Goal: Task Accomplishment & Management: Use online tool/utility

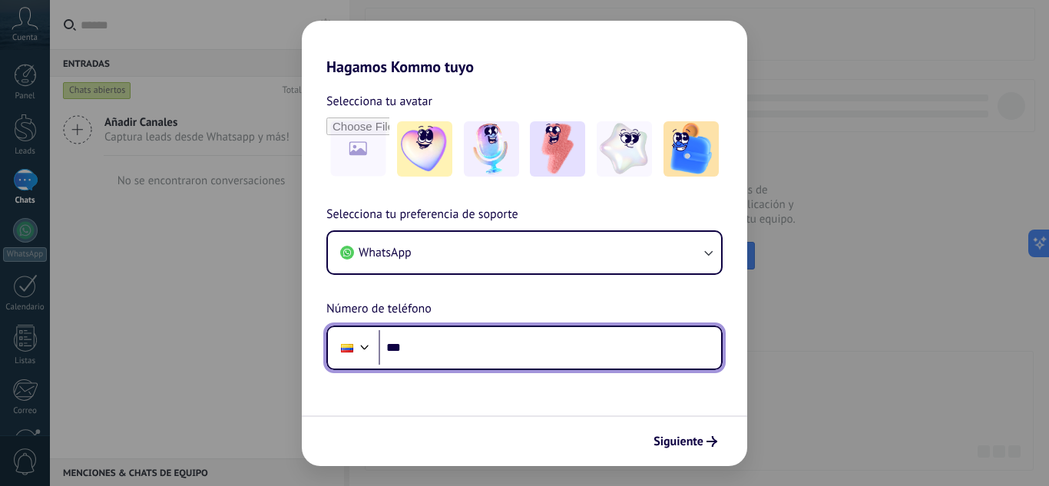
click at [475, 356] on input "***" at bounding box center [550, 347] width 343 height 35
type input "**********"
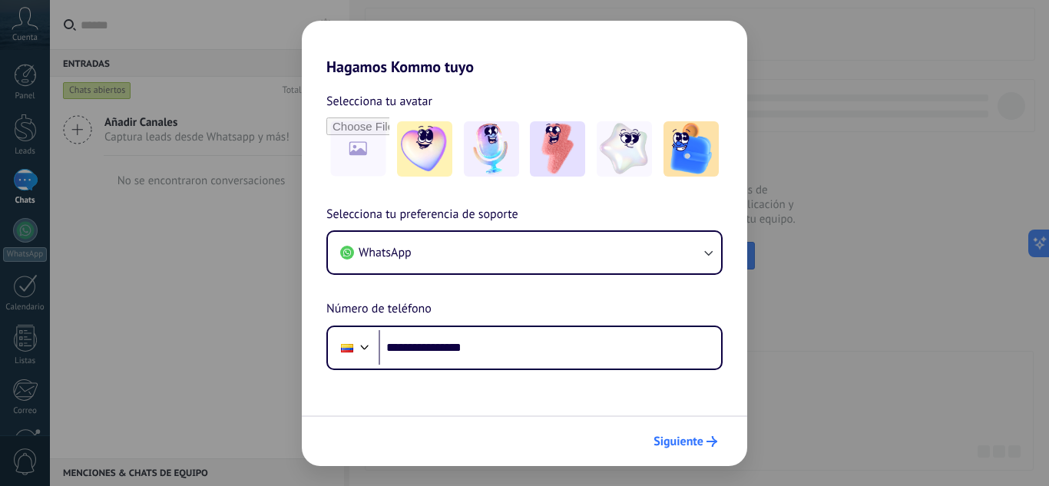
click at [662, 436] on span "Siguiente" at bounding box center [679, 441] width 50 height 11
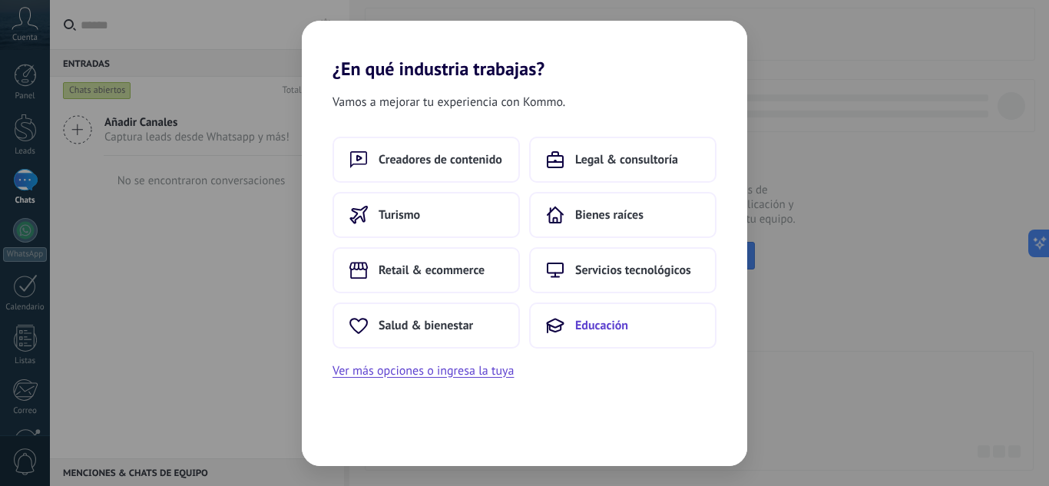
click at [595, 330] on span "Educación" at bounding box center [601, 325] width 53 height 15
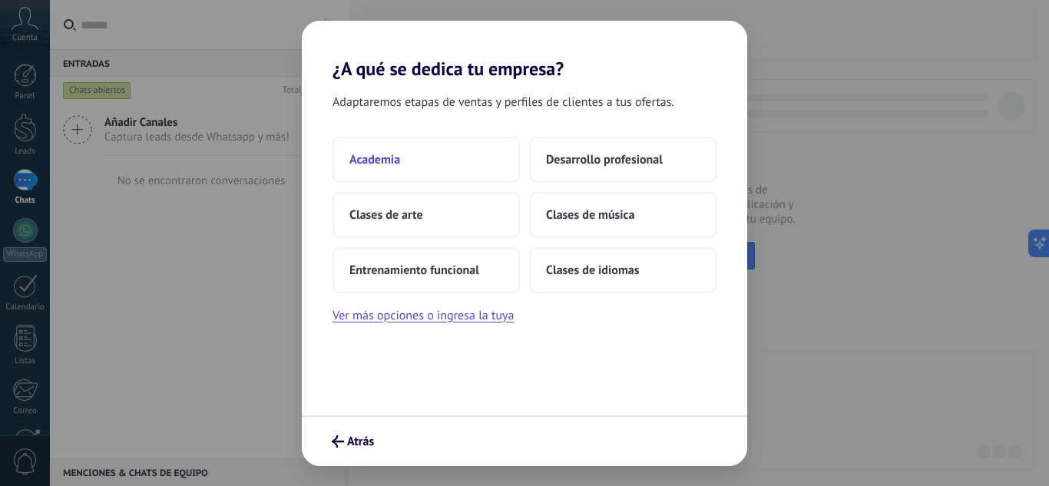
click at [419, 156] on button "Academia" at bounding box center [426, 160] width 187 height 46
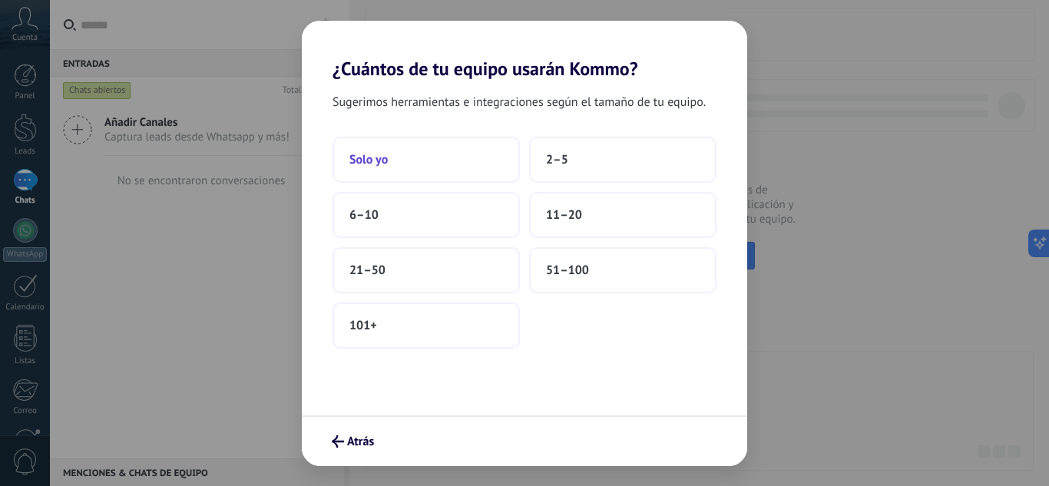
click at [441, 159] on button "Solo yo" at bounding box center [426, 160] width 187 height 46
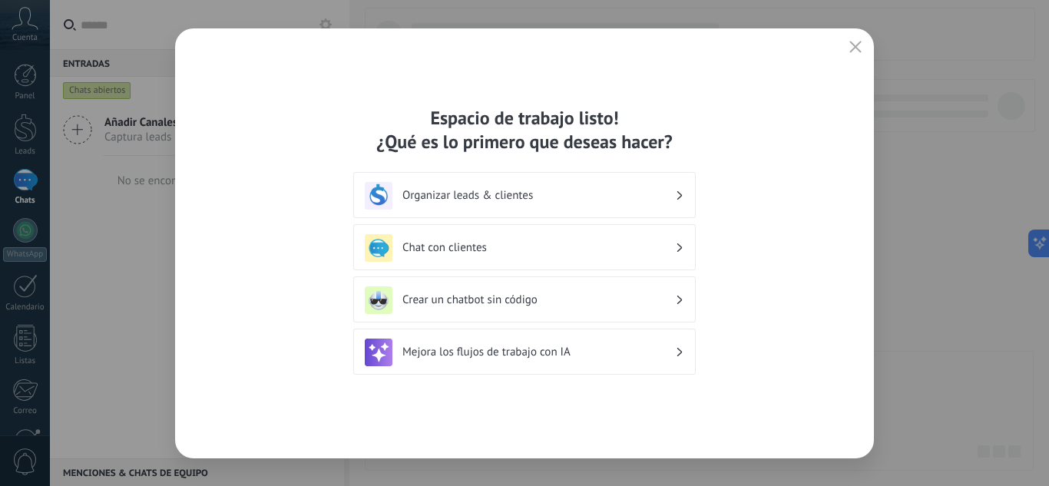
click at [478, 197] on h3 "Organizar leads & clientes" at bounding box center [539, 195] width 273 height 15
click at [459, 294] on h3 "Crear un chatbot sin código" at bounding box center [539, 300] width 273 height 15
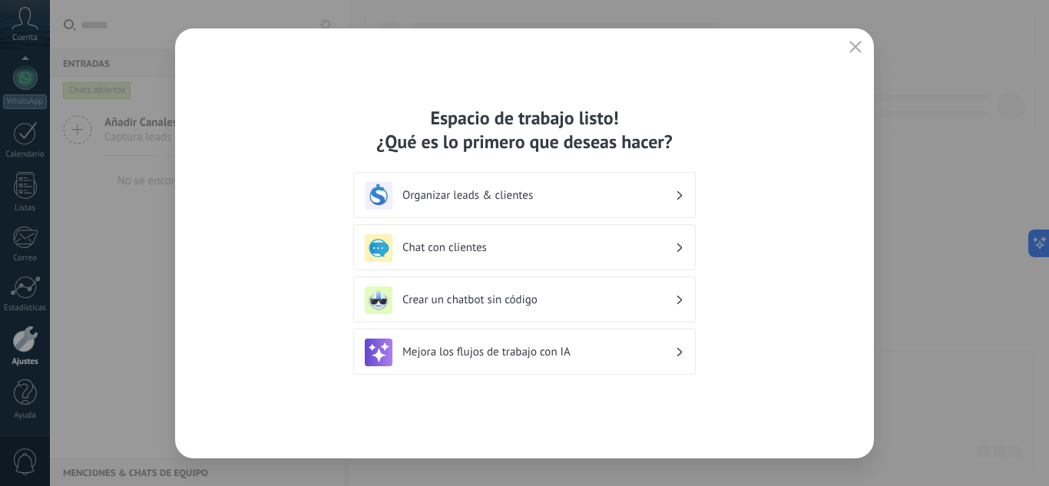
click at [464, 299] on h3 "Crear un chatbot sin código" at bounding box center [539, 300] width 273 height 15
click at [854, 45] on icon "button" at bounding box center [856, 47] width 12 height 12
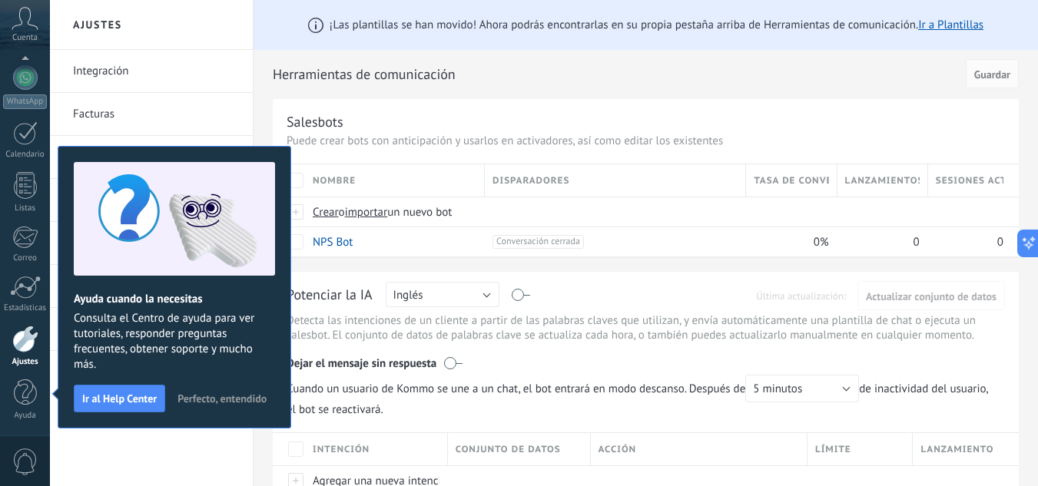
click at [197, 396] on span "Perfecto, entendido" at bounding box center [221, 398] width 89 height 11
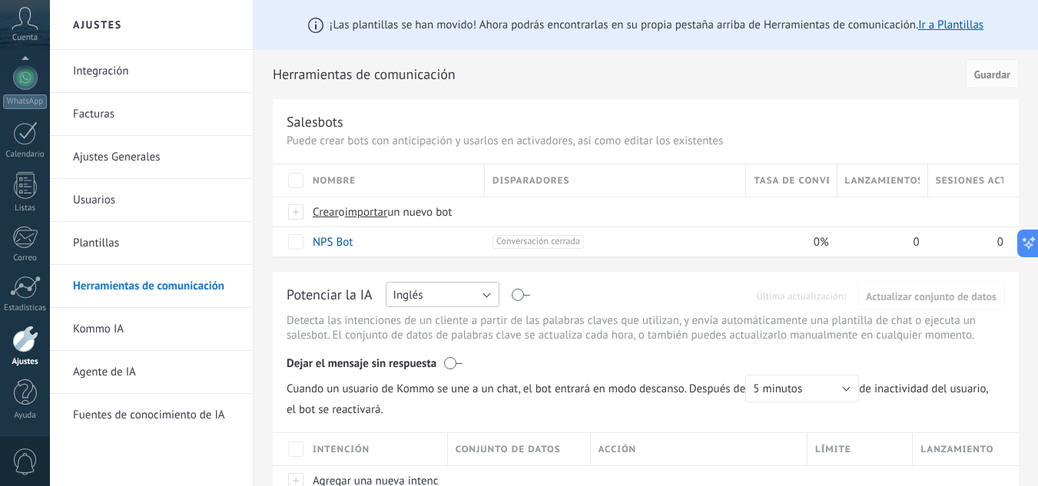
click at [446, 290] on button "Inglés" at bounding box center [443, 294] width 114 height 25
click at [416, 347] on span "Español" at bounding box center [435, 348] width 118 height 15
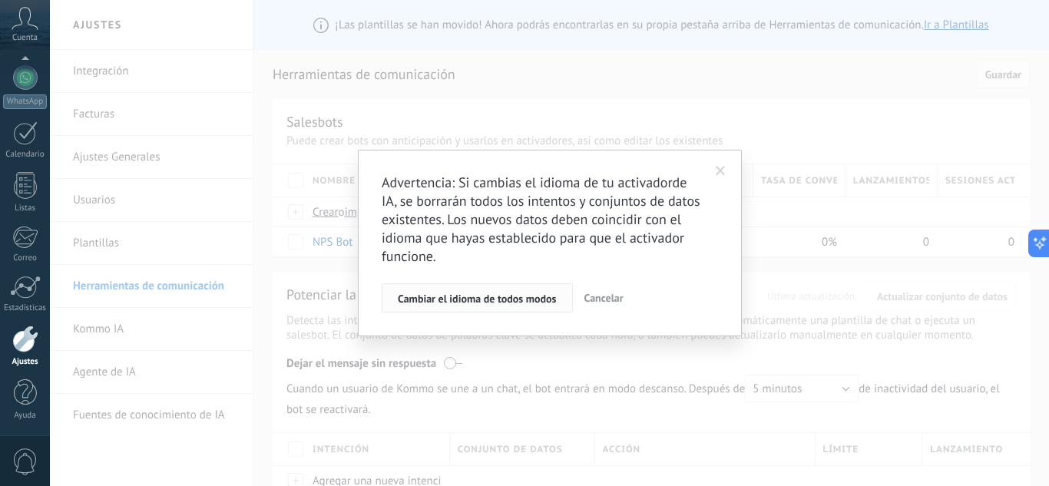
click at [510, 297] on span "Cambiar el idioma de todos modos" at bounding box center [477, 298] width 159 height 11
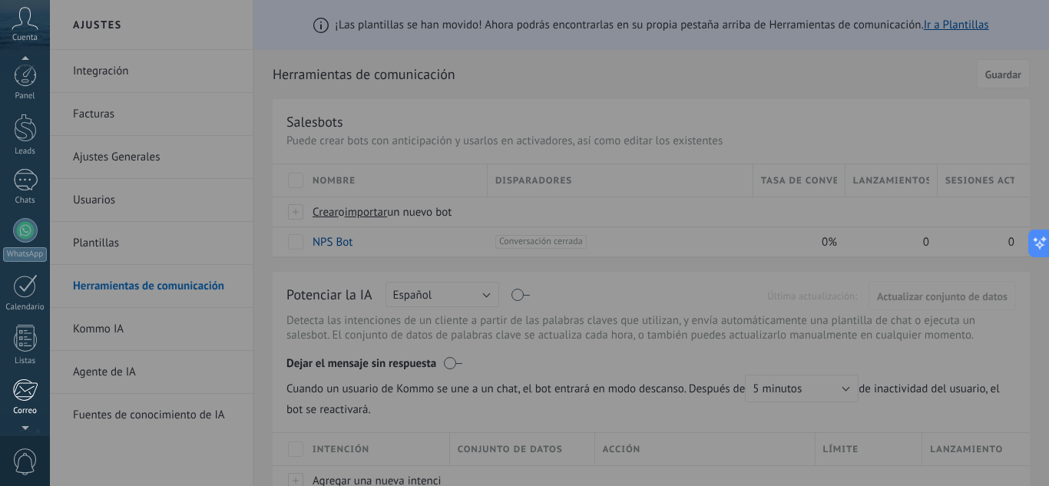
scroll to position [153, 0]
click at [22, 336] on div at bounding box center [25, 339] width 26 height 27
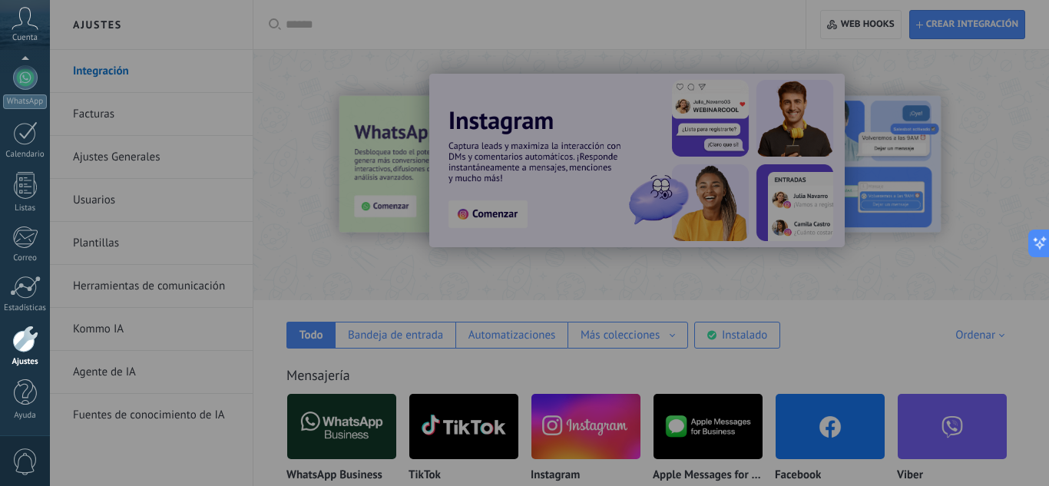
click at [297, 240] on div at bounding box center [574, 243] width 1049 height 486
click at [326, 148] on div at bounding box center [574, 243] width 1049 height 486
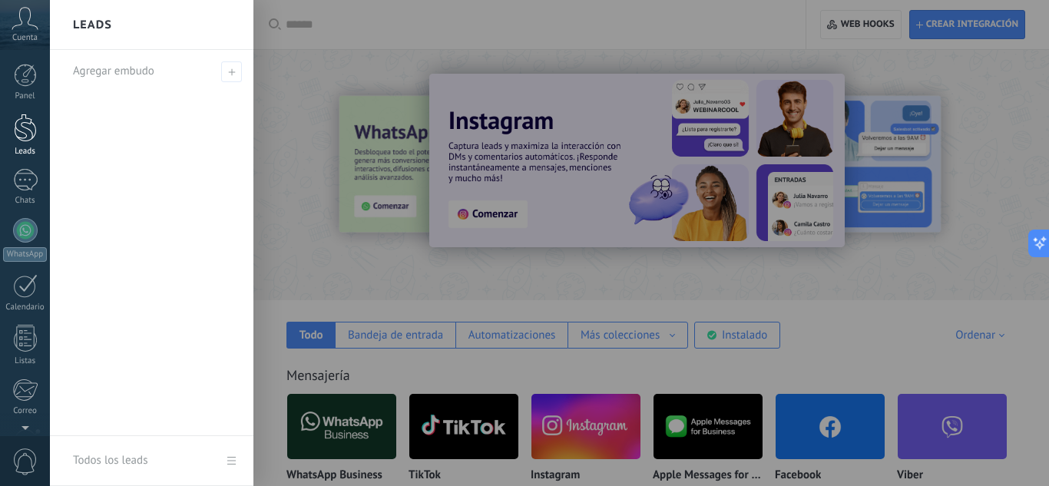
click at [23, 127] on div at bounding box center [25, 128] width 23 height 28
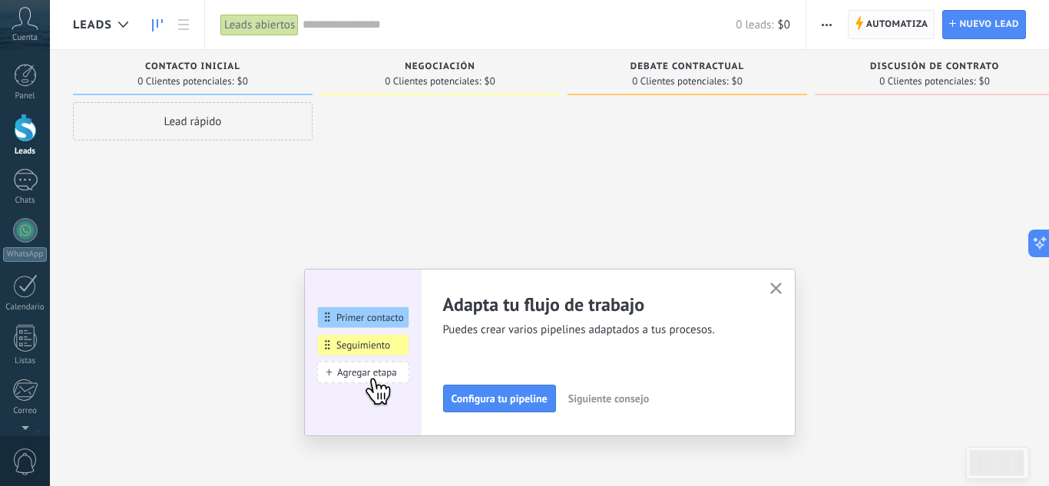
click at [890, 22] on span "Automatiza" at bounding box center [898, 25] width 62 height 28
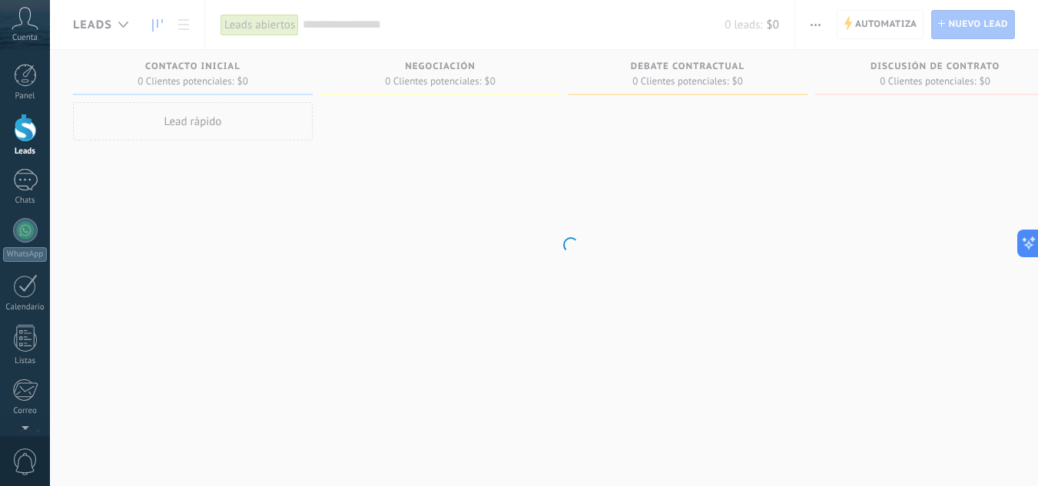
click at [776, 291] on body ".abccls-1,.abccls-2{fill-rule:evenodd}.abccls-2{fill:#fff} .abfcls-1{fill:none}…" at bounding box center [519, 243] width 1038 height 486
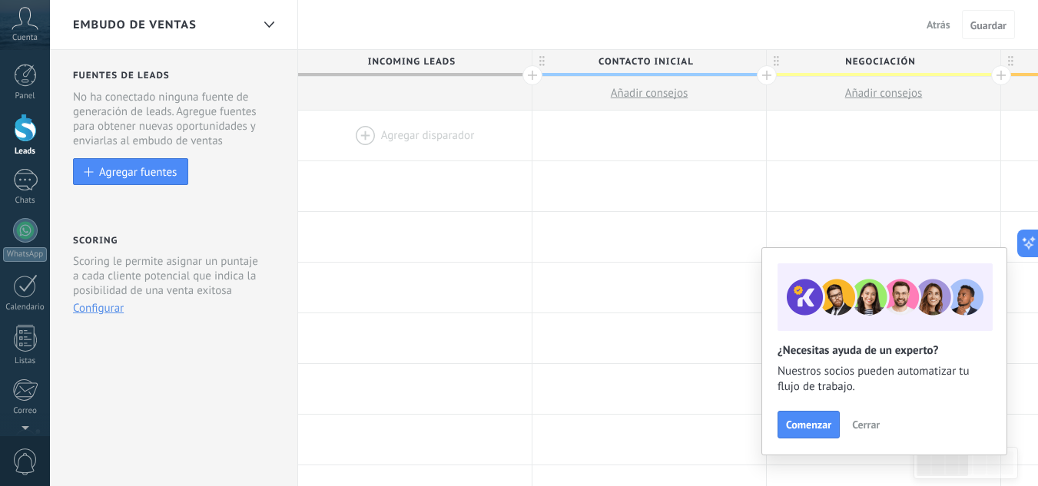
click at [434, 138] on div at bounding box center [415, 136] width 234 height 50
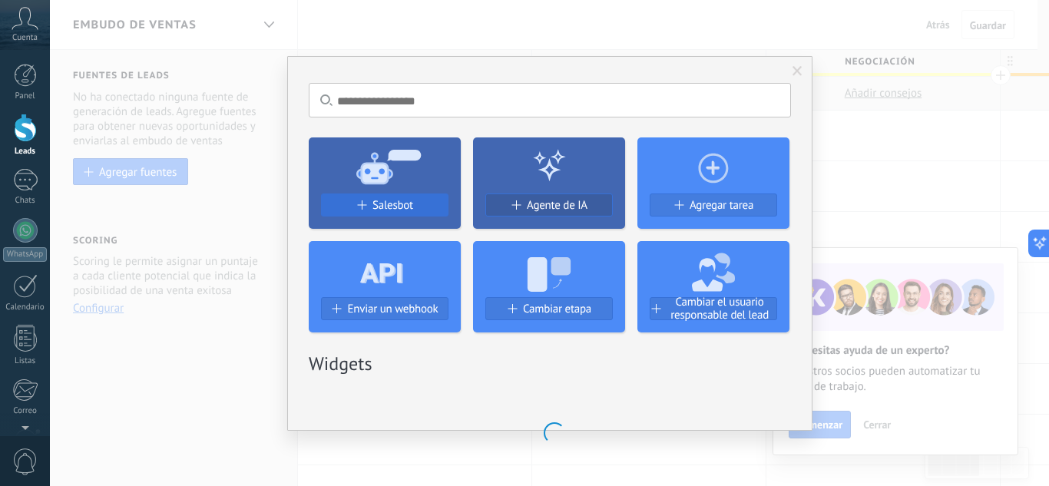
click at [402, 201] on span "Salesbot" at bounding box center [393, 205] width 41 height 13
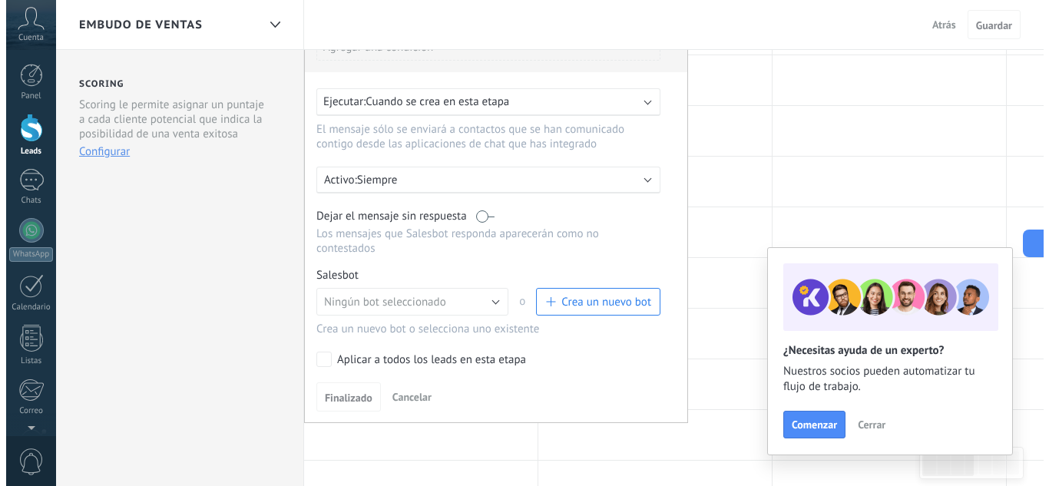
scroll to position [166, 0]
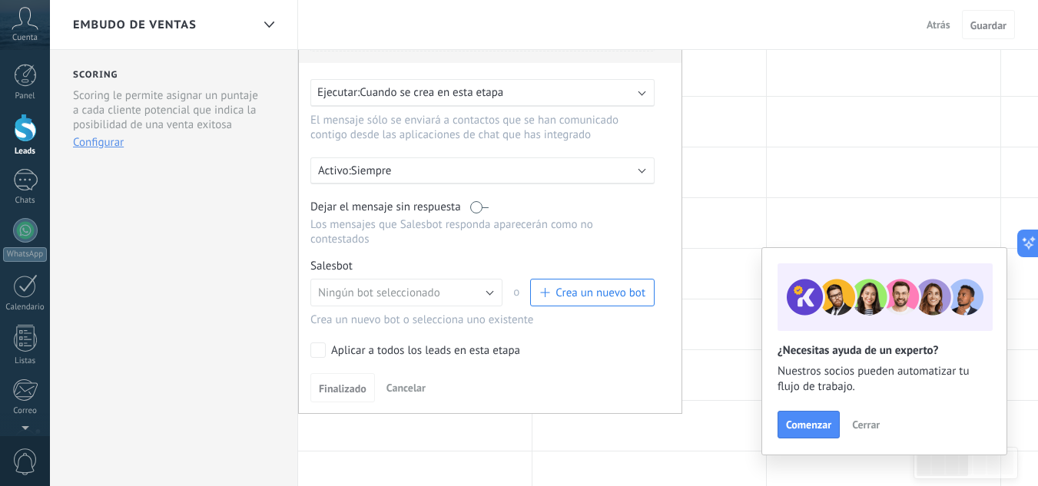
click at [581, 291] on span "Crea un nuevo bot" at bounding box center [600, 293] width 90 height 15
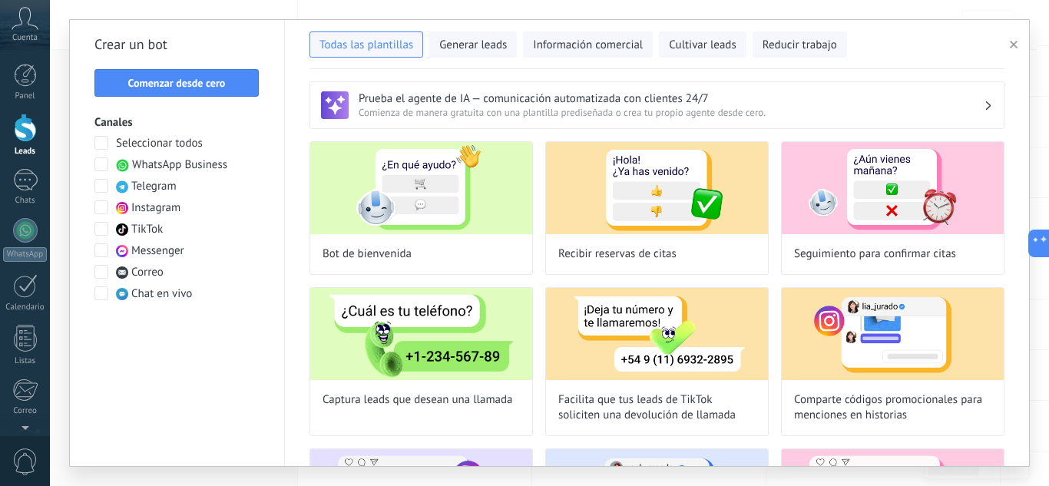
click at [101, 140] on span at bounding box center [101, 143] width 14 height 14
click at [102, 143] on span at bounding box center [101, 143] width 14 height 14
click at [104, 162] on span at bounding box center [101, 164] width 14 height 14
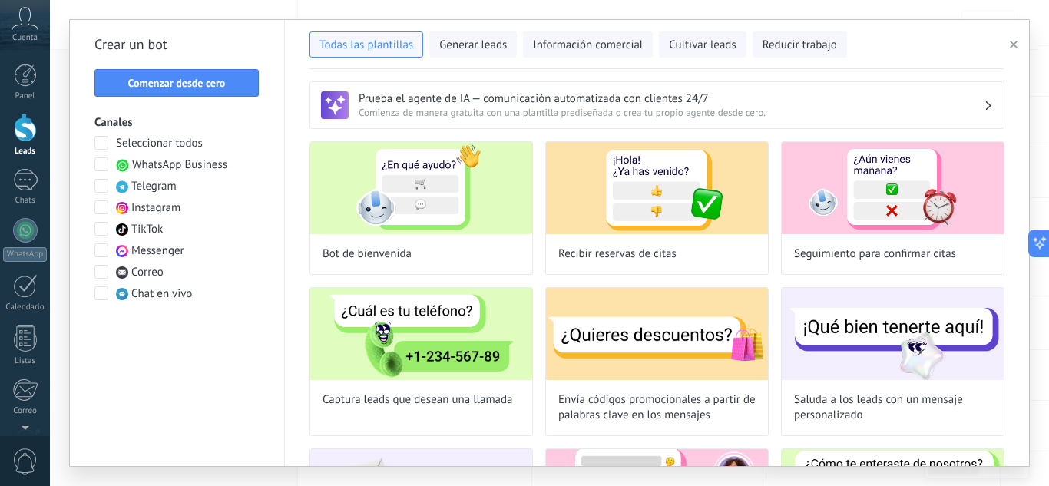
drag, startPoint x: 197, startPoint y: 81, endPoint x: 258, endPoint y: 79, distance: 61.5
click at [196, 80] on span "Comenzar desde cero" at bounding box center [177, 83] width 98 height 11
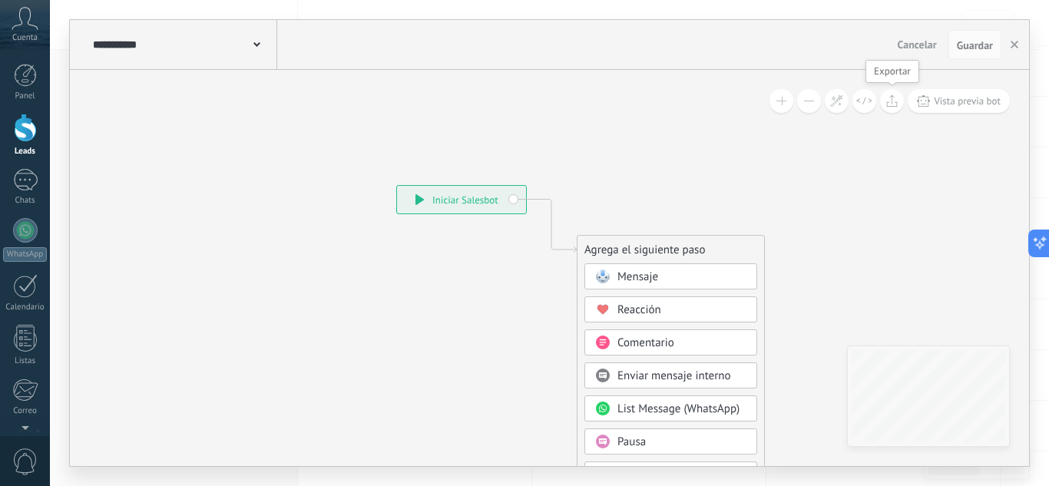
click at [895, 100] on icon at bounding box center [893, 100] width 12 height 12
click at [697, 130] on icon at bounding box center [528, 463] width 1033 height 1325
click at [928, 220] on icon at bounding box center [528, 463] width 1033 height 1325
click at [255, 45] on use at bounding box center [257, 44] width 7 height 5
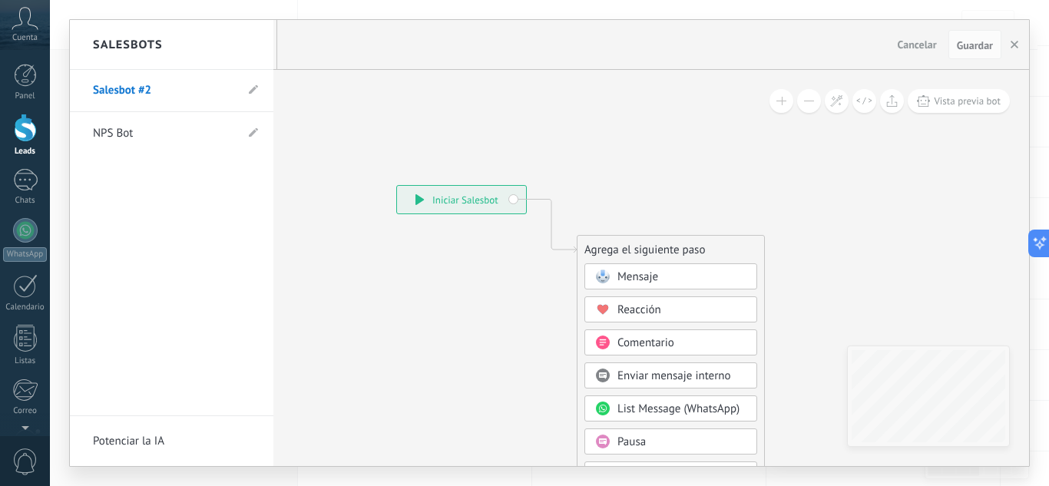
click at [138, 91] on link "Salesbot #2" at bounding box center [164, 90] width 142 height 43
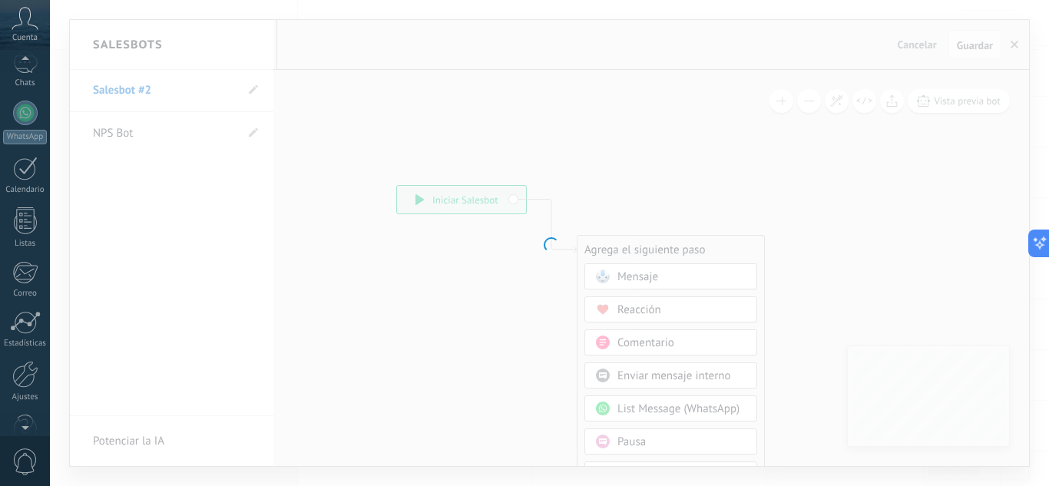
click at [12, 415] on div at bounding box center [25, 424] width 50 height 23
click at [11, 361] on link "Ajustes" at bounding box center [25, 363] width 50 height 41
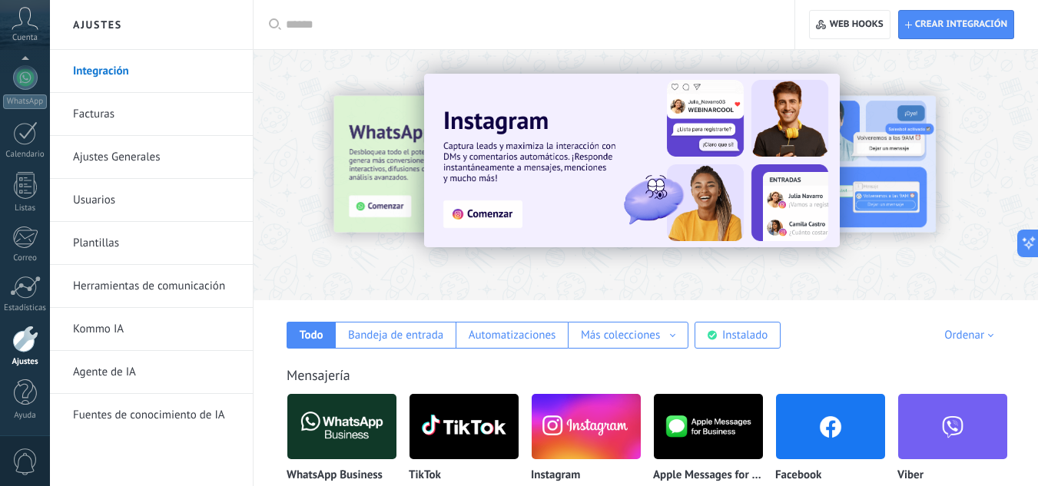
click at [164, 288] on link "Herramientas de comunicación" at bounding box center [155, 286] width 164 height 43
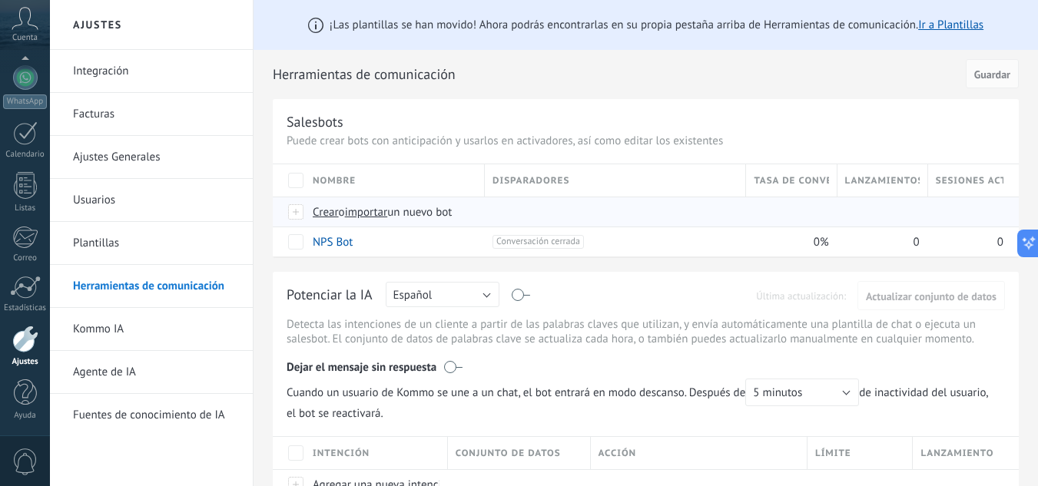
click at [379, 211] on span "importar" at bounding box center [366, 212] width 43 height 15
click at [0, 0] on input "importar un nuevo bot" at bounding box center [0, 0] width 0 height 0
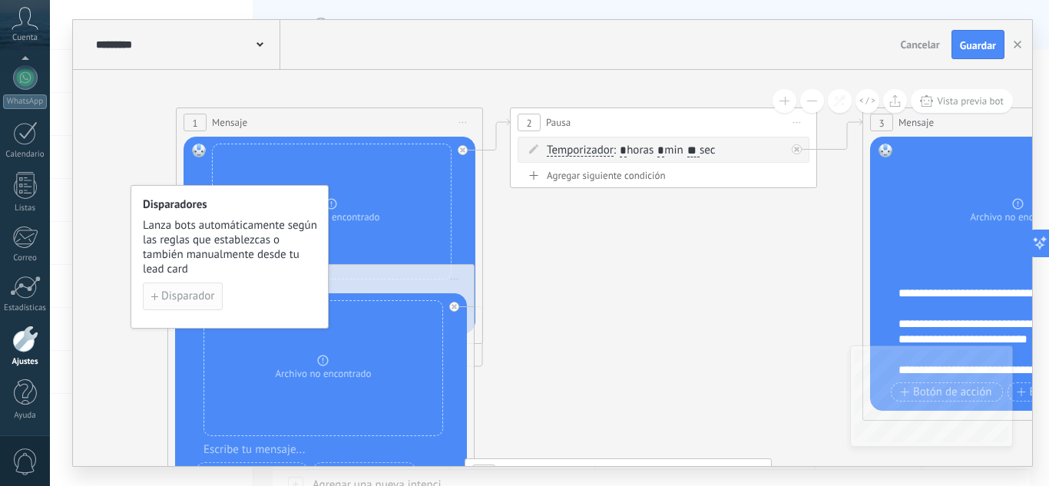
click at [191, 291] on span "Disparador" at bounding box center [187, 296] width 53 height 11
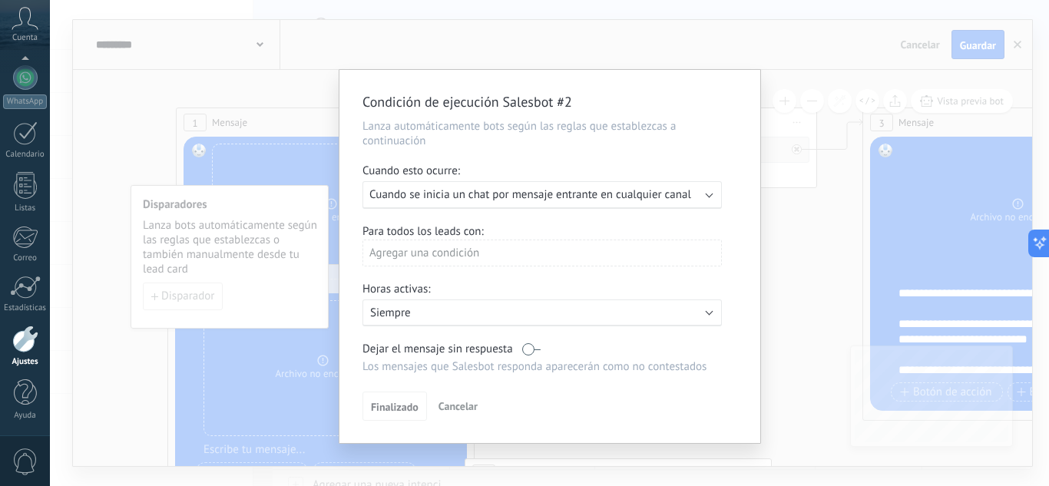
click at [422, 263] on div "Agregar una condición" at bounding box center [543, 253] width 360 height 27
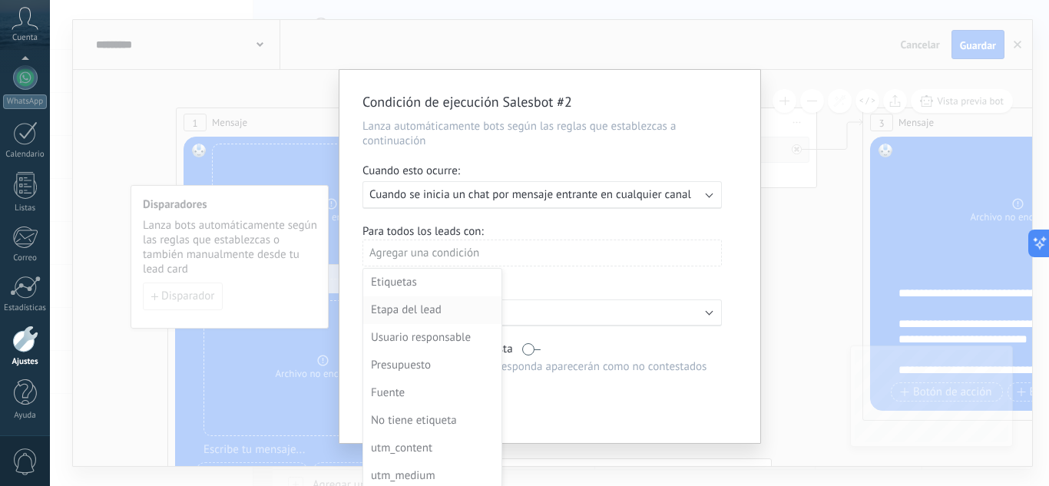
click at [419, 306] on div "Etapa del lead" at bounding box center [431, 311] width 120 height 22
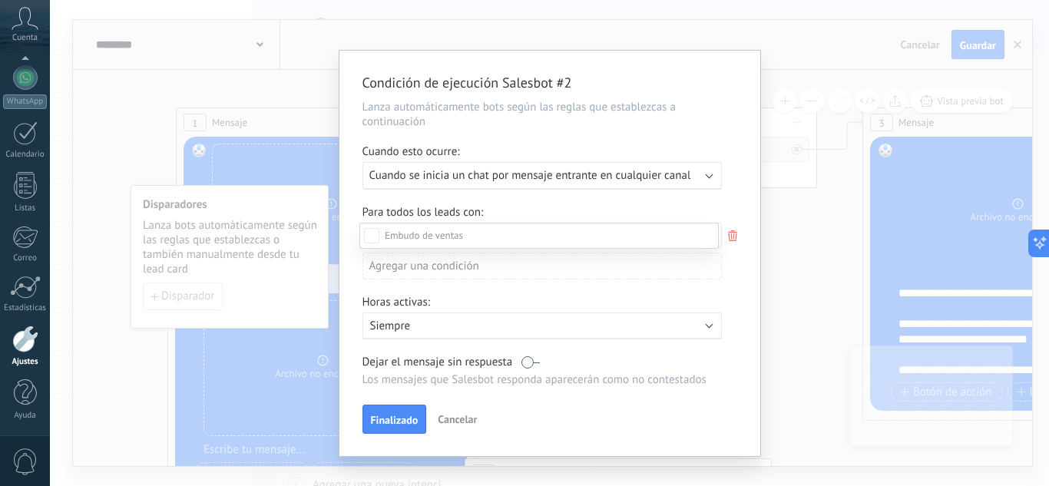
click at [514, 214] on div at bounding box center [550, 243] width 1000 height 486
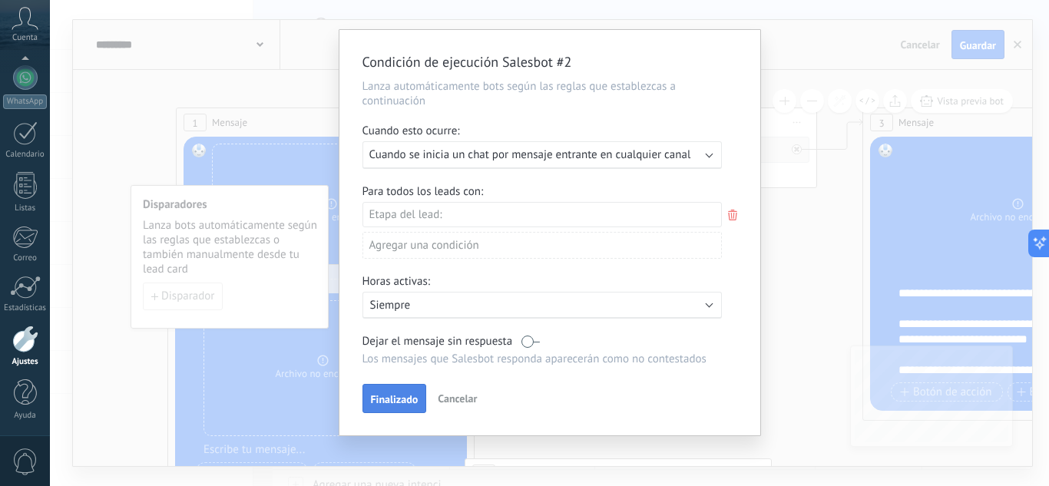
click at [416, 393] on button "Finalizado" at bounding box center [395, 398] width 65 height 29
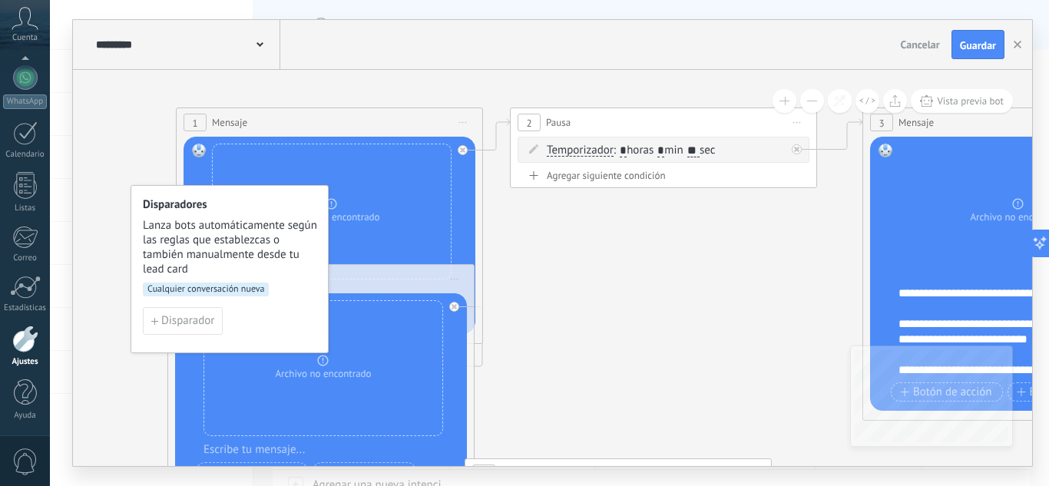
click at [972, 45] on span "Guardar" at bounding box center [978, 45] width 36 height 11
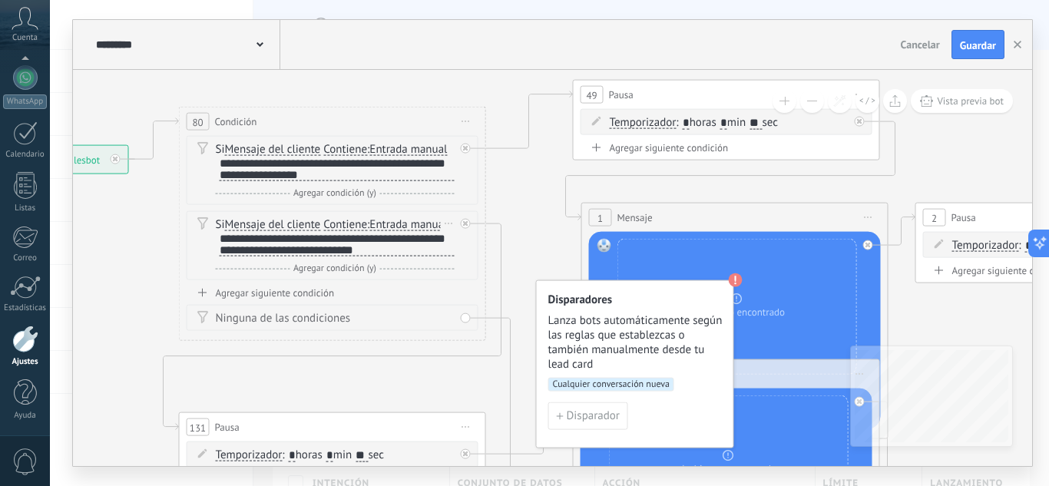
scroll to position [2, 0]
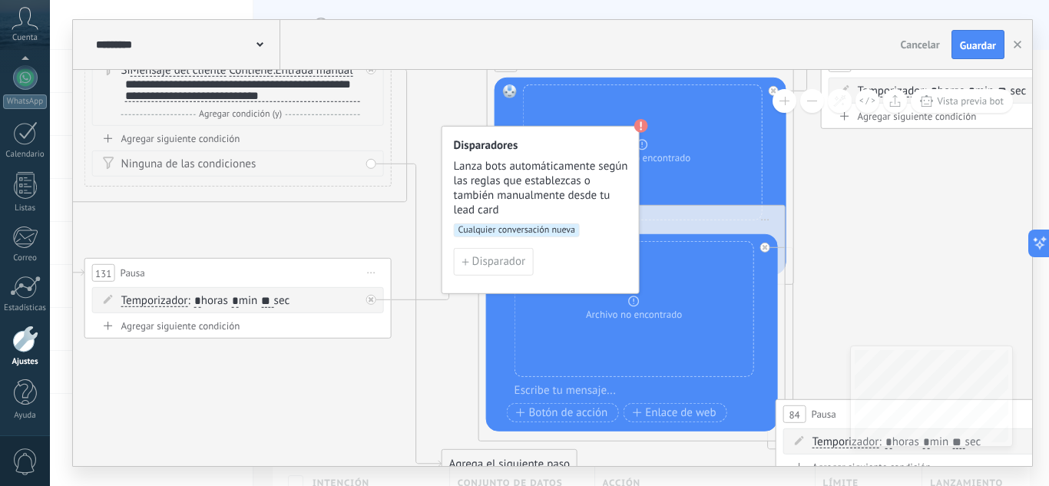
click at [544, 230] on span "Cualquier conversación nueva" at bounding box center [517, 231] width 126 height 14
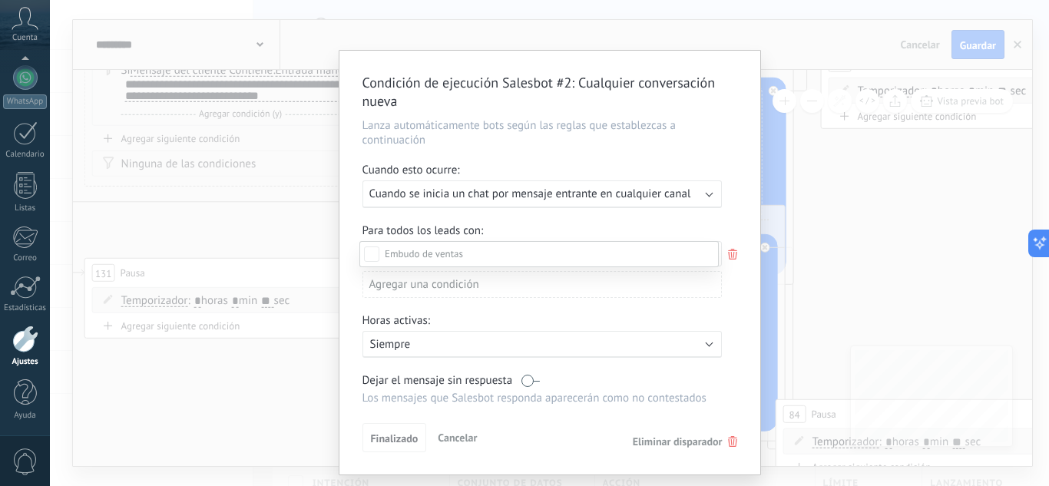
scroll to position [41, 0]
click at [0, 0] on div "Incoming leads" at bounding box center [0, 0] width 0 height 0
click at [0, 0] on div "Contacto inicial" at bounding box center [0, 0] width 0 height 0
click at [872, 299] on div at bounding box center [550, 243] width 1000 height 486
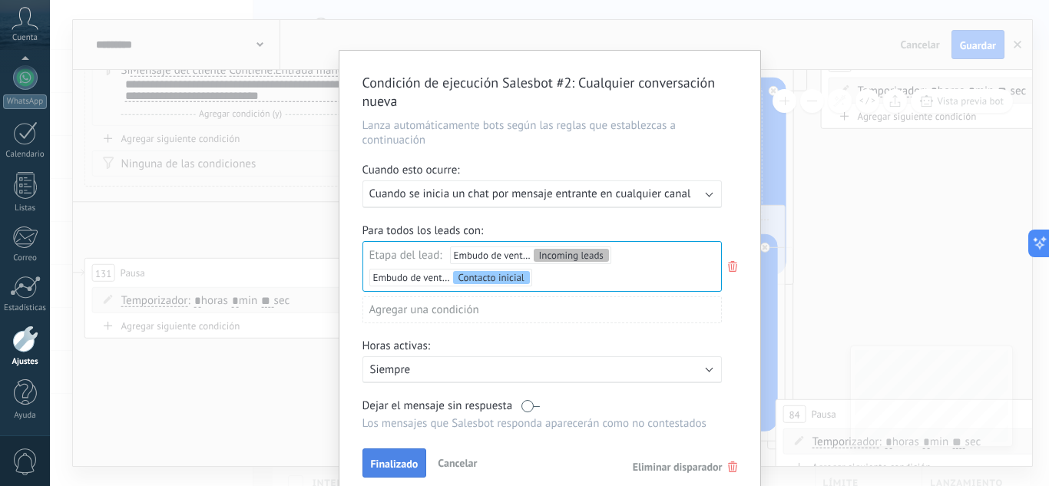
click at [408, 462] on span "Finalizado" at bounding box center [395, 464] width 48 height 11
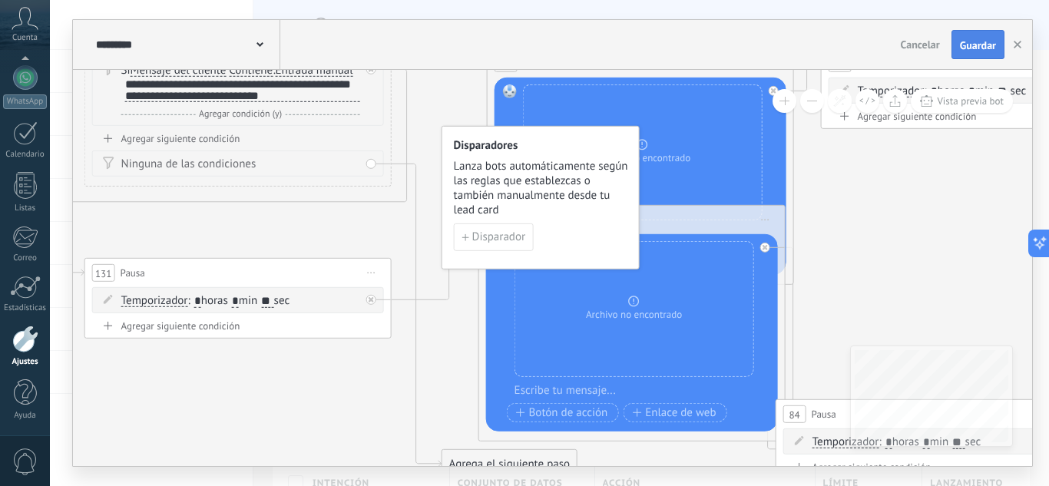
click at [981, 48] on span "Guardar" at bounding box center [978, 45] width 36 height 11
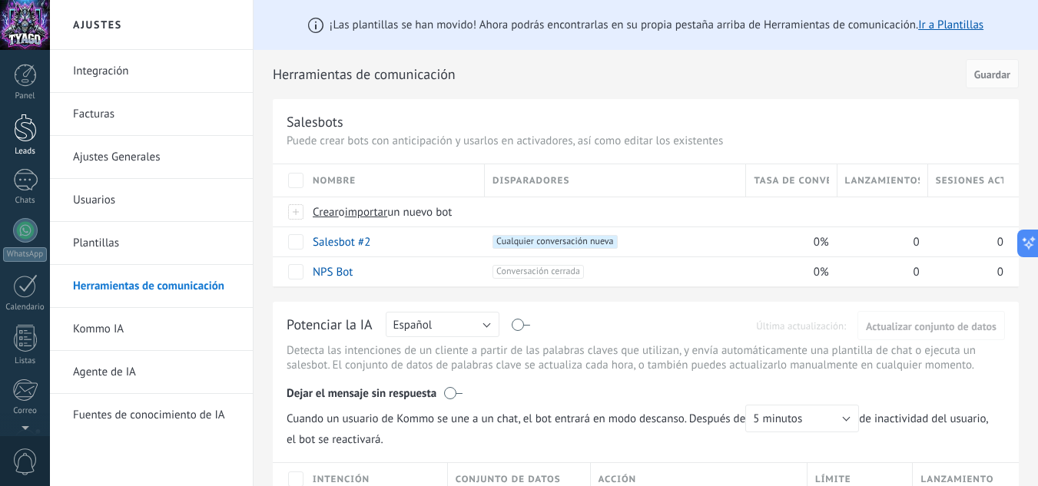
click at [30, 135] on div at bounding box center [25, 128] width 23 height 28
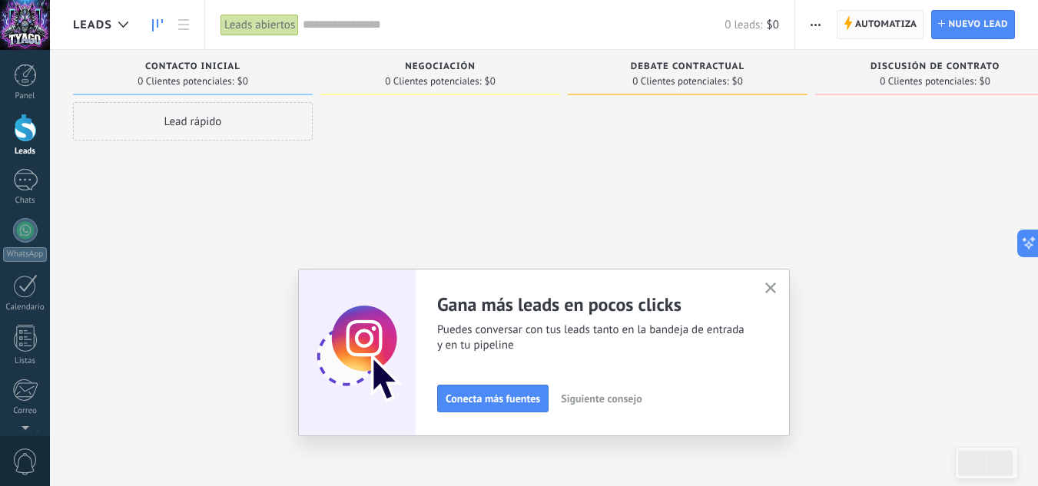
click at [873, 24] on span "Automatiza" at bounding box center [886, 25] width 62 height 28
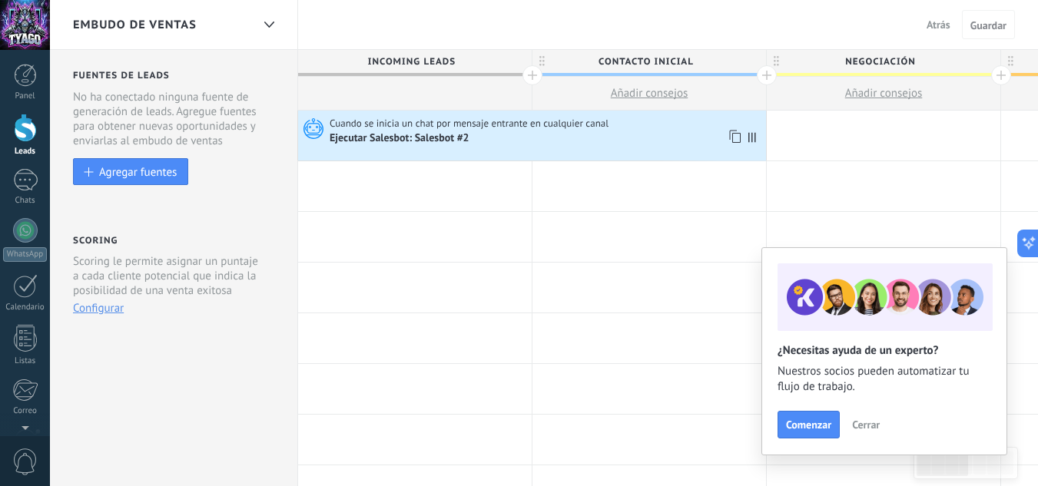
click at [623, 141] on div "Ejecutar Salesbot: Salesbot #2" at bounding box center [529, 138] width 398 height 15
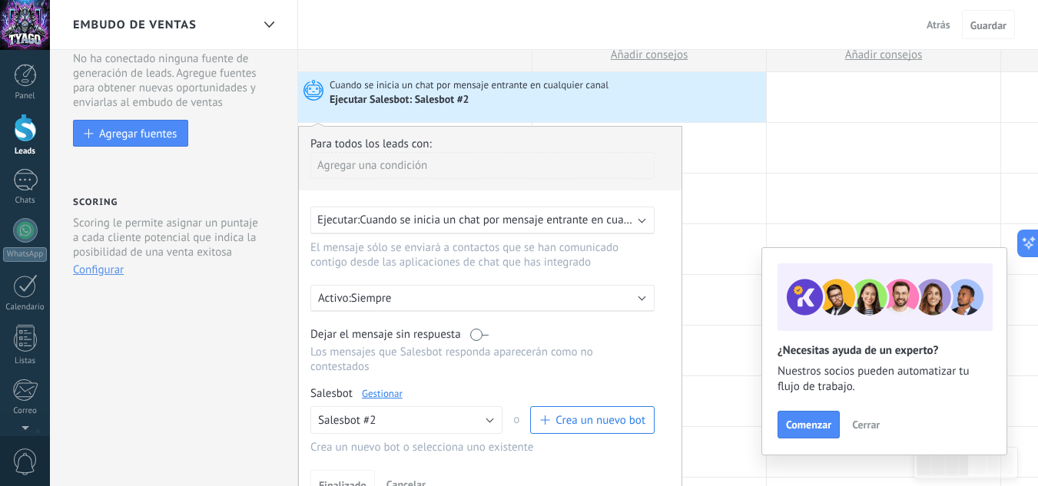
scroll to position [39, 0]
click at [440, 154] on div "Agregar una condición" at bounding box center [482, 164] width 344 height 27
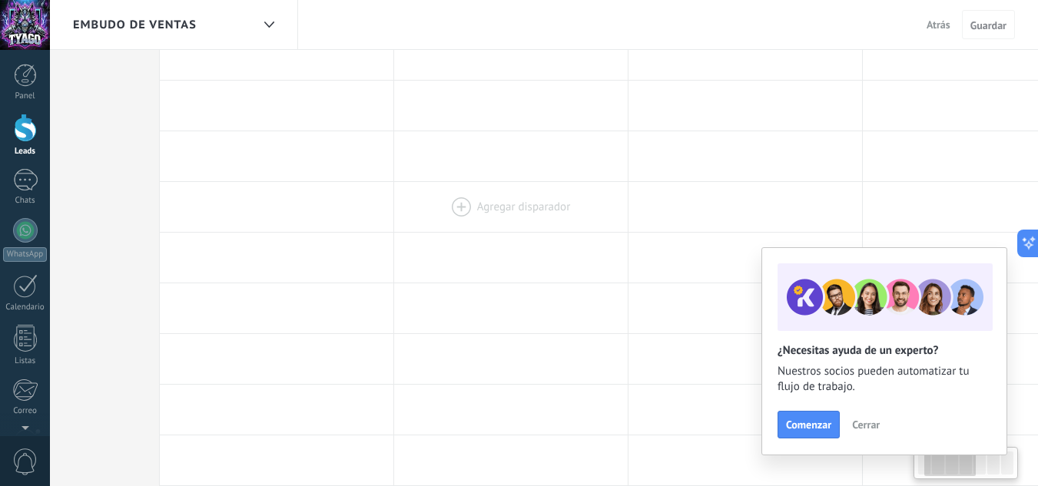
scroll to position [0, 150]
click at [595, 228] on div at bounding box center [500, 207] width 234 height 50
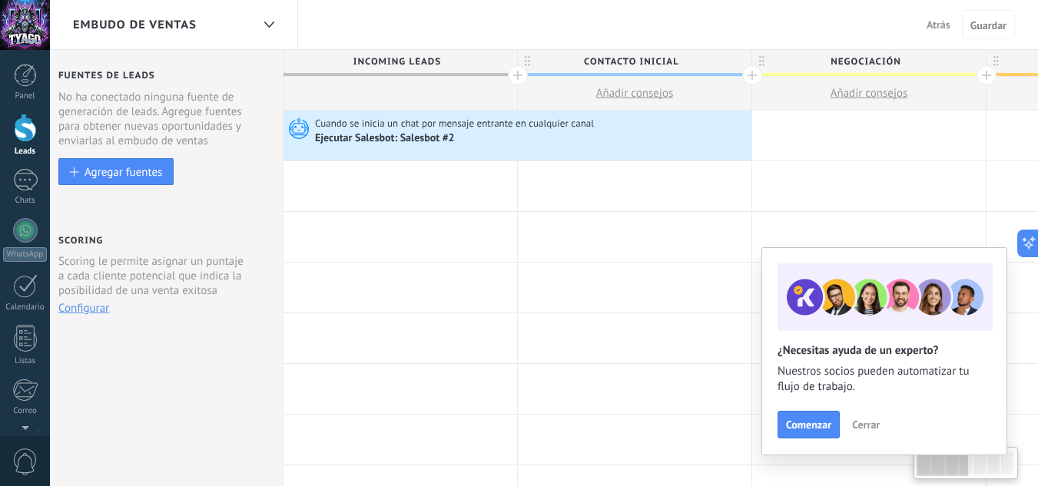
scroll to position [0, 0]
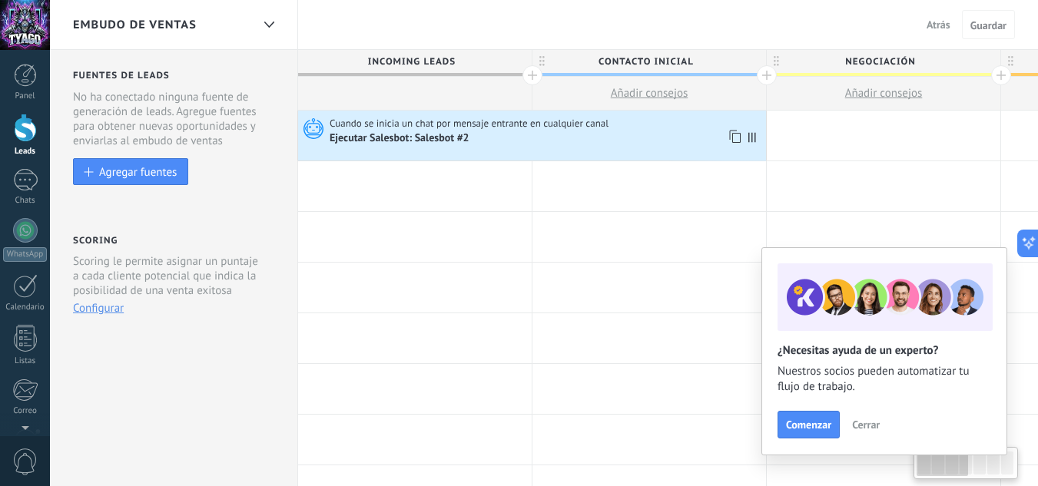
click at [390, 131] on div "Ejecutar Salesbot: Salesbot #2" at bounding box center [529, 138] width 398 height 15
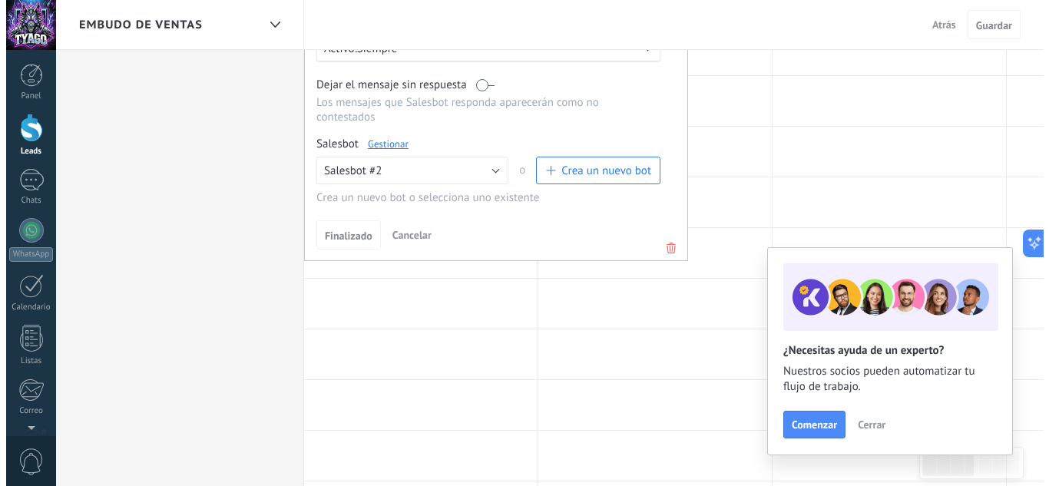
scroll to position [289, 0]
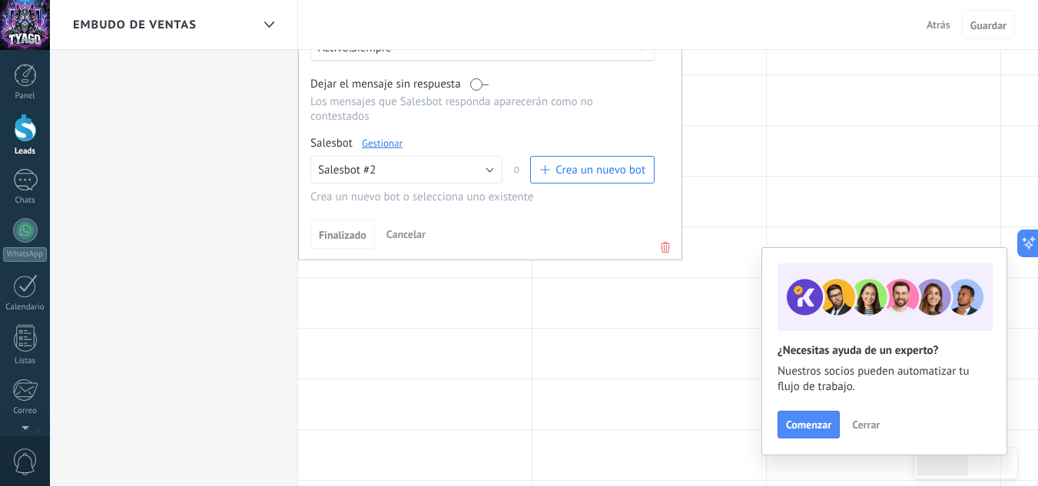
click at [384, 145] on link "Gestionar" at bounding box center [382, 143] width 41 height 13
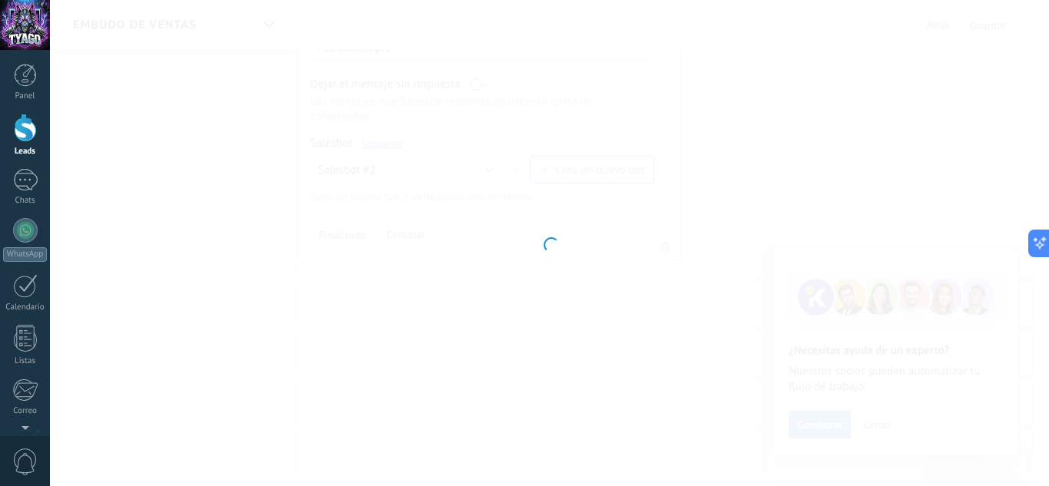
type input "**********"
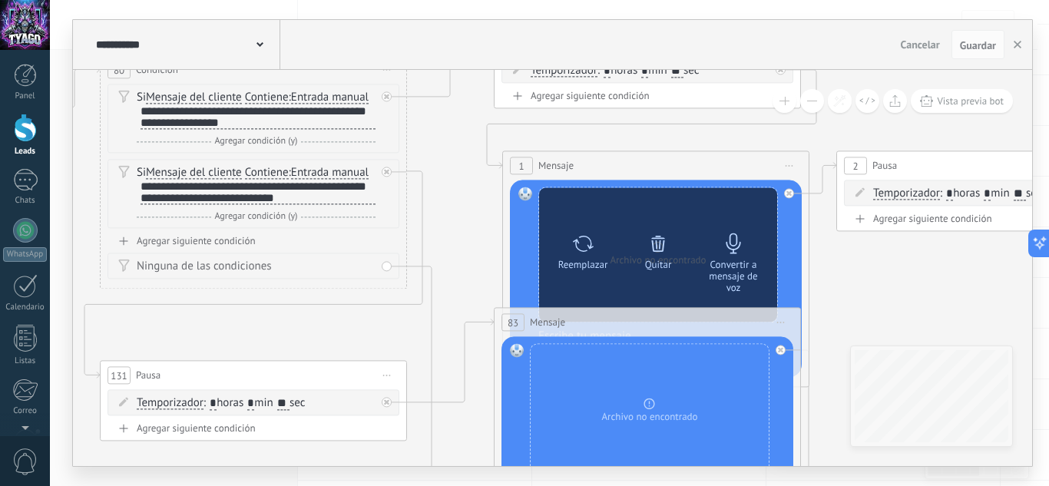
click at [731, 238] on icon at bounding box center [734, 244] width 22 height 22
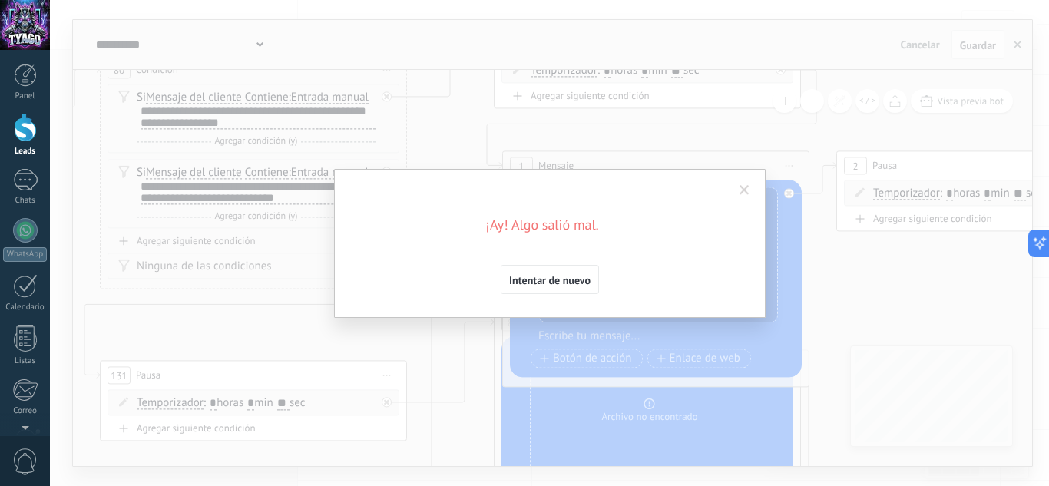
click at [528, 280] on span "Intentar de nuevo" at bounding box center [549, 280] width 81 height 11
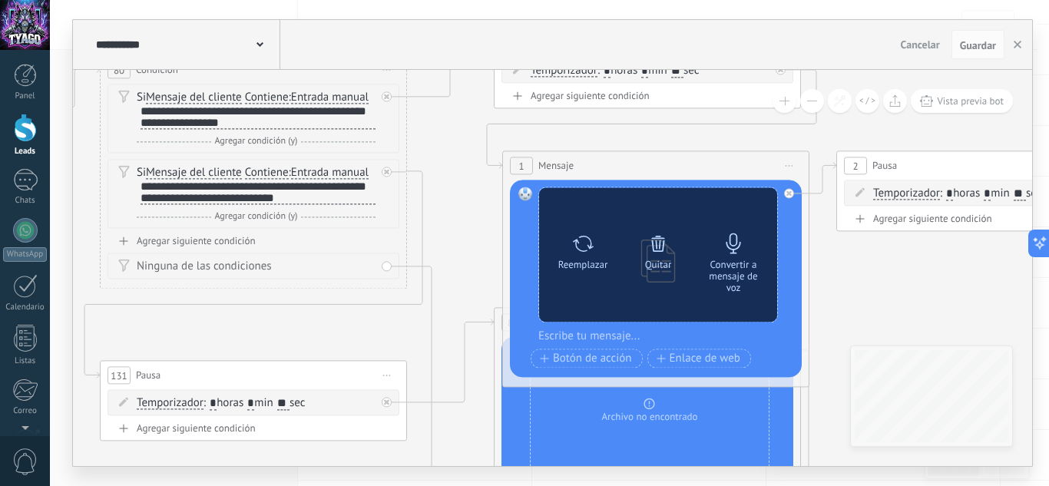
click at [585, 247] on icon at bounding box center [583, 244] width 22 height 22
click input "Subir" at bounding box center [0, 0] width 0 height 0
click at [734, 242] on icon at bounding box center [734, 244] width 22 height 22
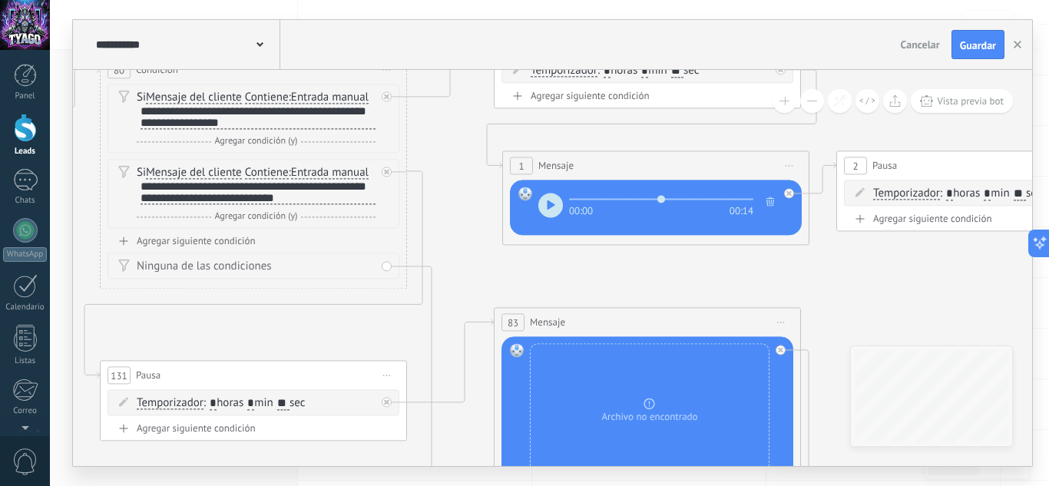
click at [552, 205] on use "button" at bounding box center [551, 204] width 8 height 9
type input "****"
click at [771, 201] on use "button" at bounding box center [771, 201] width 8 height 9
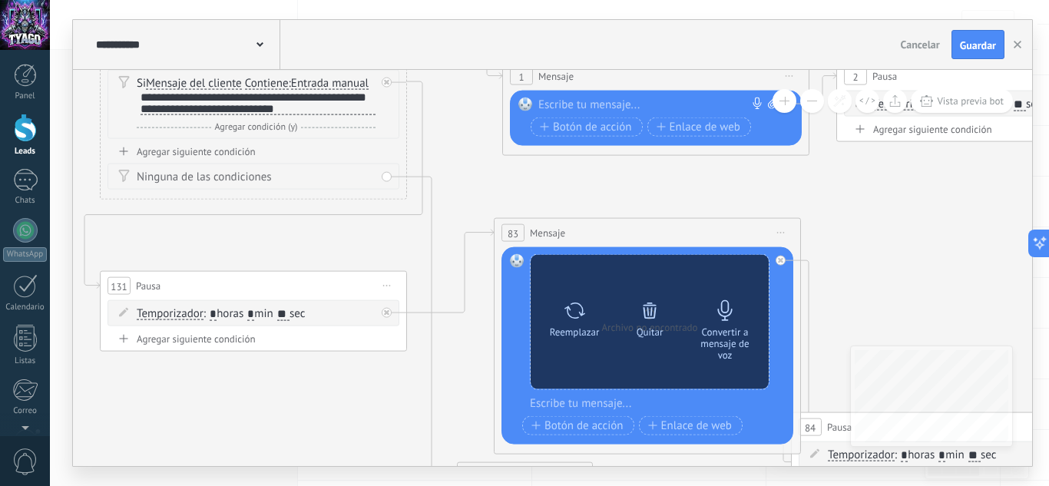
click at [564, 317] on icon at bounding box center [575, 311] width 22 height 22
click input "Subir" at bounding box center [0, 0] width 0 height 0
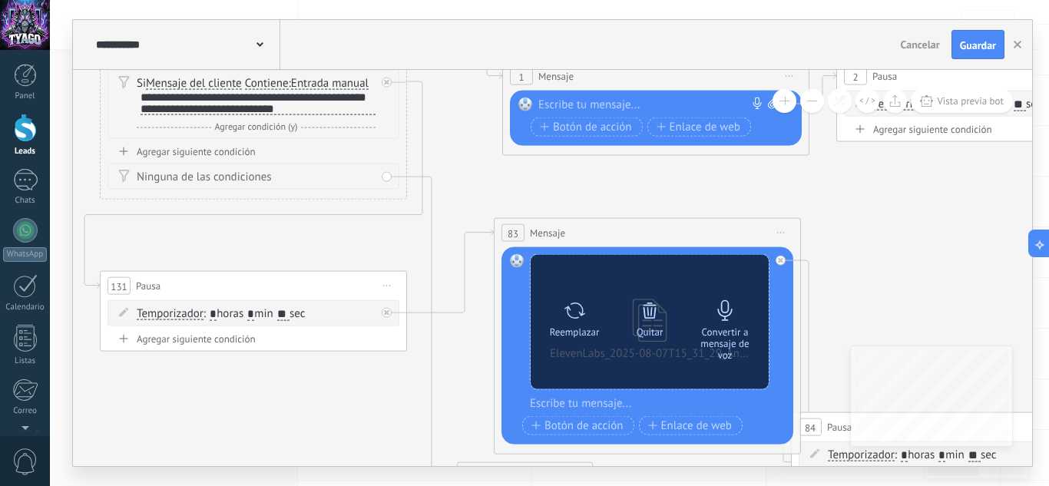
click at [721, 307] on icon at bounding box center [726, 311] width 22 height 22
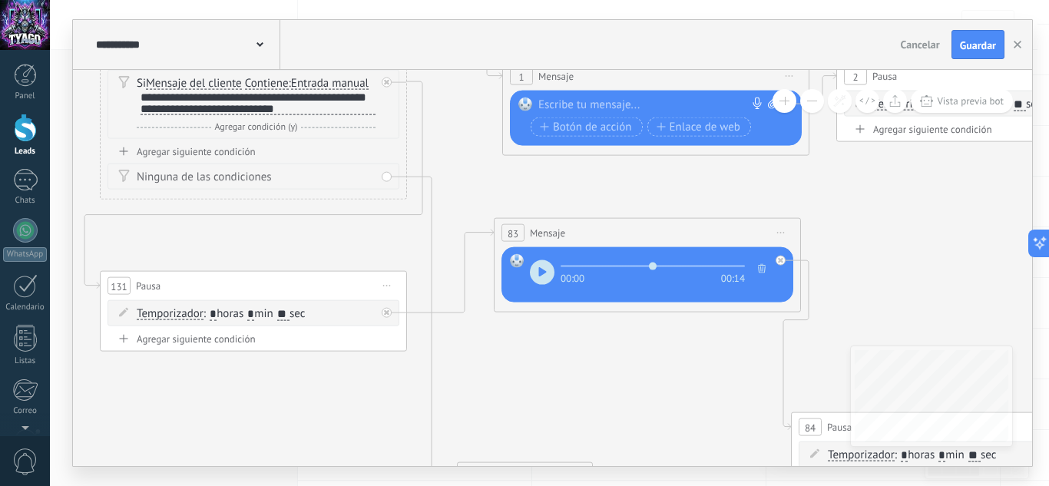
click at [544, 271] on use "button" at bounding box center [543, 271] width 8 height 9
click at [544, 271] on use "button" at bounding box center [542, 271] width 6 height 9
type input "****"
click at [771, 104] on div "Vista previa bot" at bounding box center [891, 101] width 244 height 24
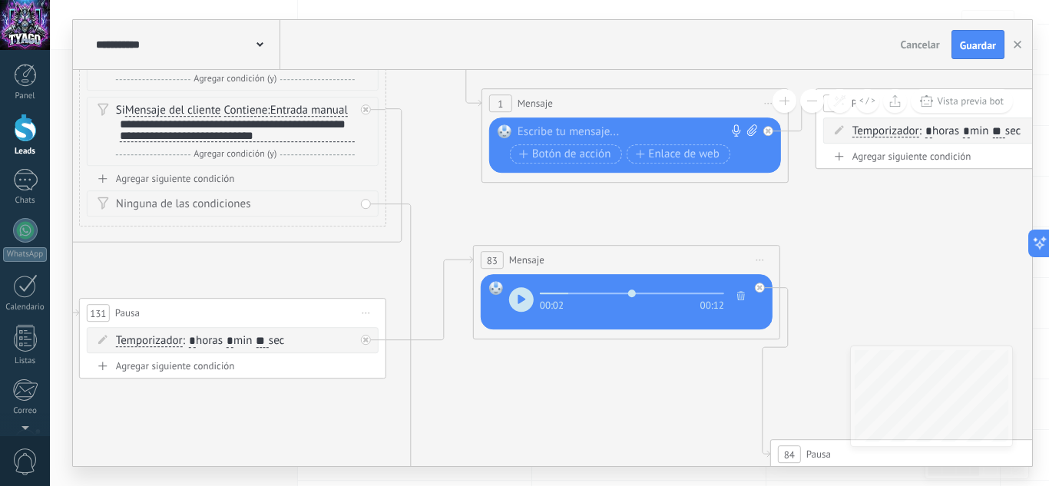
click at [752, 130] on icon at bounding box center [753, 130] width 10 height 12
click input "Subir" at bounding box center [0, 0] width 0 height 0
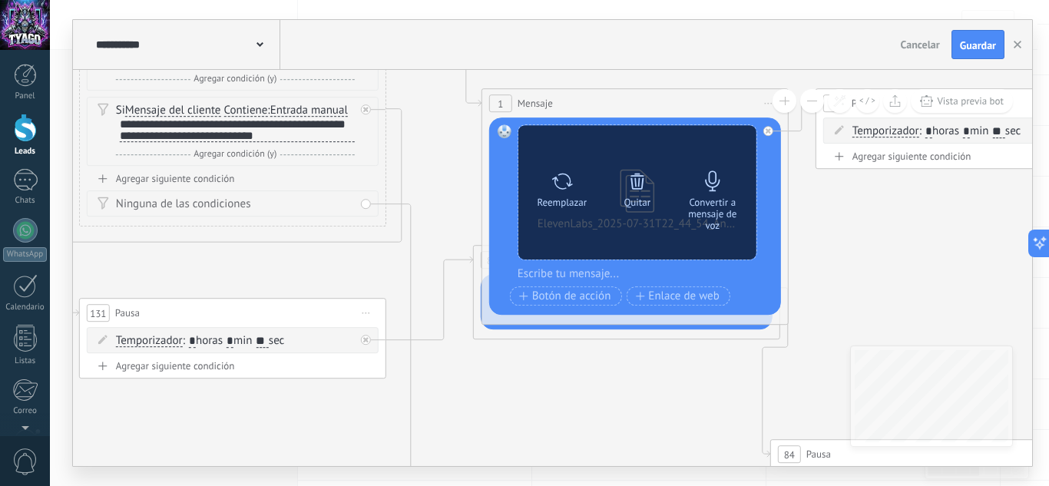
click at [705, 177] on icon at bounding box center [713, 182] width 22 height 22
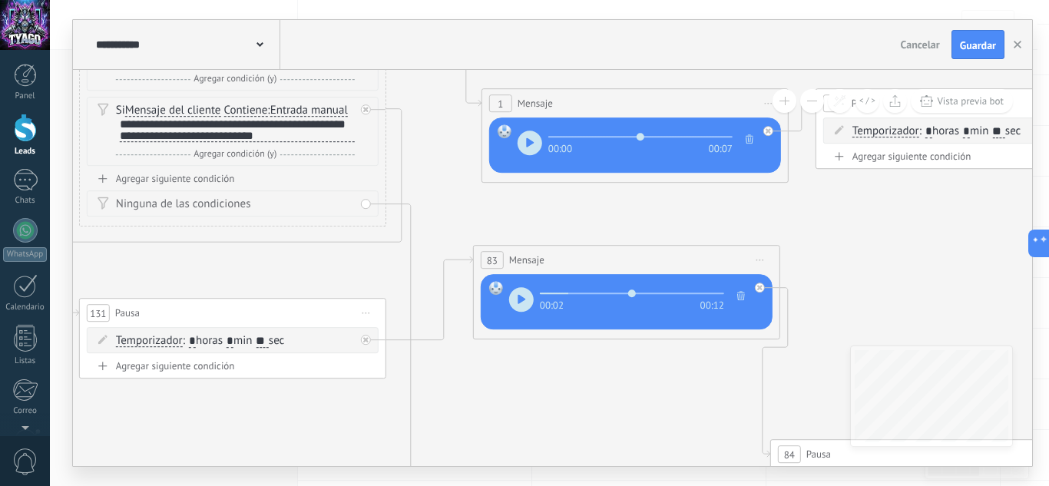
click at [532, 140] on icon "button" at bounding box center [530, 143] width 8 height 10
type input "****"
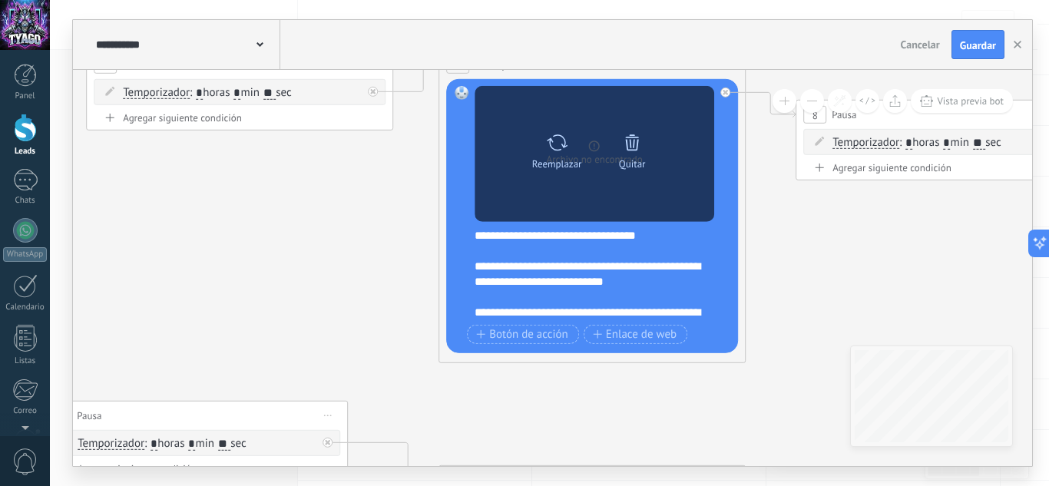
click at [560, 142] on icon at bounding box center [557, 142] width 22 height 22
click input "Subir" at bounding box center [0, 0] width 0 height 0
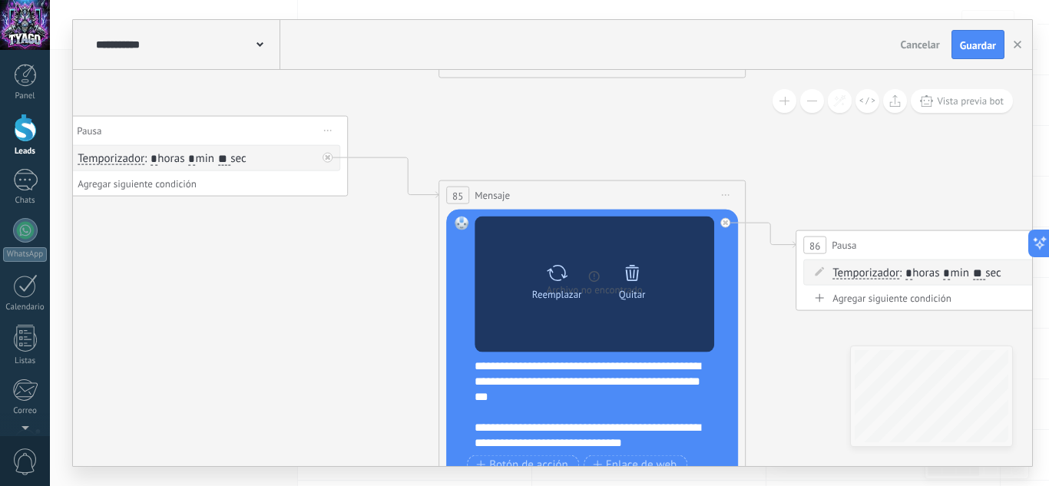
click at [559, 274] on icon at bounding box center [557, 273] width 22 height 22
click input "Subir" at bounding box center [0, 0] width 0 height 0
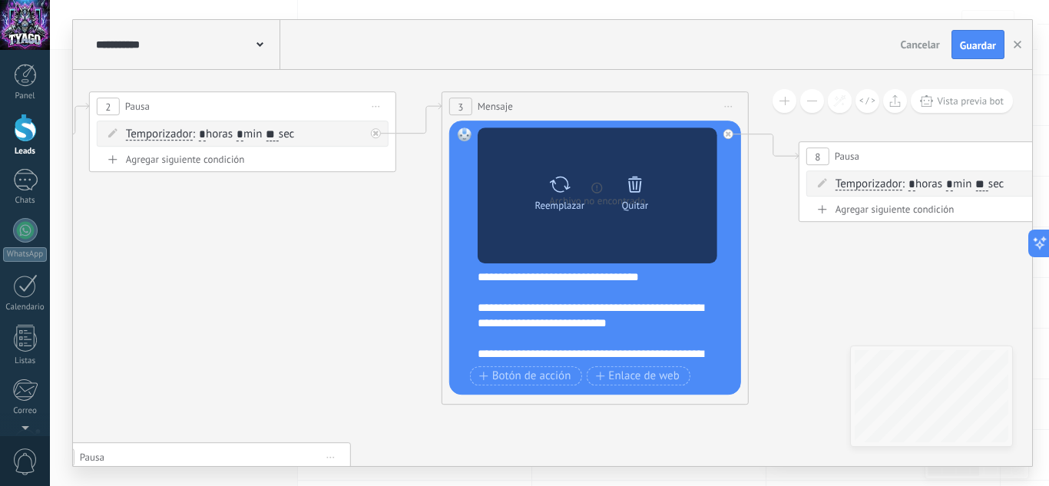
click at [568, 188] on icon at bounding box center [559, 184] width 21 height 16
click input "Subir" at bounding box center [0, 0] width 0 height 0
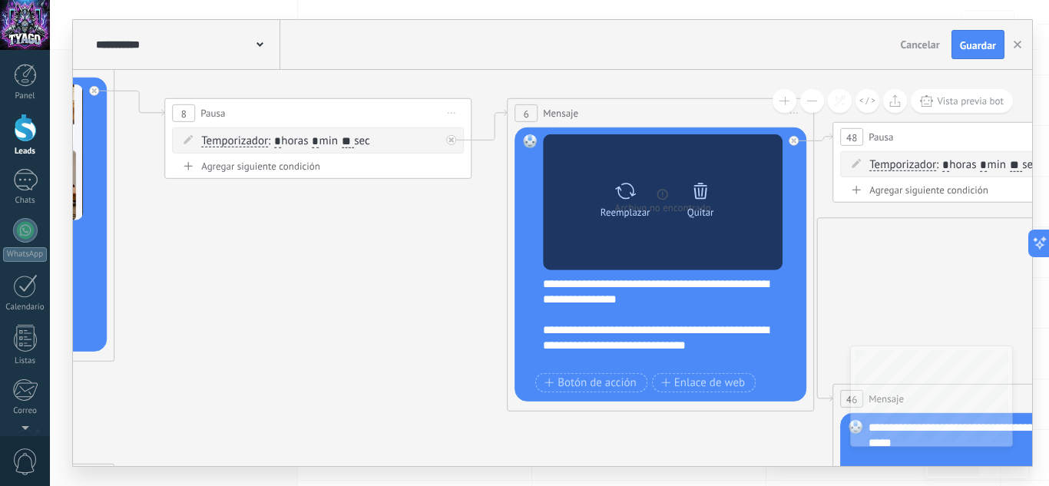
click at [623, 187] on icon at bounding box center [626, 191] width 22 height 22
click input "Subir" at bounding box center [0, 0] width 0 height 0
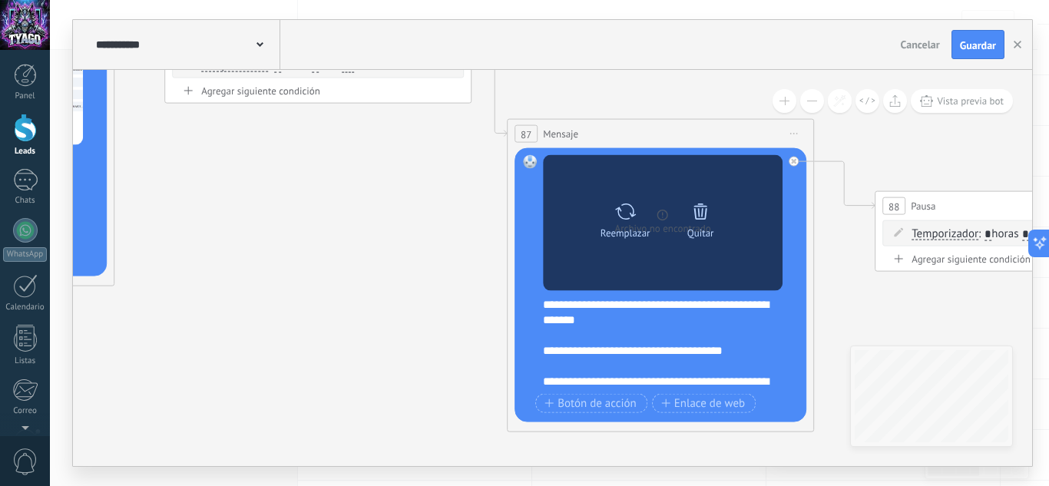
click at [630, 220] on icon at bounding box center [626, 212] width 22 height 22
click input "Subir" at bounding box center [0, 0] width 0 height 0
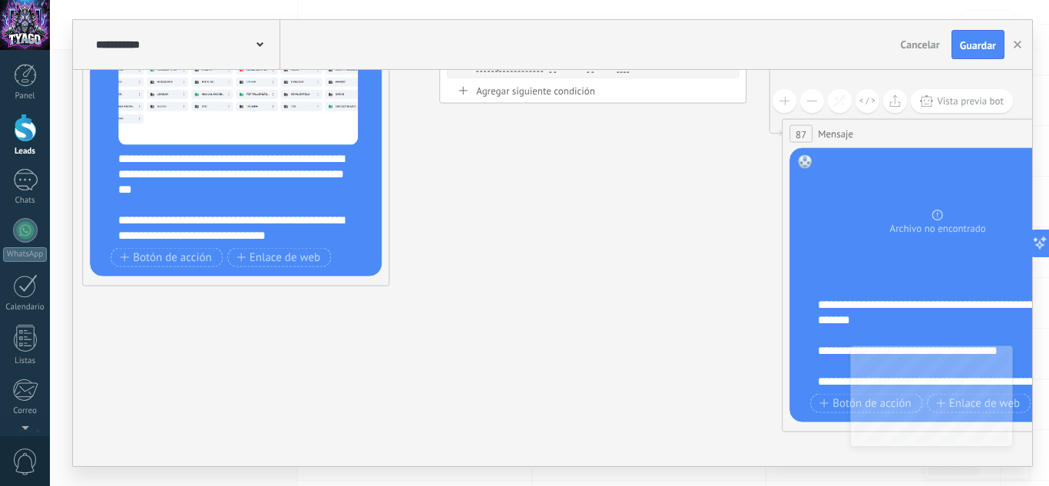
scroll to position [200, 0]
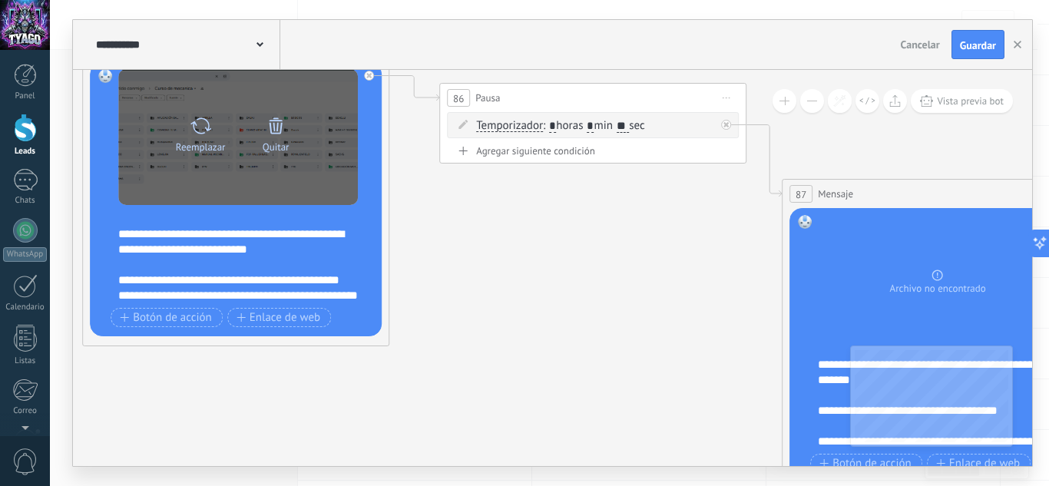
click at [197, 123] on icon at bounding box center [201, 126] width 22 height 22
click input "Subir" at bounding box center [0, 0] width 0 height 0
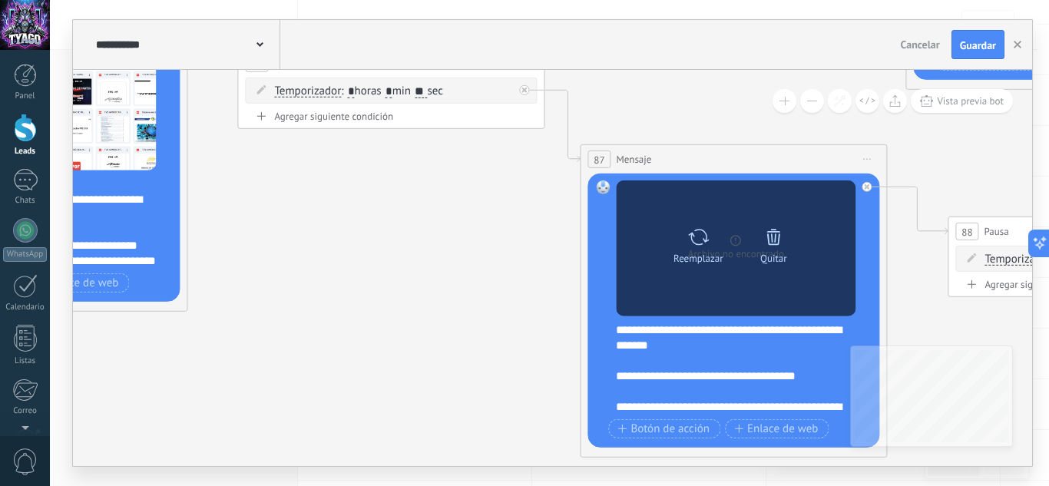
click at [696, 245] on icon at bounding box center [699, 237] width 22 height 22
click input "Subir" at bounding box center [0, 0] width 0 height 0
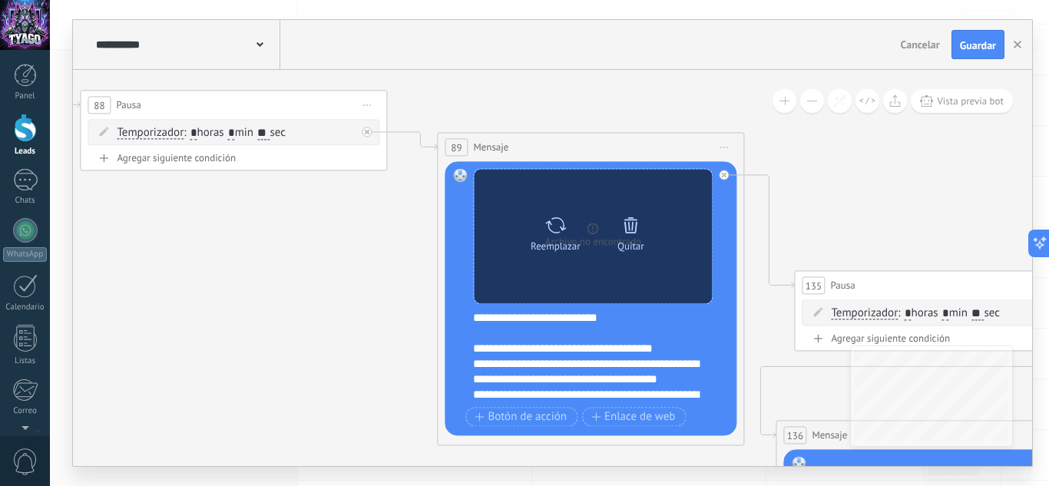
click at [556, 224] on icon at bounding box center [556, 225] width 22 height 22
click input "Subir" at bounding box center [0, 0] width 0 height 0
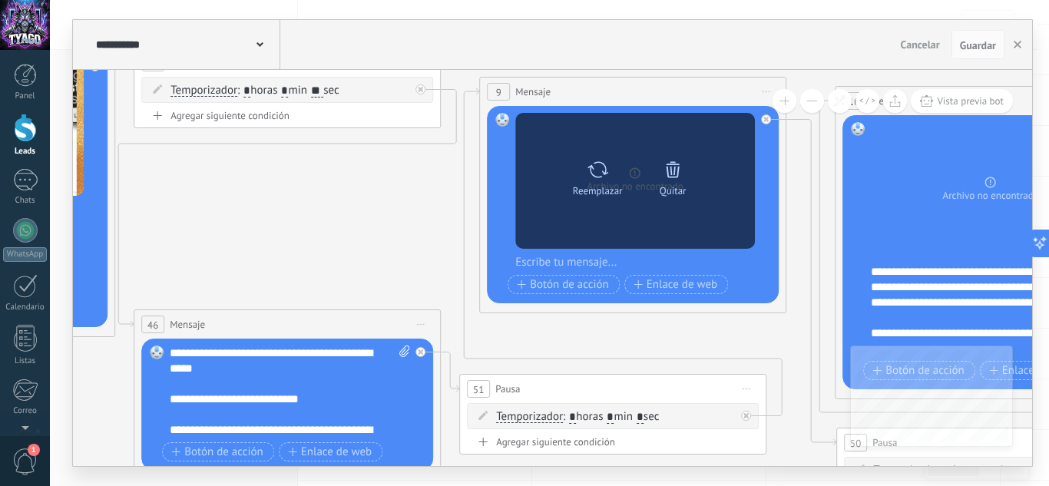
click at [601, 178] on icon at bounding box center [598, 170] width 22 height 22
click input "Subir" at bounding box center [0, 0] width 0 height 0
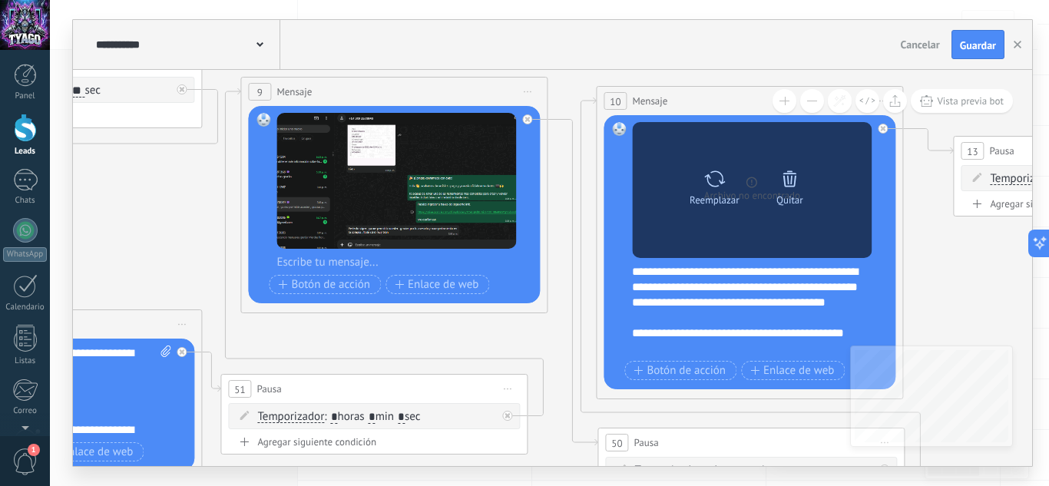
click at [731, 190] on div "Reemplazar" at bounding box center [714, 185] width 65 height 42
click input "Subir" at bounding box center [0, 0] width 0 height 0
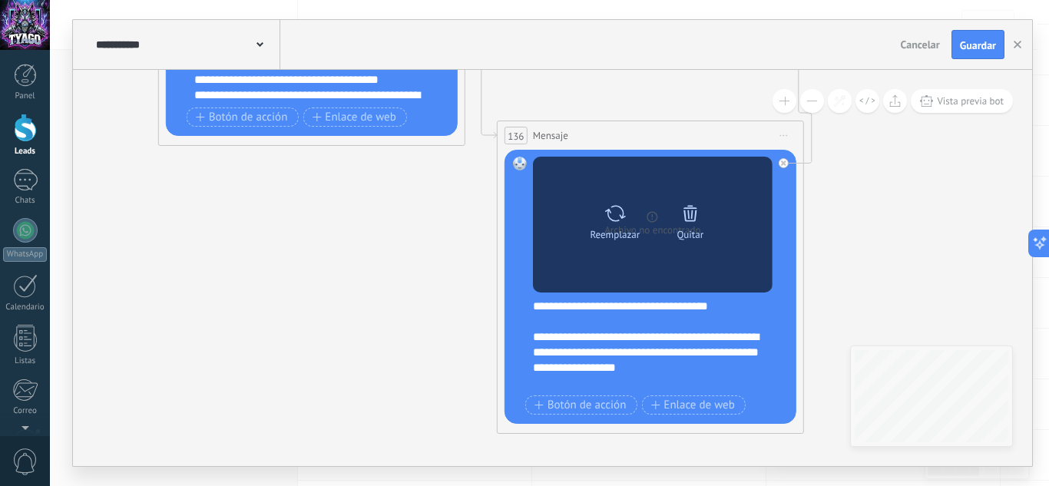
click at [588, 253] on div "Reemplazar Quitar Convertir a mensaje de voz" at bounding box center [653, 225] width 240 height 136
click at [611, 225] on div at bounding box center [615, 213] width 22 height 31
click input "Subir" at bounding box center [0, 0] width 0 height 0
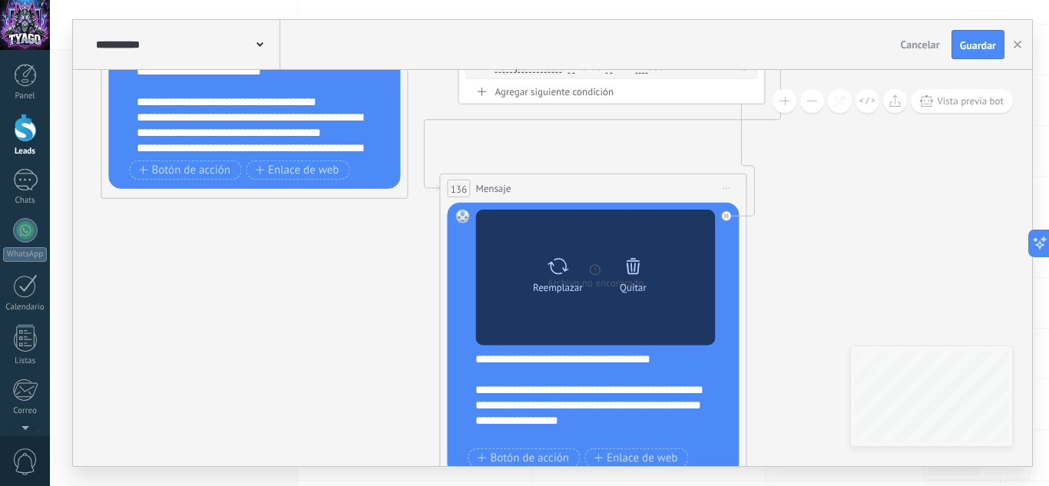
click at [566, 266] on icon at bounding box center [558, 266] width 22 height 22
click input "Subir" at bounding box center [0, 0] width 0 height 0
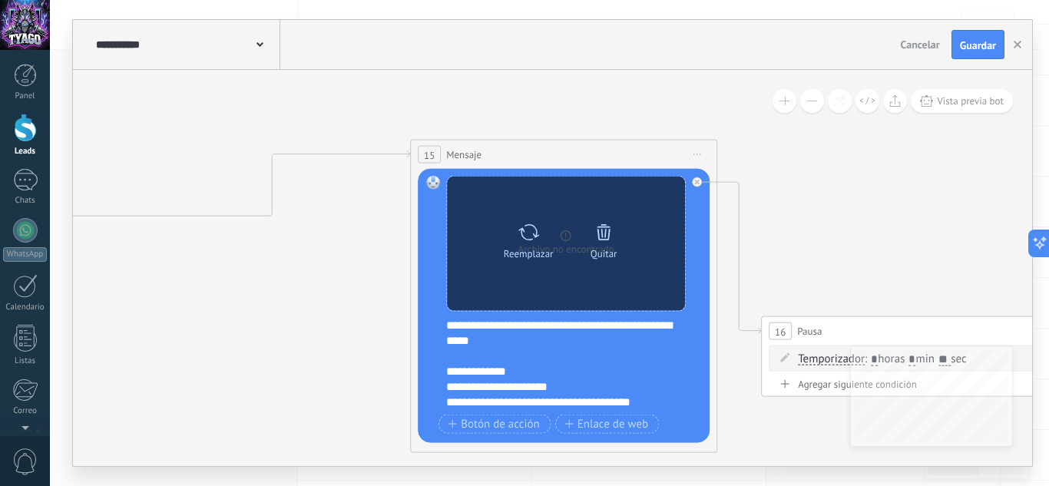
click at [521, 232] on icon at bounding box center [529, 232] width 21 height 16
click input "Subir" at bounding box center [0, 0] width 0 height 0
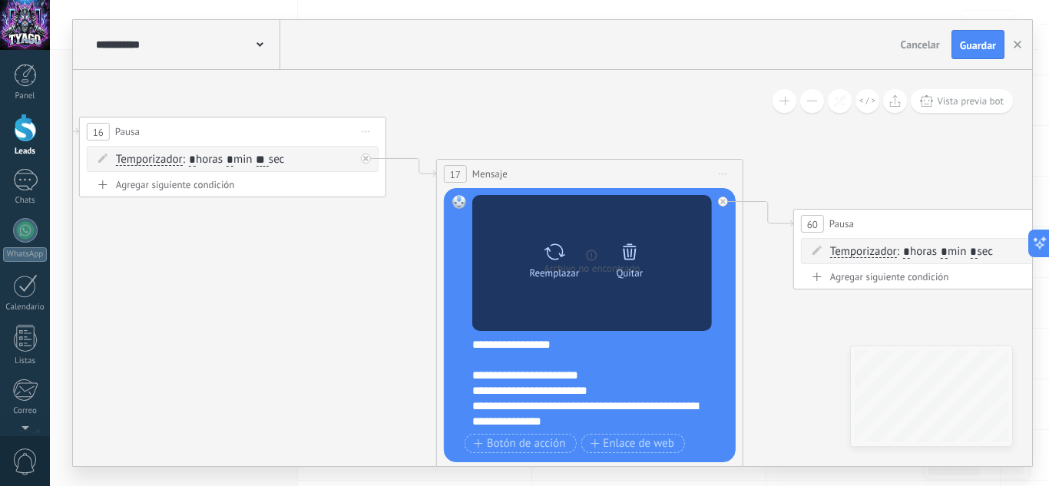
click at [555, 257] on icon at bounding box center [554, 252] width 22 height 22
click input "Subir" at bounding box center [0, 0] width 0 height 0
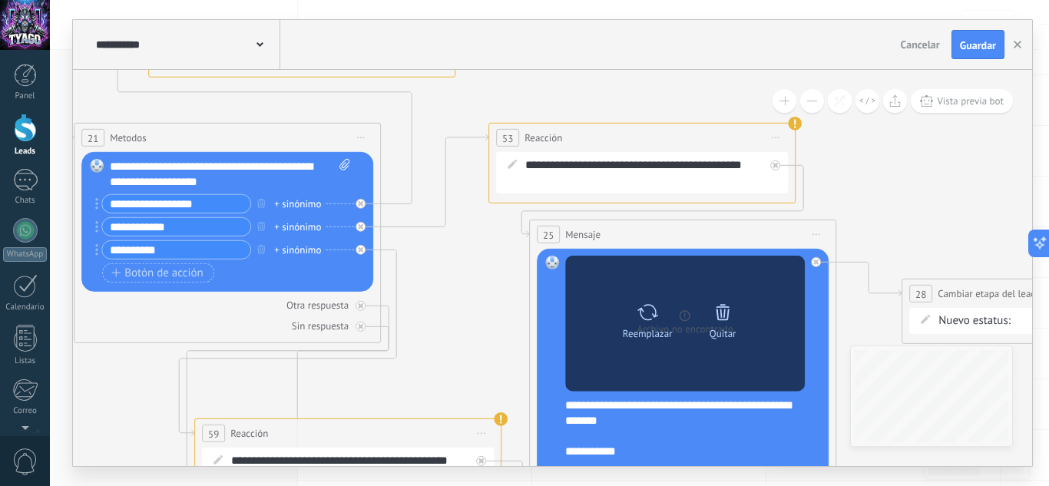
click at [651, 308] on icon at bounding box center [648, 312] width 22 height 22
click input "Subir" at bounding box center [0, 0] width 0 height 0
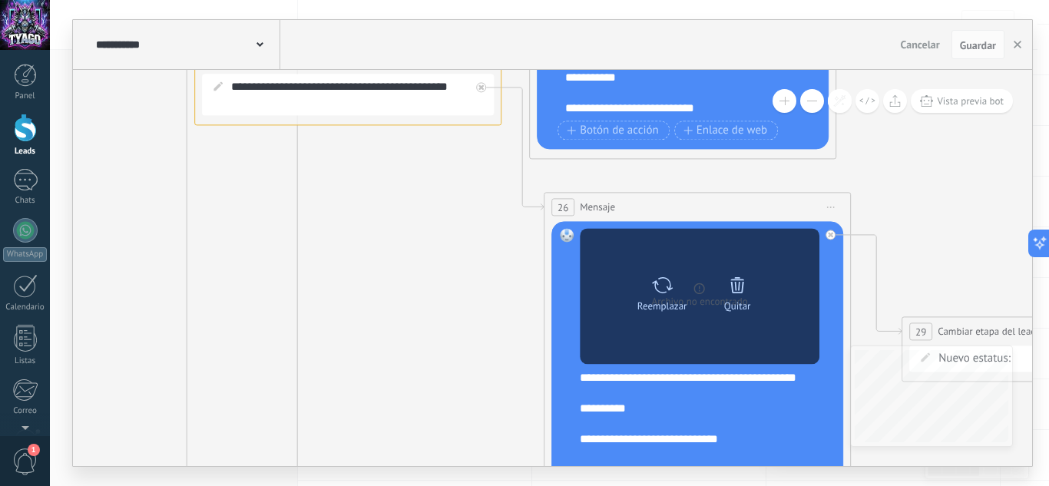
click at [662, 290] on icon at bounding box center [663, 285] width 22 height 22
click input "Subir" at bounding box center [0, 0] width 0 height 0
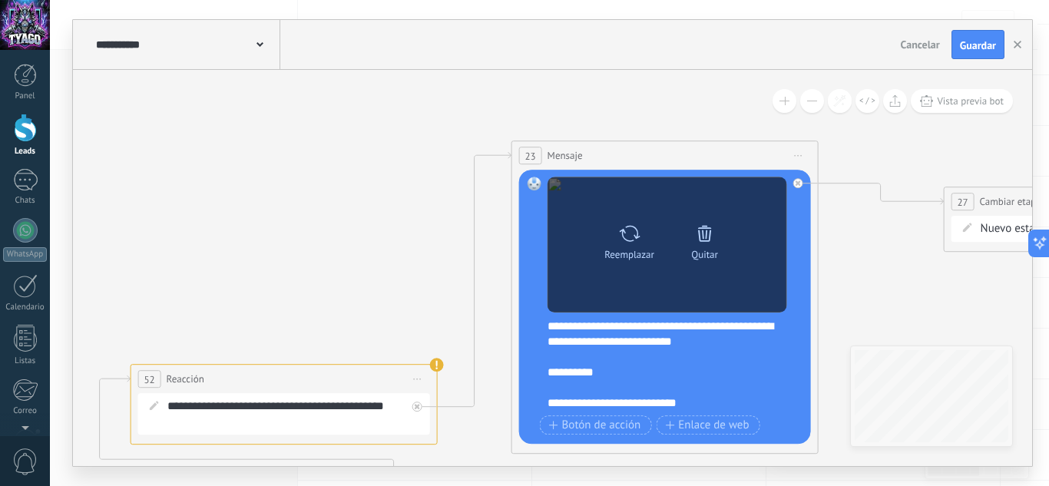
click at [642, 260] on div "Reemplazar" at bounding box center [630, 255] width 50 height 12
click input "Subir" at bounding box center [0, 0] width 0 height 0
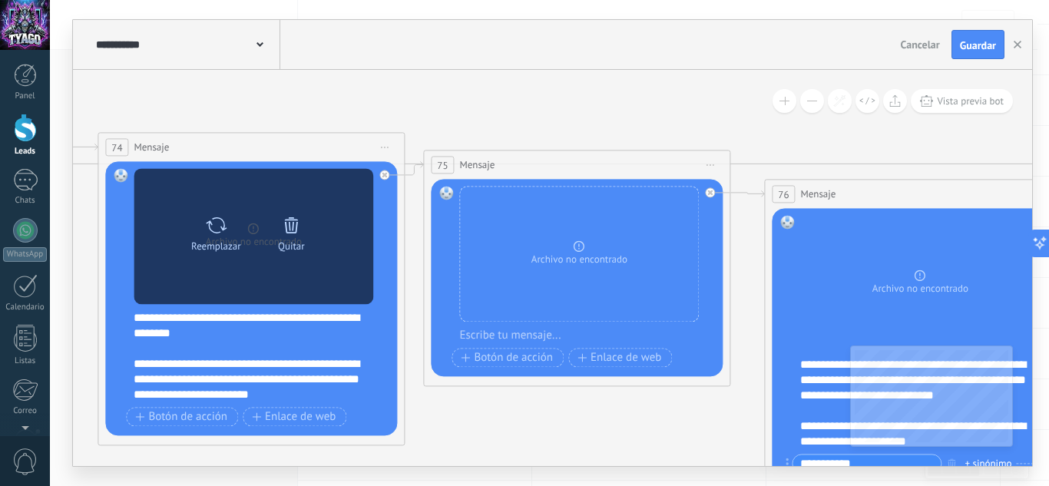
click at [214, 221] on icon at bounding box center [216, 225] width 22 height 22
click input "Subir" at bounding box center [0, 0] width 0 height 0
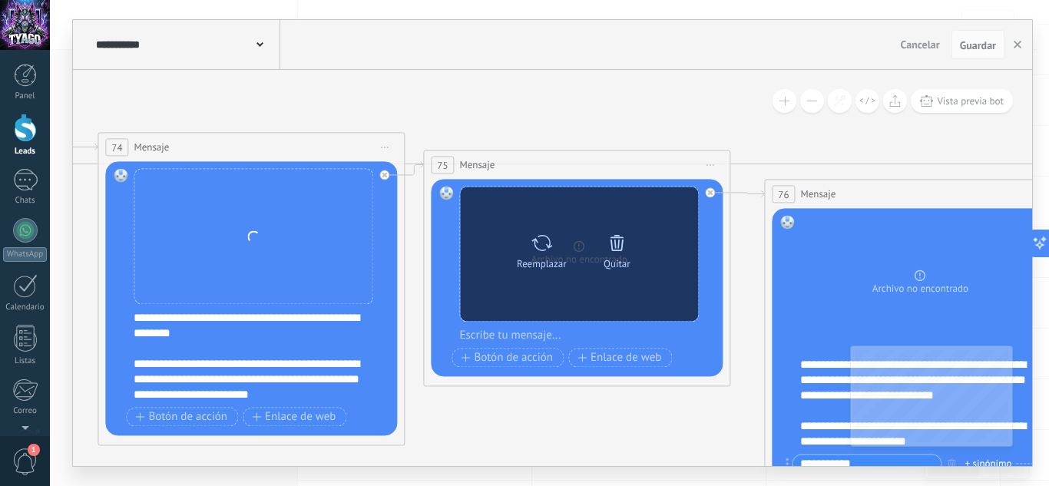
click at [539, 244] on icon at bounding box center [542, 243] width 22 height 22
click input "Subir" at bounding box center [0, 0] width 0 height 0
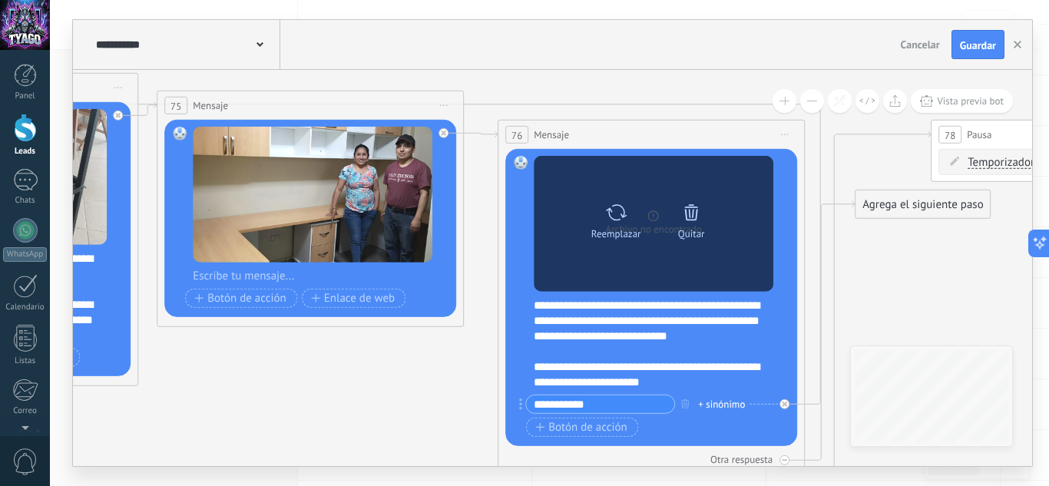
click at [619, 211] on icon at bounding box center [616, 212] width 22 height 22
click input "Subir" at bounding box center [0, 0] width 0 height 0
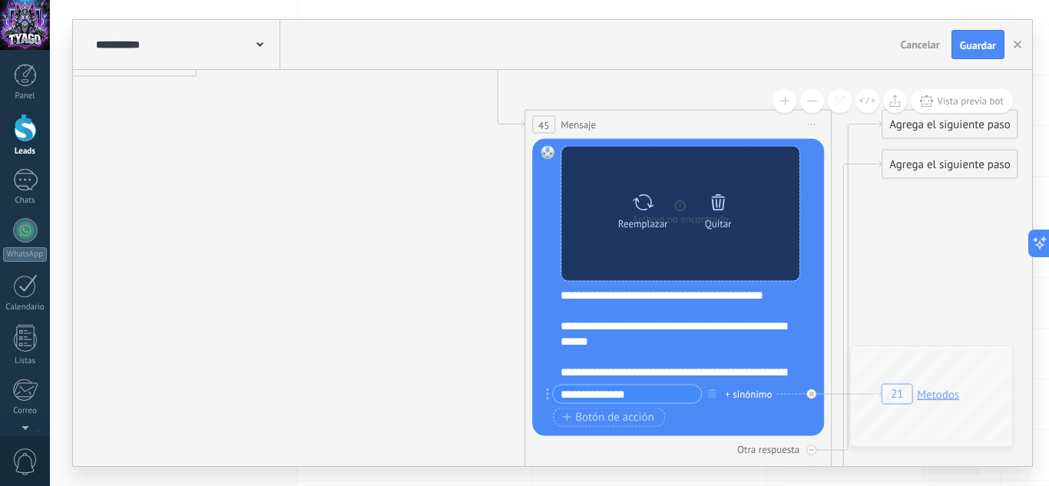
click at [643, 201] on icon at bounding box center [643, 202] width 22 height 22
click input "Subir" at bounding box center [0, 0] width 0 height 0
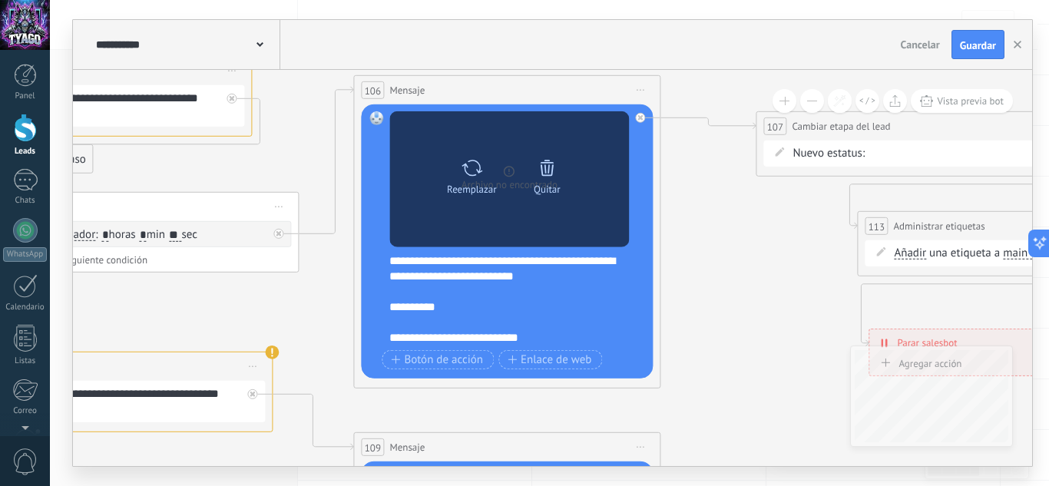
click at [469, 177] on icon at bounding box center [472, 168] width 22 height 22
click input "Subir" at bounding box center [0, 0] width 0 height 0
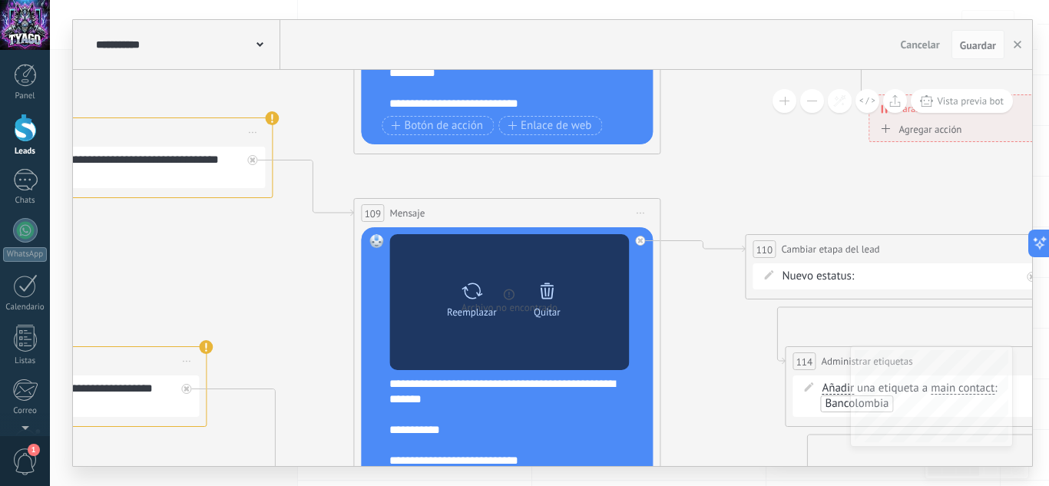
click at [470, 294] on icon at bounding box center [472, 291] width 22 height 22
click input "Subir" at bounding box center [0, 0] width 0 height 0
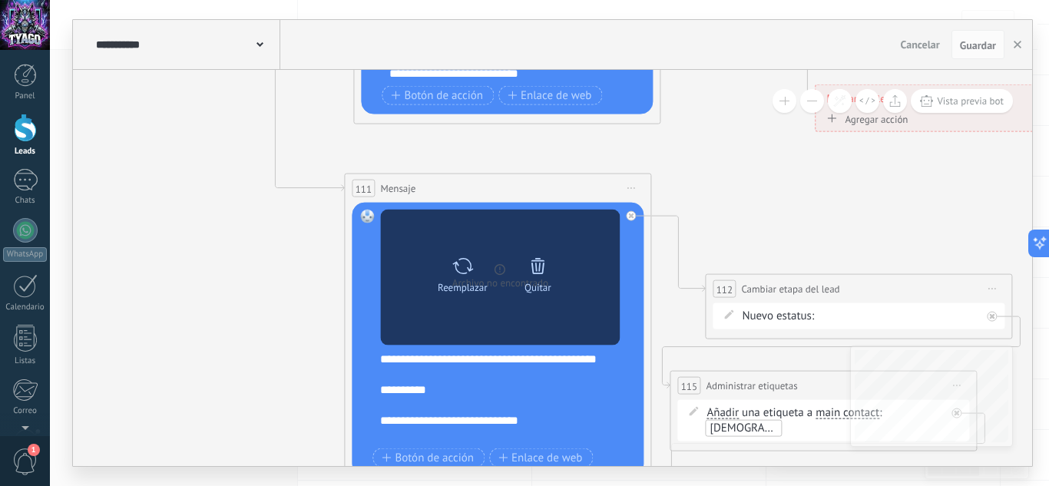
click at [459, 272] on icon at bounding box center [463, 266] width 21 height 16
click input "Subir" at bounding box center [0, 0] width 0 height 0
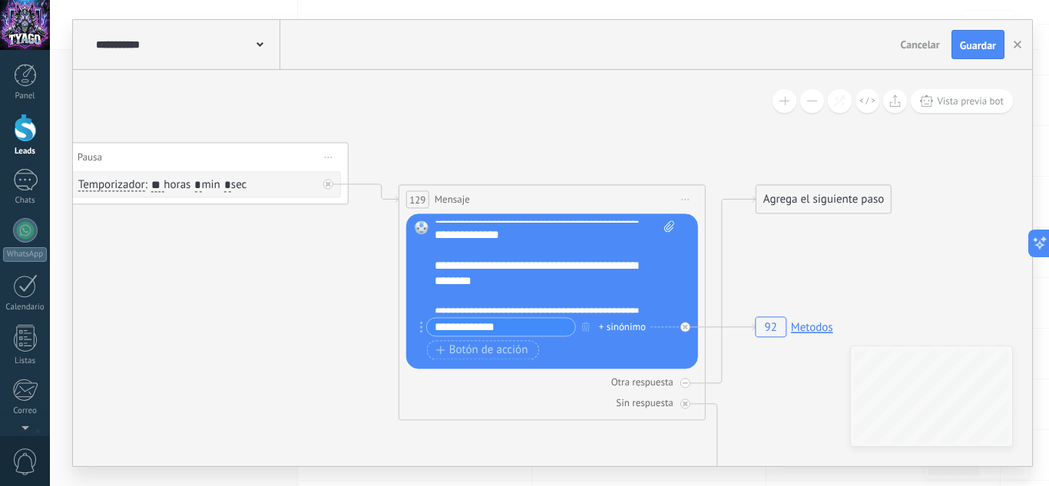
scroll to position [92, 0]
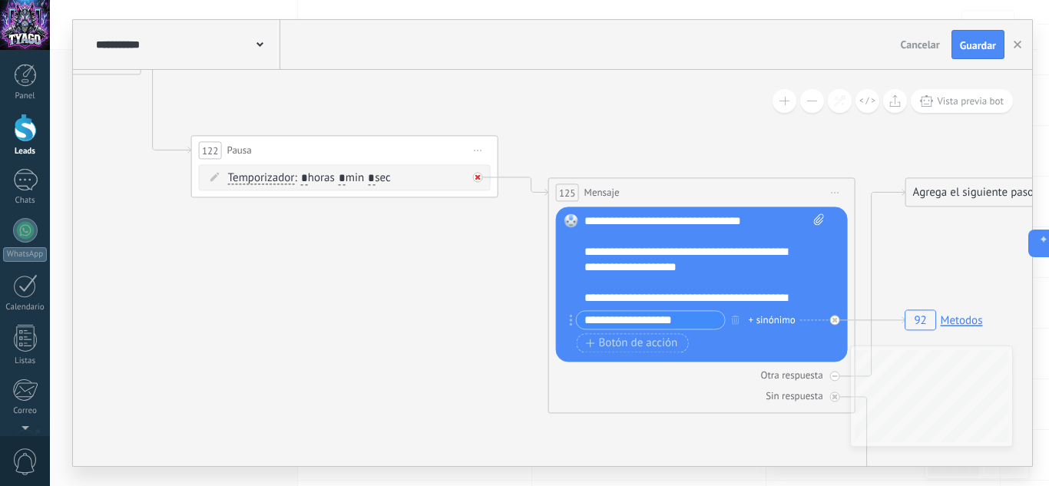
click at [479, 172] on div at bounding box center [478, 177] width 10 height 10
click at [473, 148] on span "Iniciar vista previa aquí Cambiar nombre Duplicar [GEOGRAPHIC_DATA]" at bounding box center [478, 150] width 25 height 22
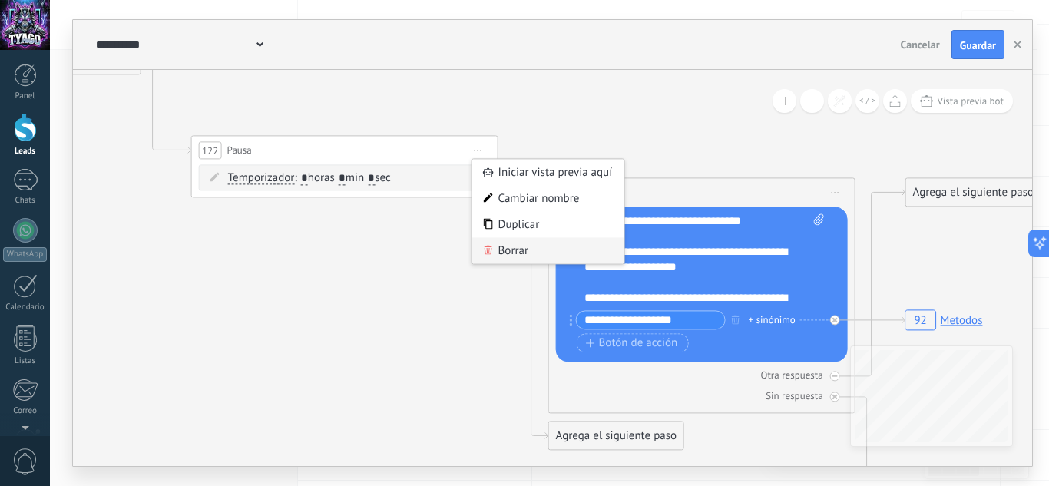
click at [514, 247] on div "Borrar" at bounding box center [548, 250] width 152 height 26
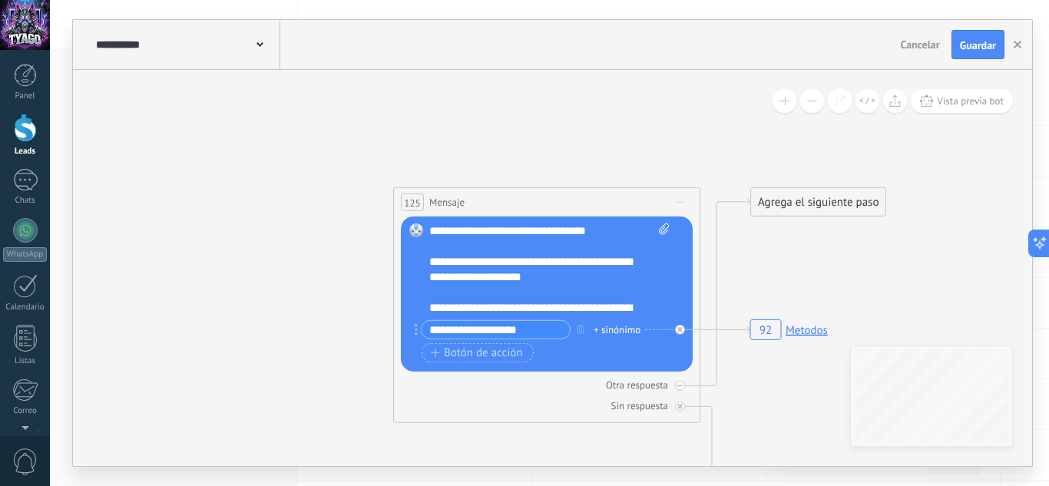
click at [680, 201] on span "Iniciar vista previa aquí Cambiar nombre Duplicar [GEOGRAPHIC_DATA]" at bounding box center [680, 202] width 25 height 22
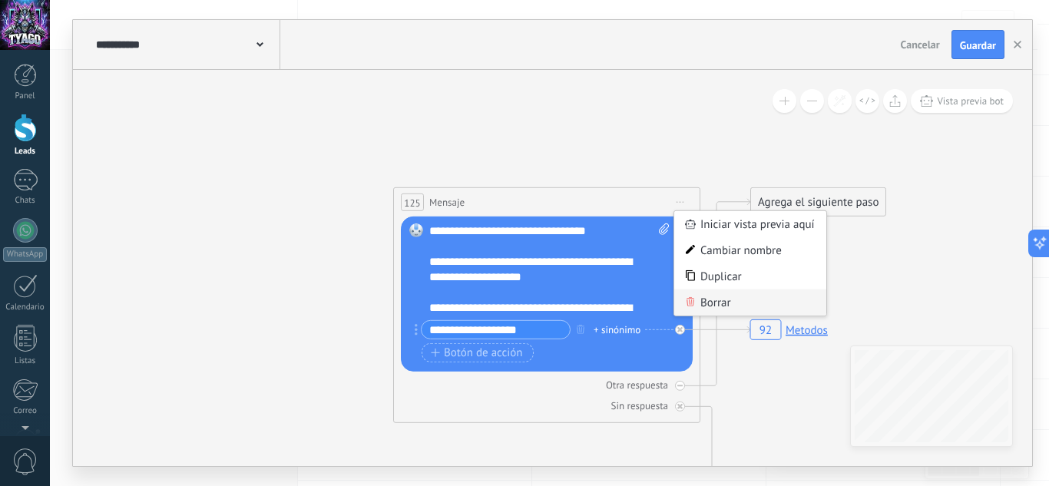
click at [711, 304] on div "Borrar" at bounding box center [751, 303] width 152 height 26
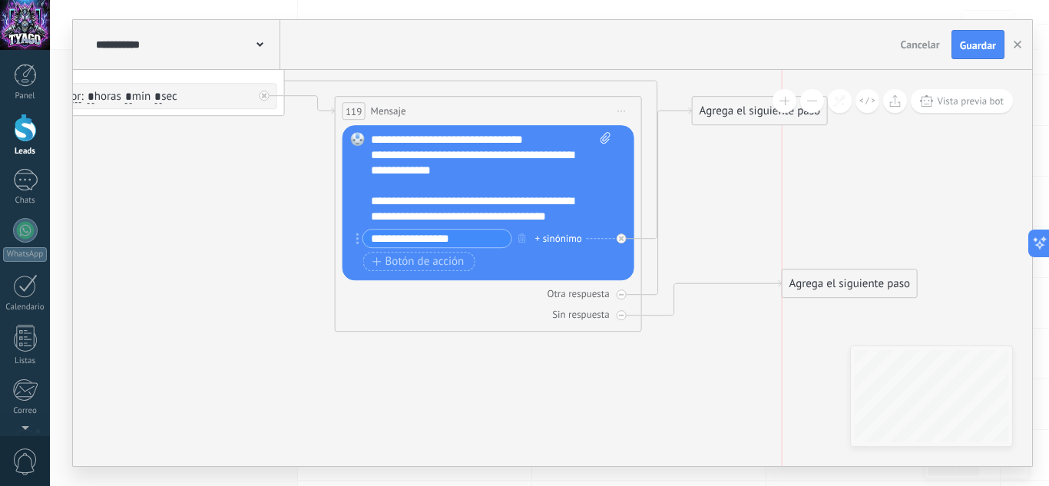
drag, startPoint x: 724, startPoint y: 163, endPoint x: 812, endPoint y: 286, distance: 151.4
click at [812, 286] on div "Agrega el siguiente paso" at bounding box center [850, 283] width 134 height 25
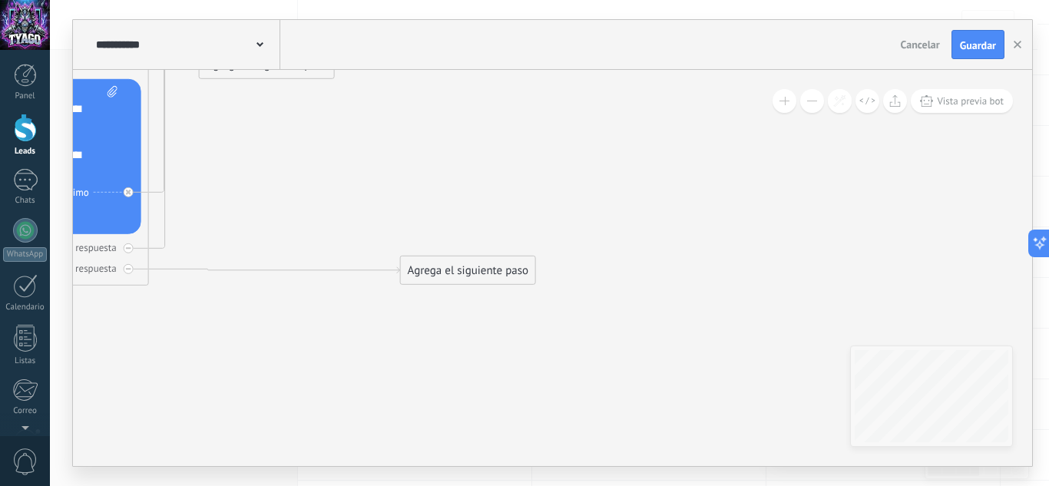
drag, startPoint x: 409, startPoint y: 238, endPoint x: 524, endPoint y: 271, distance: 119.1
click at [522, 271] on div "Agrega el siguiente paso" at bounding box center [468, 270] width 134 height 25
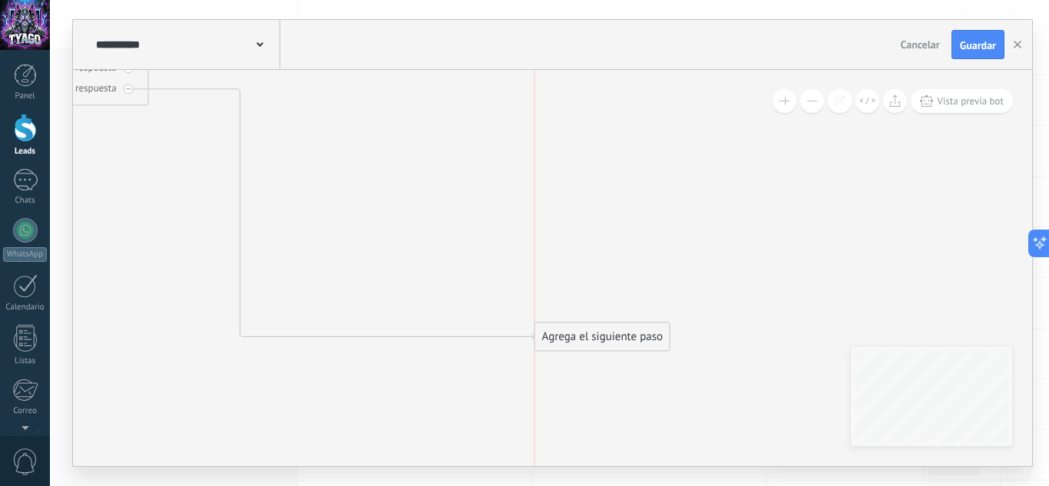
drag, startPoint x: 491, startPoint y: 101, endPoint x: 618, endPoint y: 347, distance: 277.6
click at [618, 347] on div "Agrega el siguiente paso" at bounding box center [602, 336] width 134 height 25
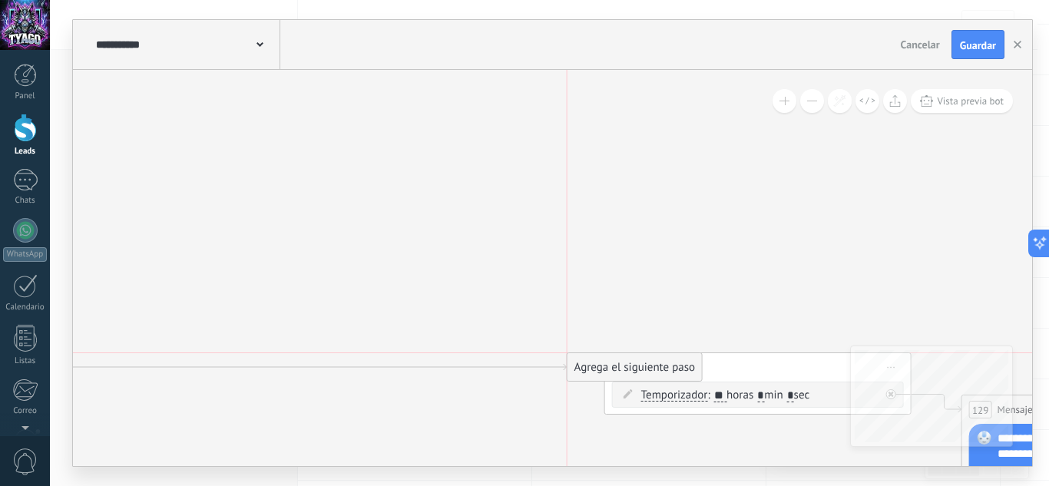
drag, startPoint x: 327, startPoint y: 182, endPoint x: 665, endPoint y: 370, distance: 386.9
click at [665, 370] on div "Agrega el siguiente paso" at bounding box center [635, 367] width 134 height 25
drag, startPoint x: 655, startPoint y: 443, endPoint x: 741, endPoint y: 367, distance: 114.9
click at [741, 367] on div "Agrega el siguiente paso" at bounding box center [721, 367] width 134 height 25
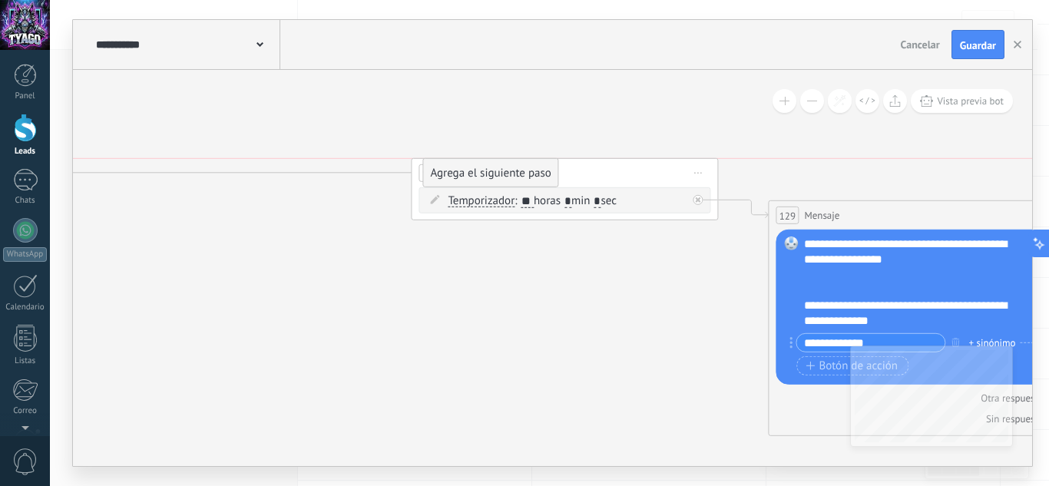
drag, startPoint x: 528, startPoint y: 244, endPoint x: 491, endPoint y: 174, distance: 78.4
click at [491, 174] on div "Agrega el siguiente paso" at bounding box center [490, 173] width 134 height 25
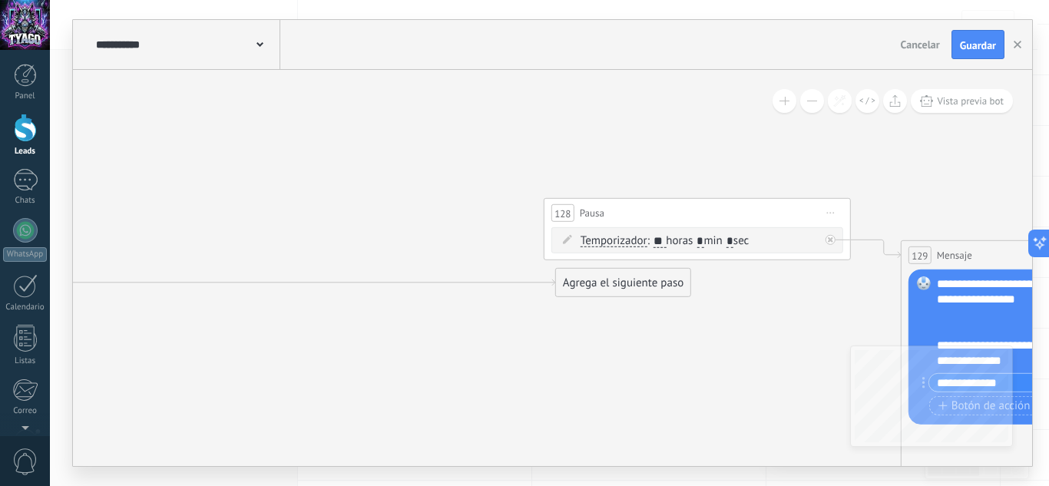
click at [644, 280] on div "Agrega el siguiente paso" at bounding box center [623, 282] width 134 height 25
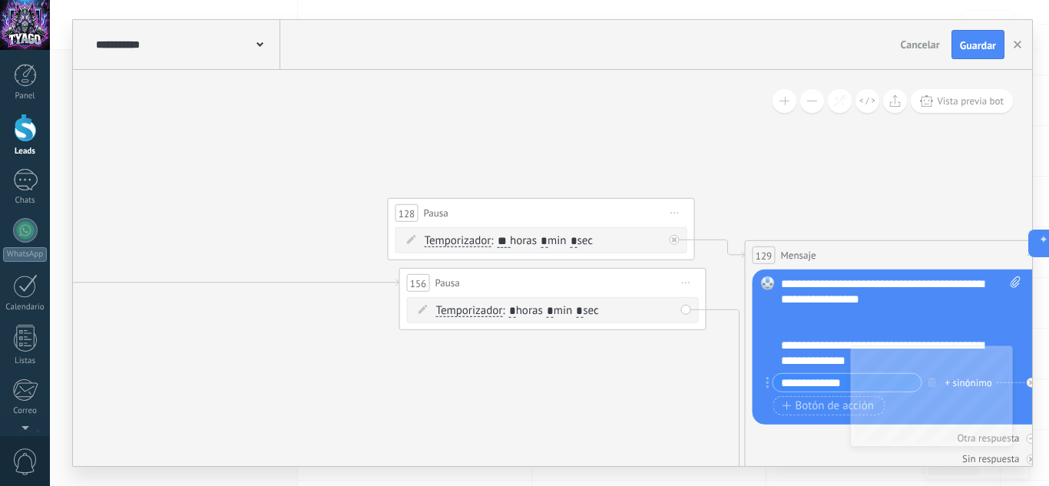
click at [512, 310] on input "*" at bounding box center [512, 311] width 7 height 12
type input "**"
click at [559, 310] on input "*" at bounding box center [555, 311] width 7 height 12
type input "*"
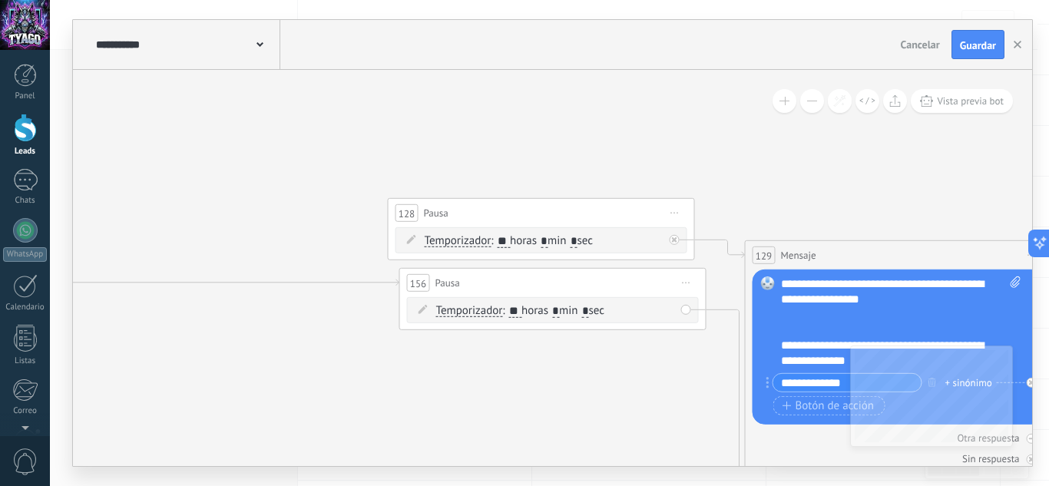
click at [670, 212] on span "Iniciar vista previa aquí Cambiar nombre Duplicar [GEOGRAPHIC_DATA]" at bounding box center [675, 213] width 25 height 22
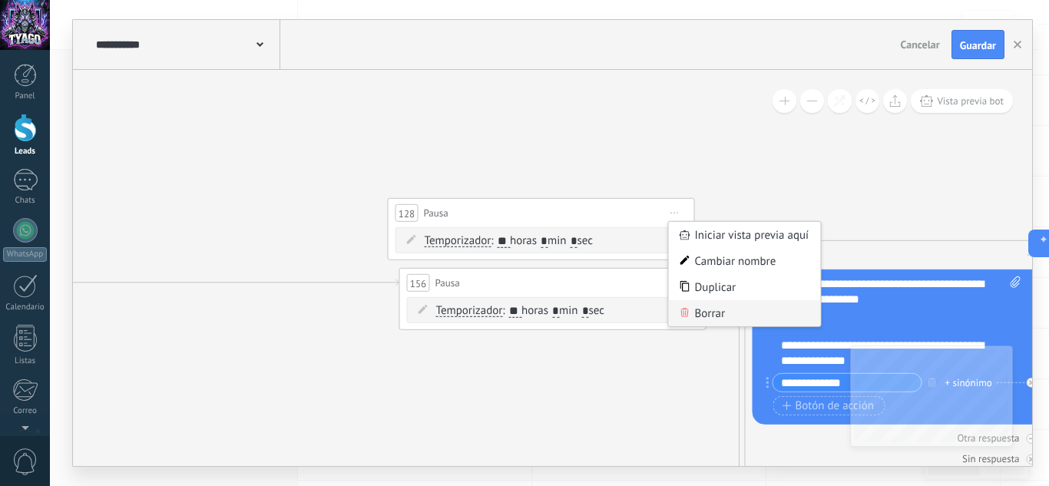
click at [708, 310] on div "Borrar" at bounding box center [745, 313] width 152 height 26
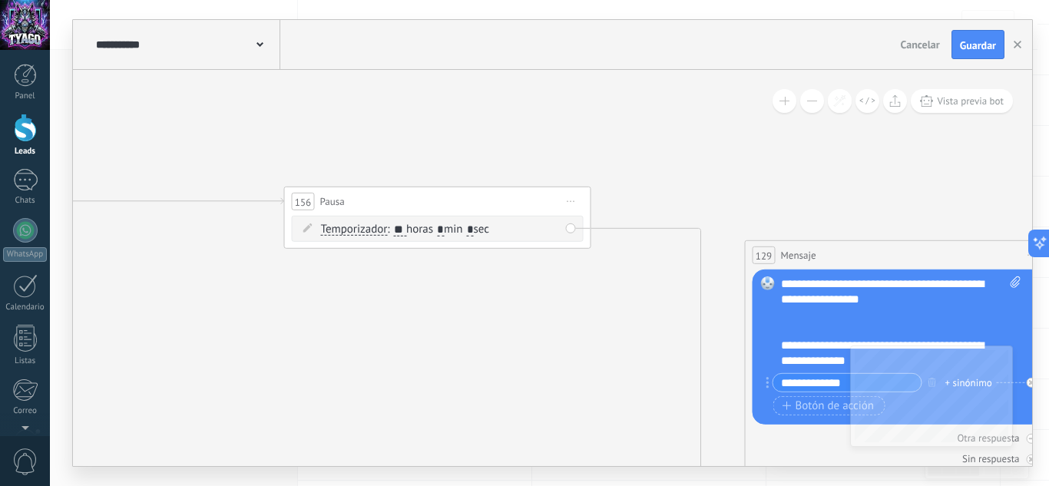
drag, startPoint x: 665, startPoint y: 289, endPoint x: 547, endPoint y: 212, distance: 141.1
click at [547, 205] on div "156 Pausa ***** Iniciar vista previa aquí Cambiar nombre Duplicar [GEOGRAPHIC_D…" at bounding box center [438, 201] width 306 height 28
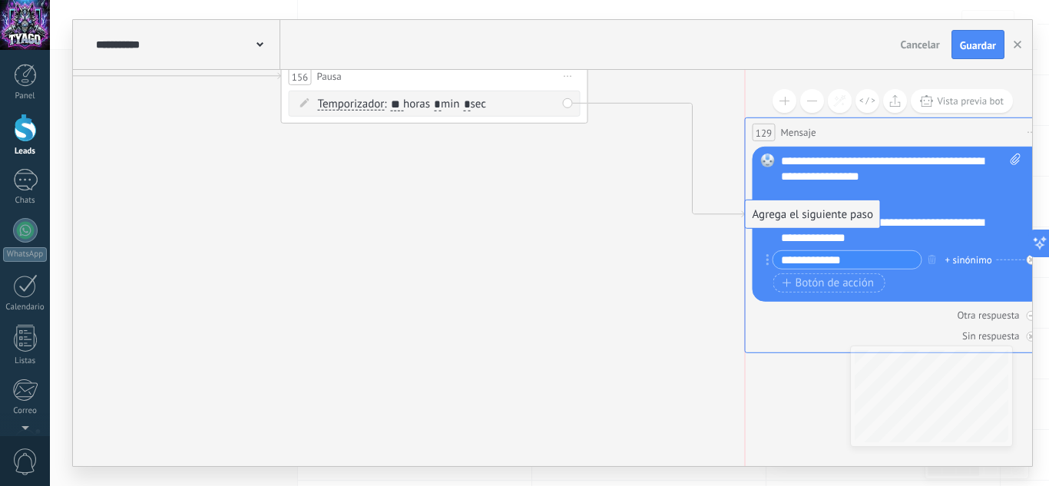
drag, startPoint x: 784, startPoint y: 333, endPoint x: 787, endPoint y: 216, distance: 117.6
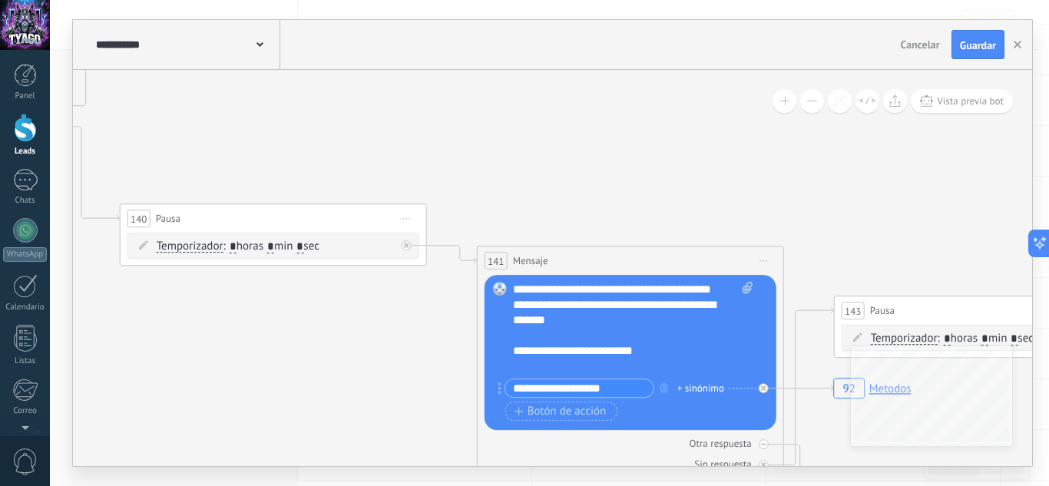
click at [763, 260] on icon at bounding box center [765, 261] width 8 height 2
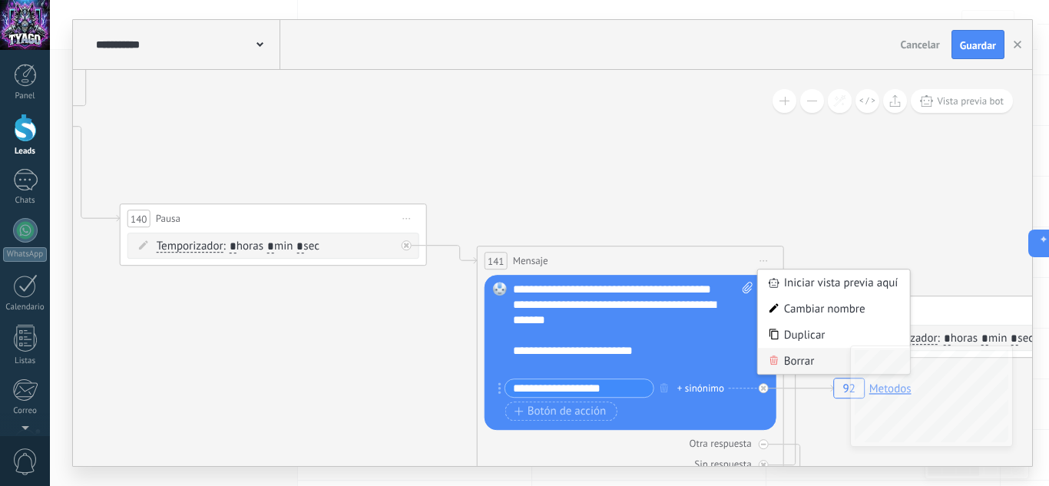
click at [797, 357] on div "Borrar" at bounding box center [834, 361] width 152 height 26
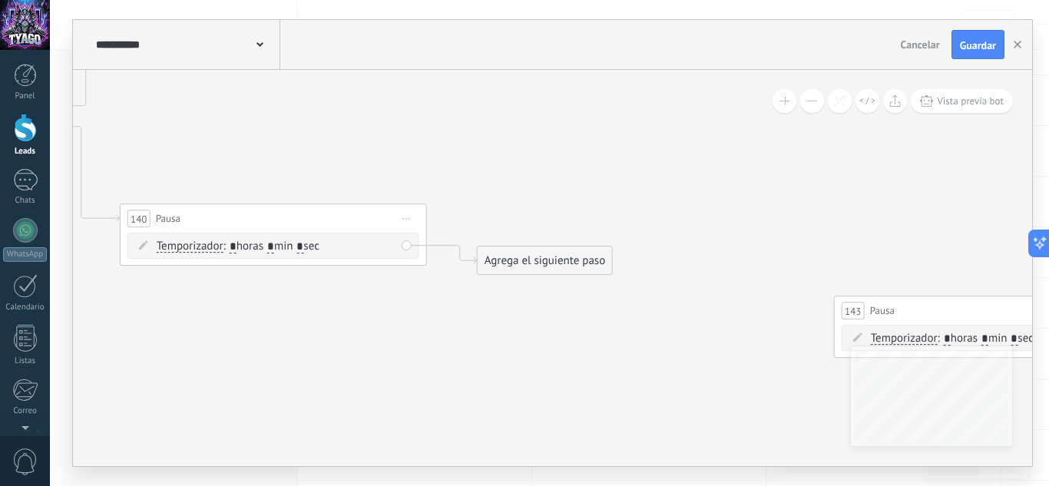
click at [405, 221] on span "Iniciar vista previa aquí Cambiar nombre Duplicar [GEOGRAPHIC_DATA]" at bounding box center [407, 218] width 25 height 22
click at [436, 313] on div "Borrar" at bounding box center [477, 319] width 152 height 26
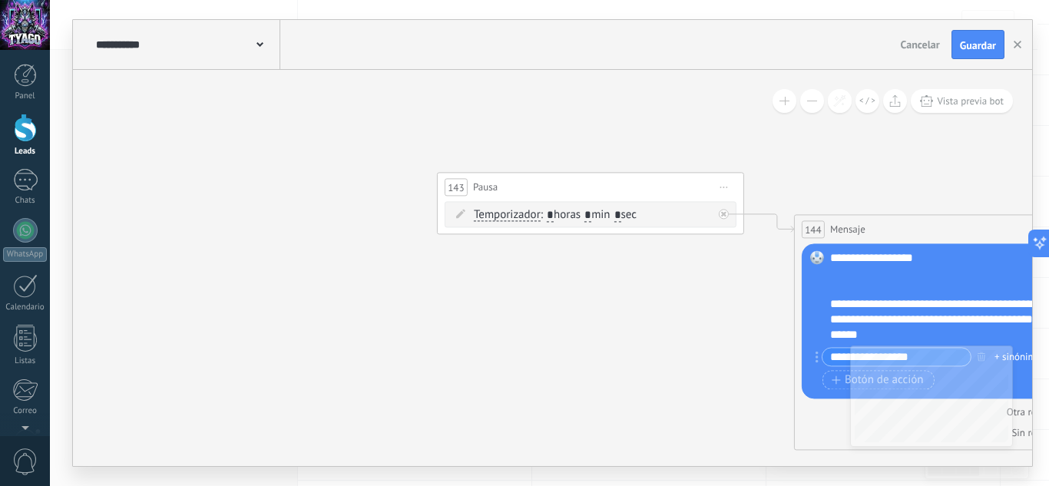
click at [724, 187] on icon at bounding box center [725, 188] width 8 height 2
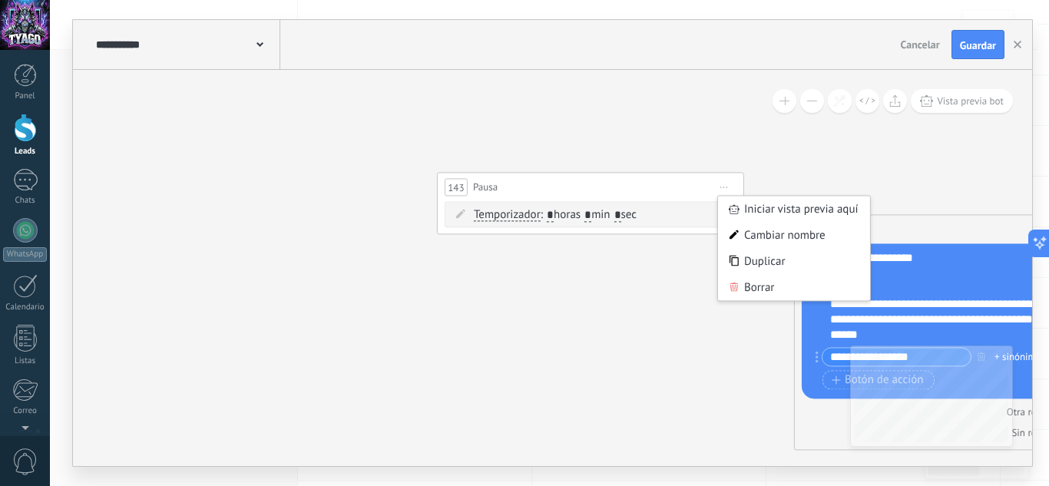
click at [768, 284] on div "Borrar" at bounding box center [794, 287] width 152 height 26
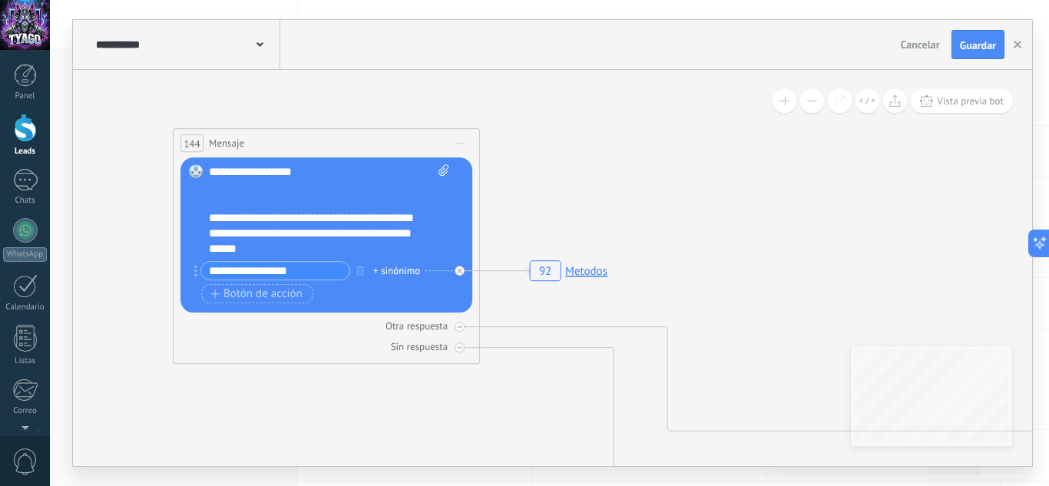
drag, startPoint x: 608, startPoint y: 184, endPoint x: 287, endPoint y: 141, distance: 324.0
click at [283, 139] on div "144 Mensaje ******* (a): Todos los contactos - canales seleccionados Todos los …" at bounding box center [327, 143] width 306 height 28
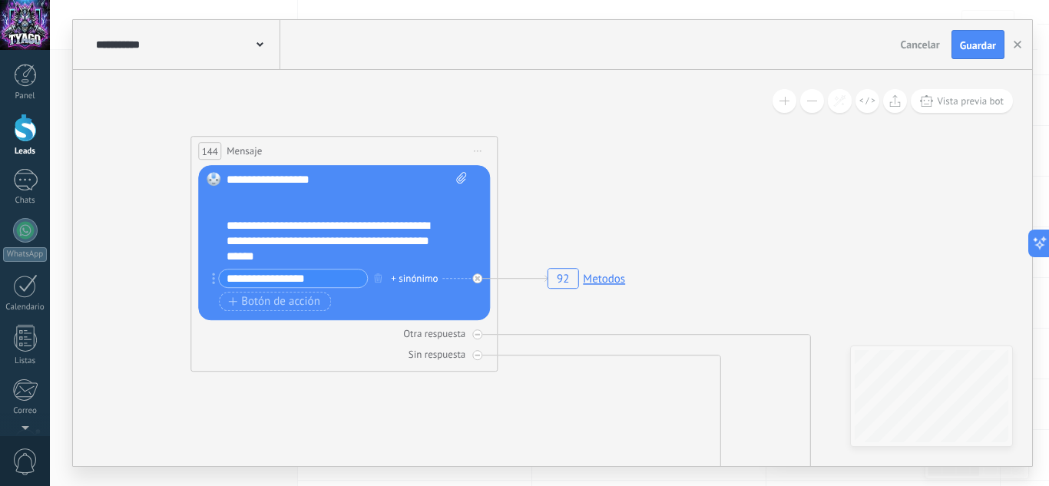
drag, startPoint x: 672, startPoint y: 177, endPoint x: 285, endPoint y: 136, distance: 389.3
click at [286, 137] on div "144 Mensaje ******* (a): Todos los contactos - canales seleccionados Todos los …" at bounding box center [344, 151] width 306 height 28
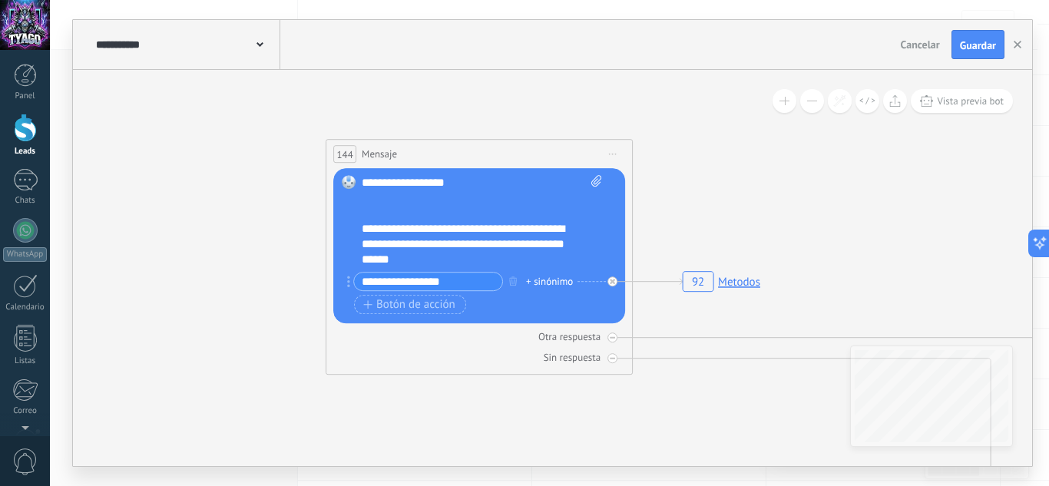
drag, startPoint x: 979, startPoint y: 142, endPoint x: 400, endPoint y: 138, distance: 579.3
click at [402, 140] on div "144 Mensaje ******* (a): Todos los contactos - canales seleccionados Todos los …" at bounding box center [480, 154] width 306 height 28
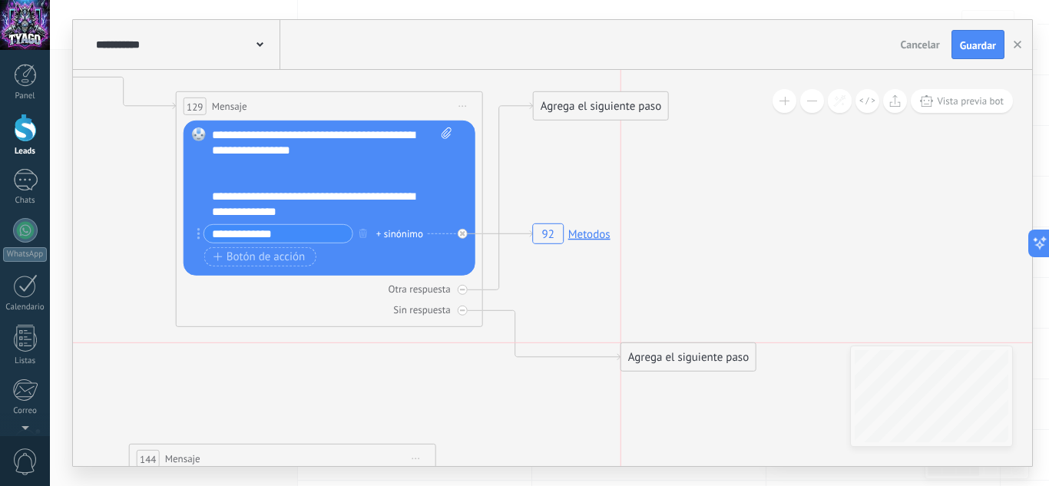
drag, startPoint x: 595, startPoint y: 157, endPoint x: 681, endPoint y: 353, distance: 215.0
click at [681, 353] on div "Agrega el siguiente paso" at bounding box center [689, 357] width 134 height 25
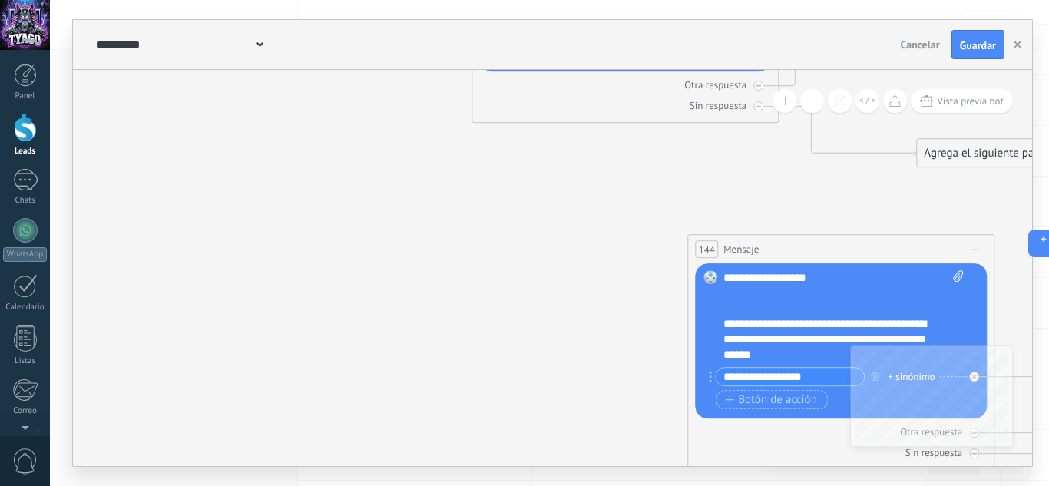
drag, startPoint x: 595, startPoint y: 252, endPoint x: 858, endPoint y: 244, distance: 263.6
click at [858, 246] on div "144 Mensaje ******* (a): Todos los contactos - canales seleccionados Todos los …" at bounding box center [841, 249] width 306 height 28
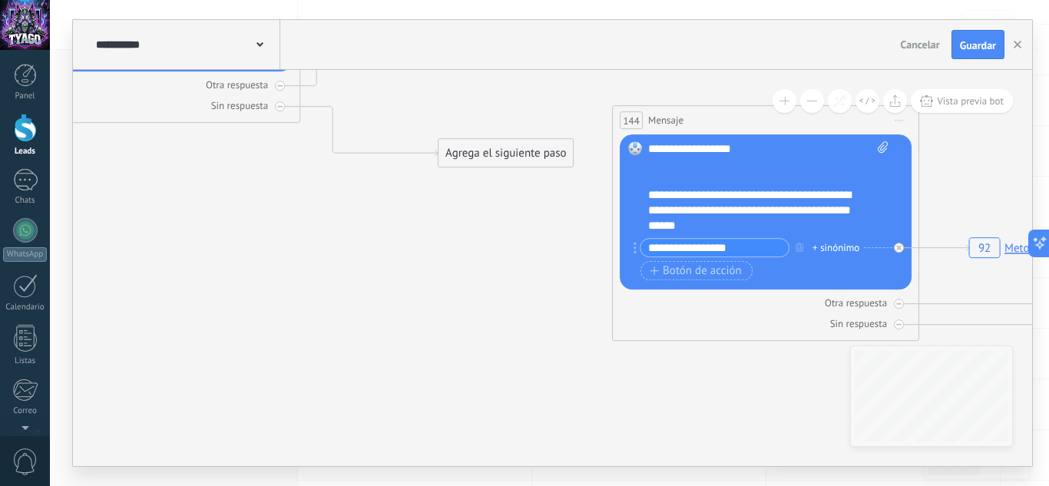
drag, startPoint x: 379, startPoint y: 249, endPoint x: 757, endPoint y: 121, distance: 398.9
click at [780, 120] on div "144 Mensaje ******* (a): Todos los contactos - canales seleccionados Todos los …" at bounding box center [766, 120] width 306 height 28
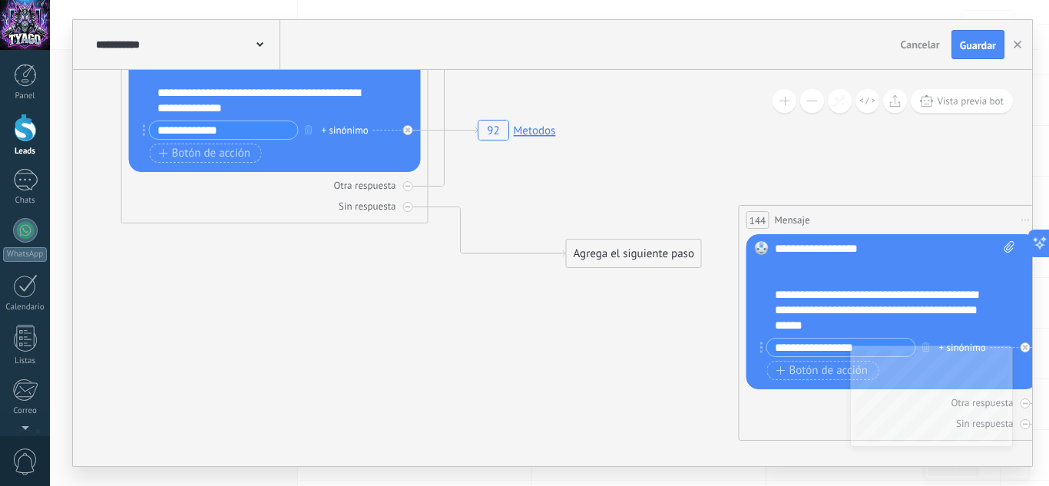
click at [620, 253] on div "Agrega el siguiente paso" at bounding box center [634, 253] width 134 height 25
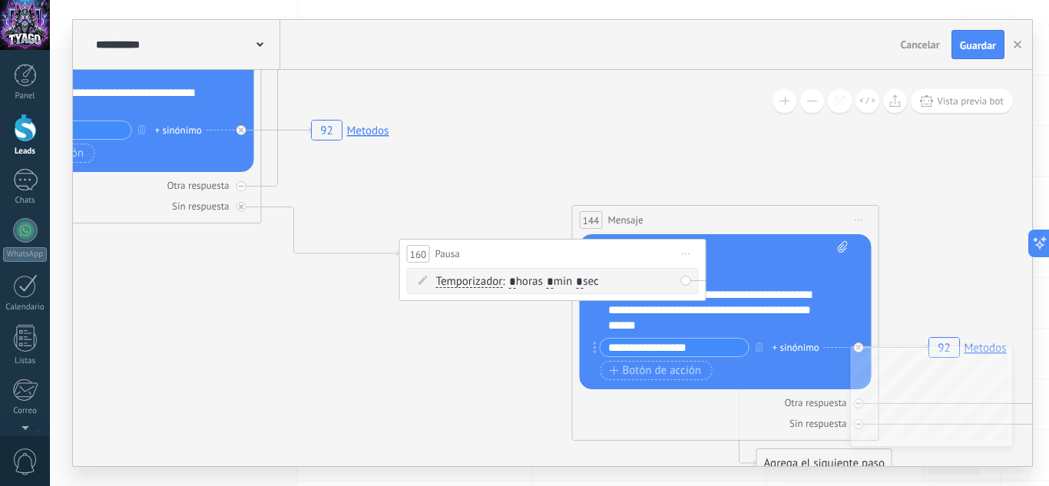
click at [555, 277] on span ": * horas * min * sec" at bounding box center [550, 281] width 96 height 15
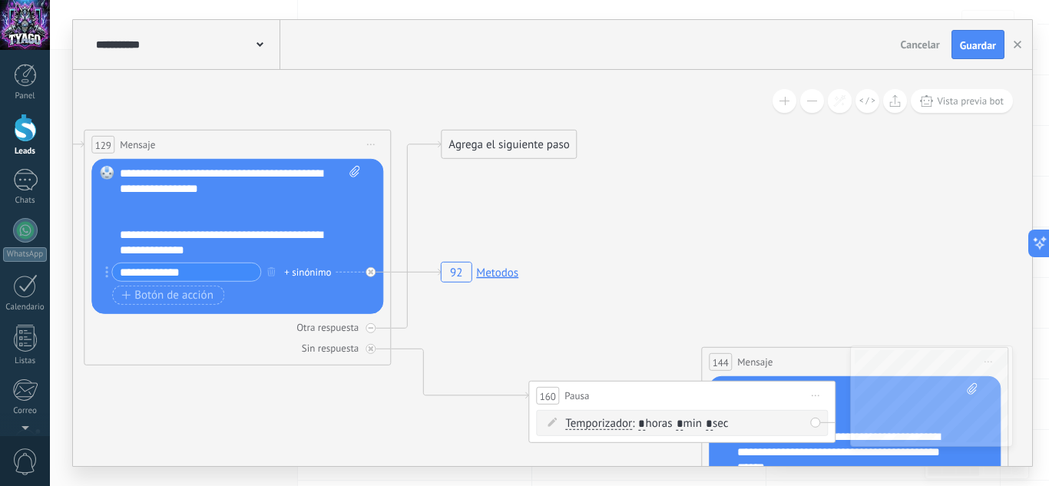
click at [648, 422] on span ": * horas * min * sec" at bounding box center [680, 423] width 96 height 15
click at [645, 425] on input "*" at bounding box center [641, 424] width 7 height 12
type input "*"
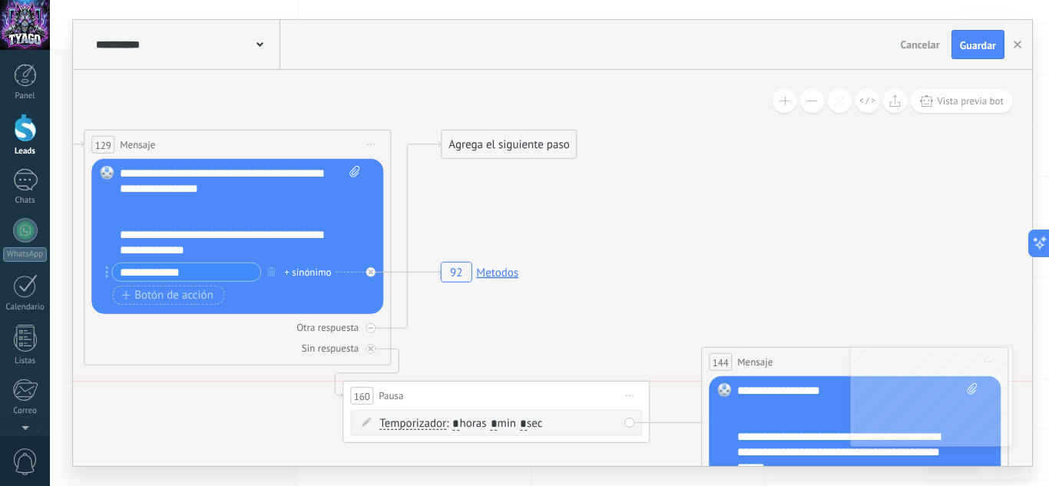
drag, startPoint x: 615, startPoint y: 395, endPoint x: 422, endPoint y: 390, distance: 192.9
click at [422, 390] on div "160 Pausa ***** Iniciar vista previa aquí Cambiar nombre Duplicar Borrar" at bounding box center [496, 396] width 306 height 28
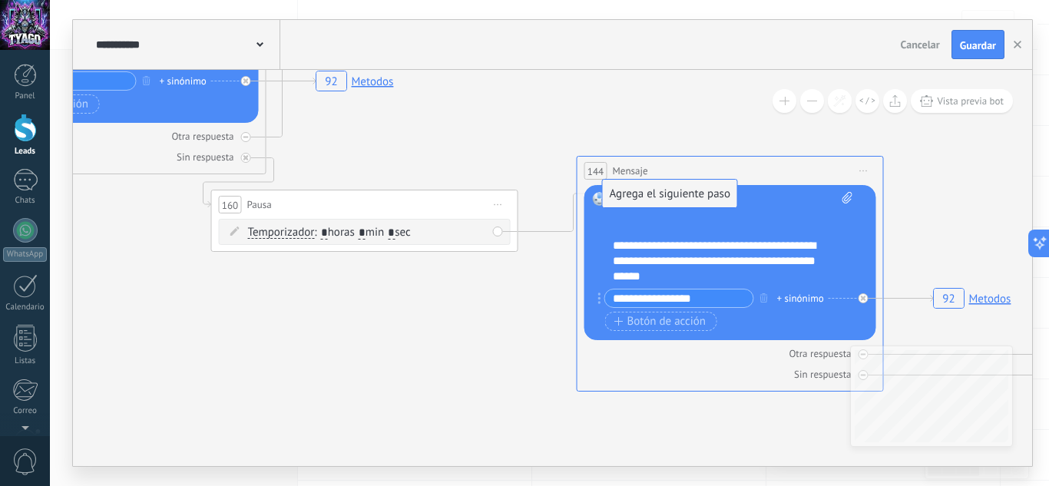
drag, startPoint x: 789, startPoint y: 415, endPoint x: 629, endPoint y: 195, distance: 271.7
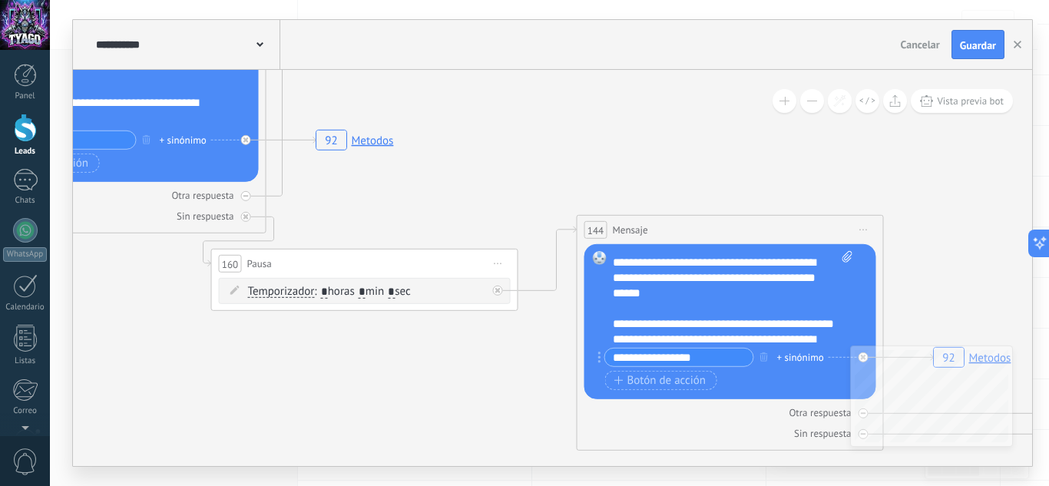
scroll to position [77, 0]
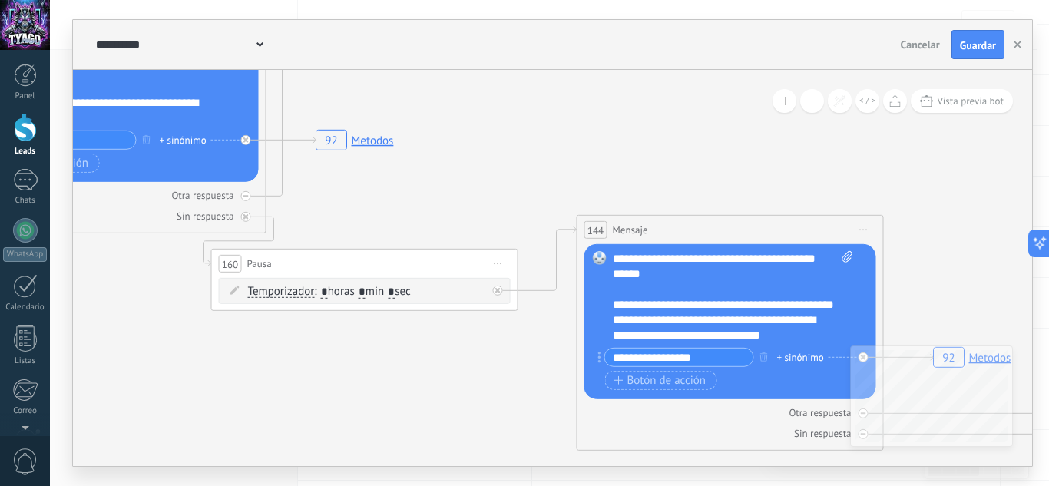
click at [686, 308] on div "**********" at bounding box center [733, 297] width 240 height 92
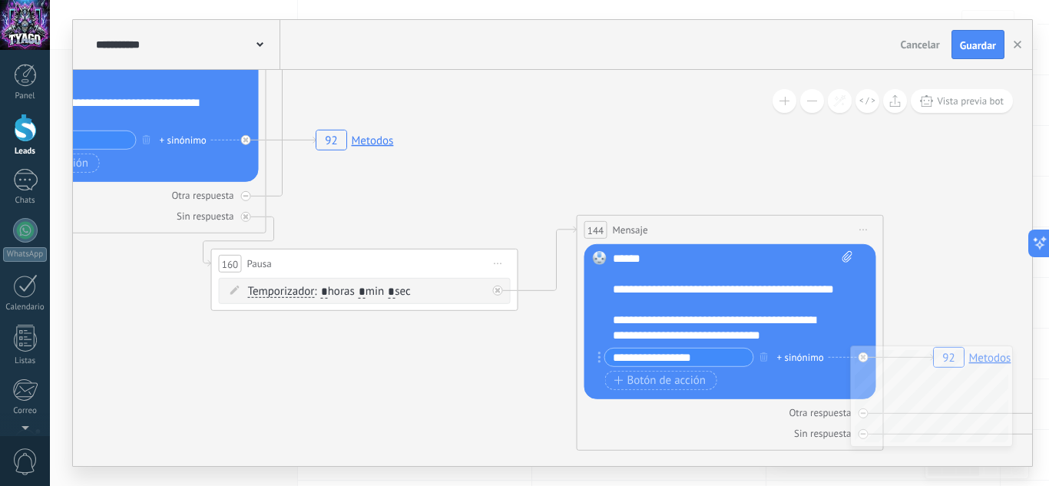
scroll to position [0, 0]
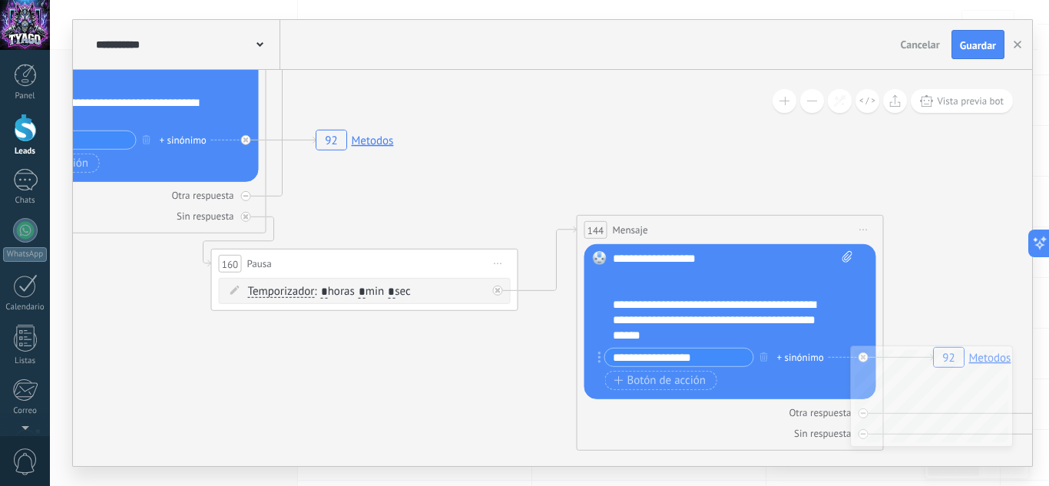
click at [846, 255] on icon at bounding box center [847, 257] width 10 height 12
click input "Subir" at bounding box center [0, 0] width 0 height 0
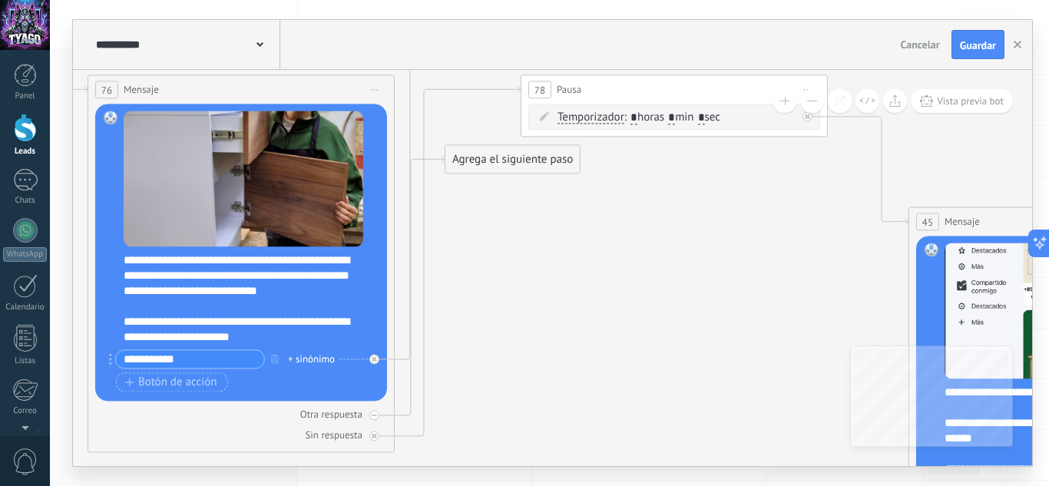
click at [634, 114] on input "*" at bounding box center [634, 118] width 7 height 12
type input "*"
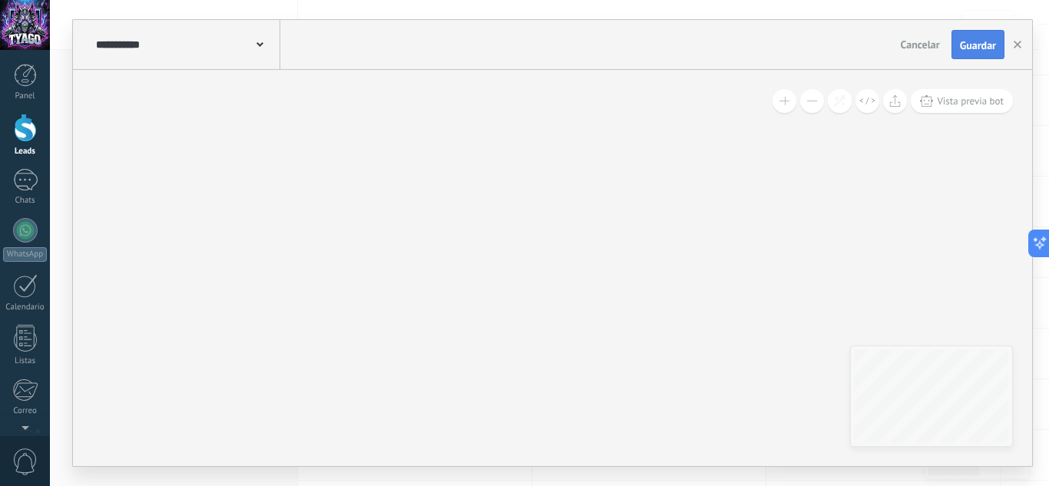
click at [978, 41] on span "Guardar" at bounding box center [978, 45] width 36 height 11
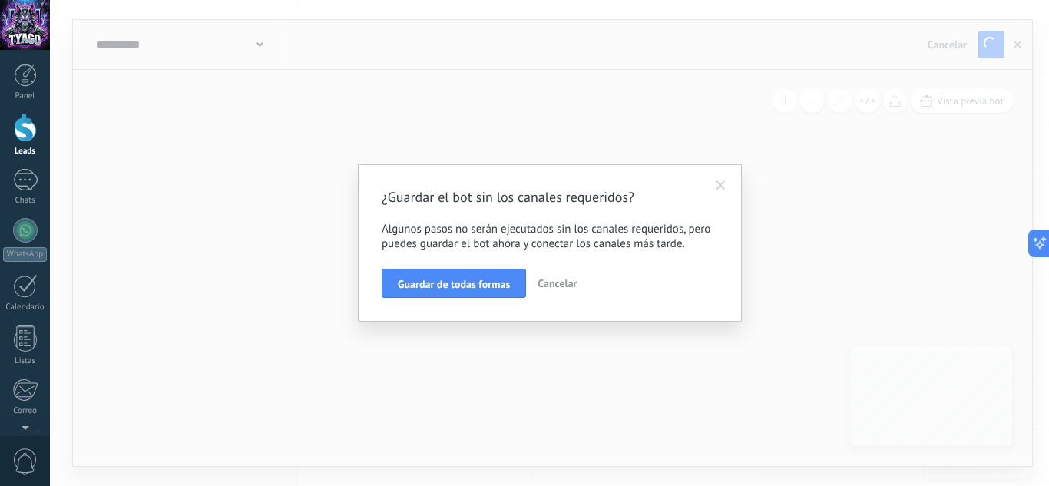
click at [447, 287] on span "Guardar de todas formas" at bounding box center [454, 284] width 112 height 11
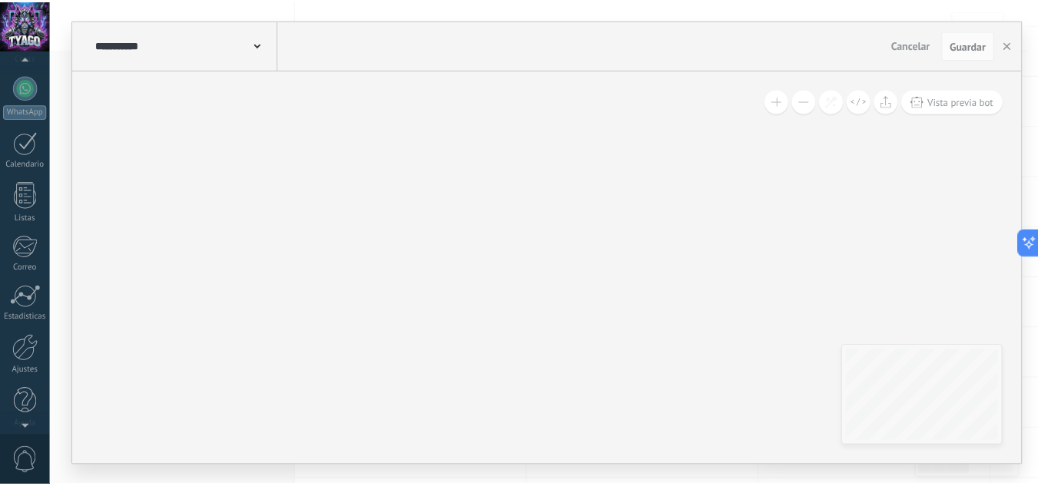
scroll to position [153, 0]
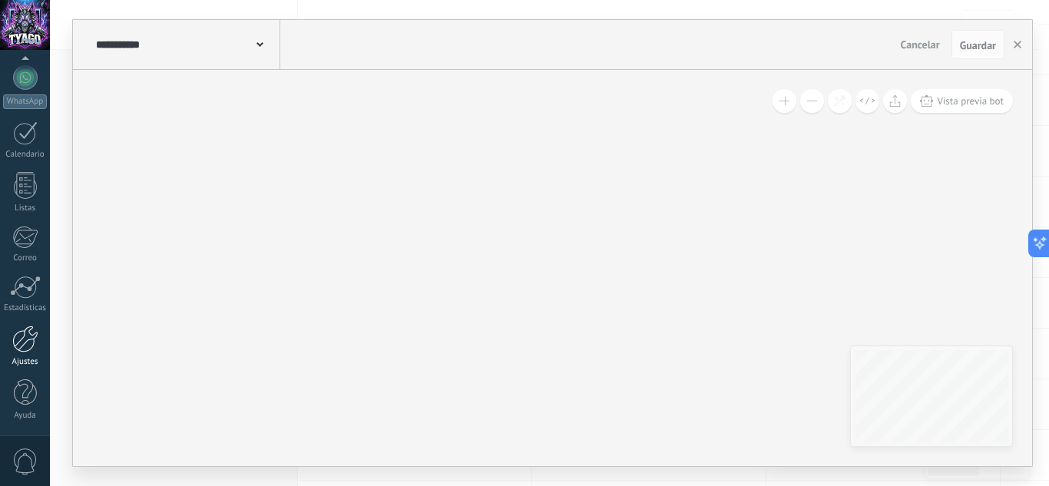
click at [28, 334] on div at bounding box center [25, 339] width 26 height 27
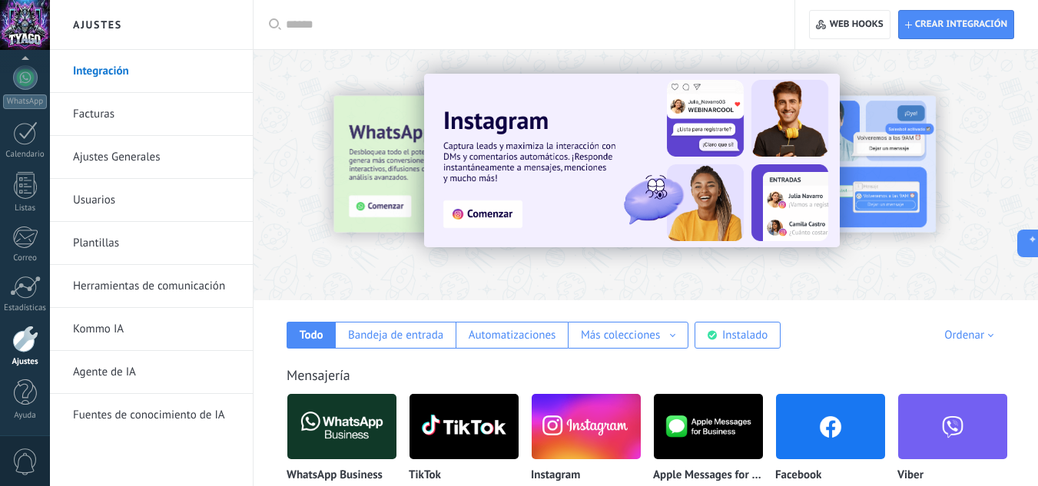
click at [353, 440] on img at bounding box center [341, 427] width 109 height 75
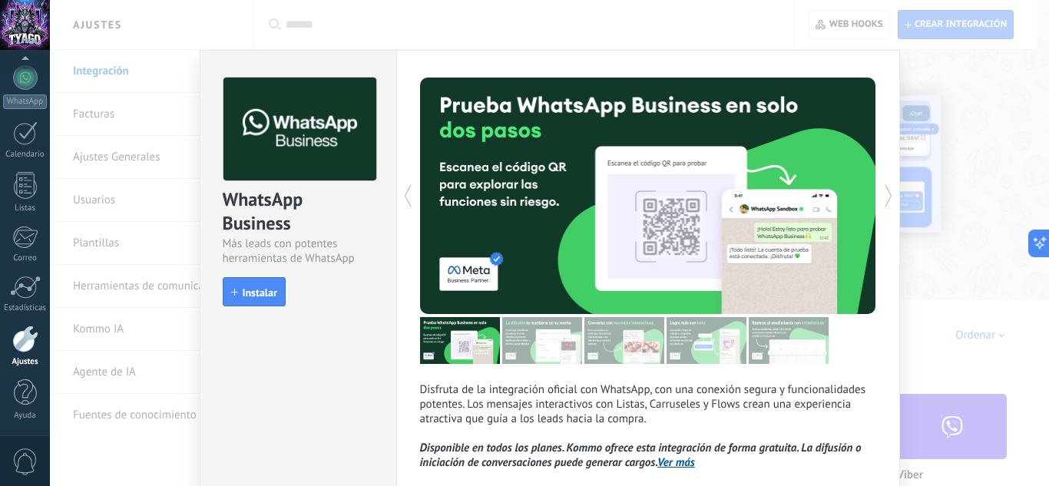
scroll to position [5, 0]
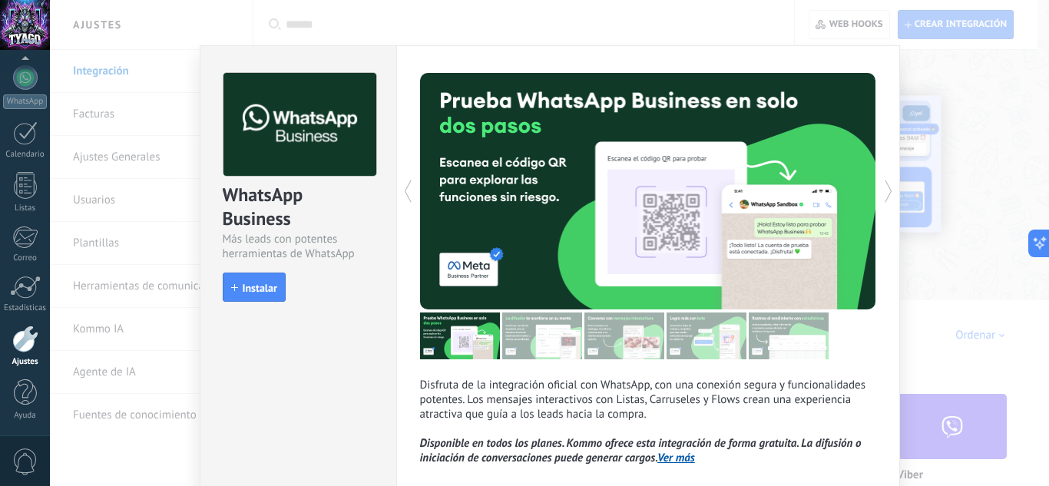
click at [260, 288] on span "Instalar" at bounding box center [260, 288] width 35 height 11
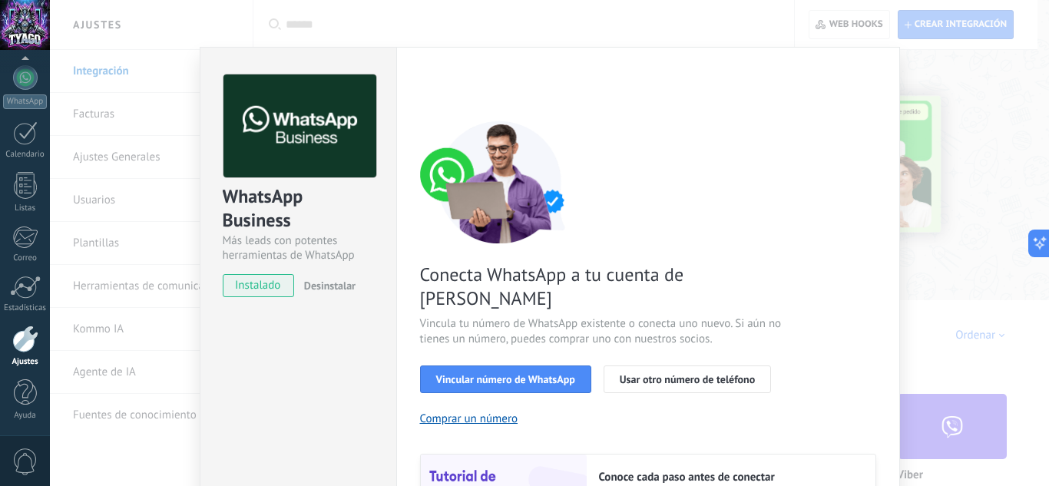
scroll to position [0, 0]
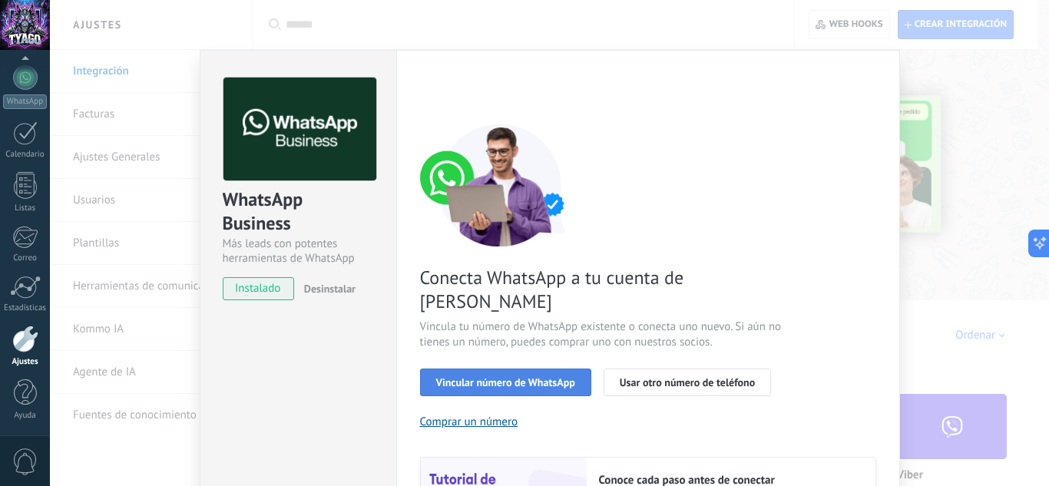
click at [510, 377] on span "Vincular número de WhatsApp" at bounding box center [505, 382] width 139 height 11
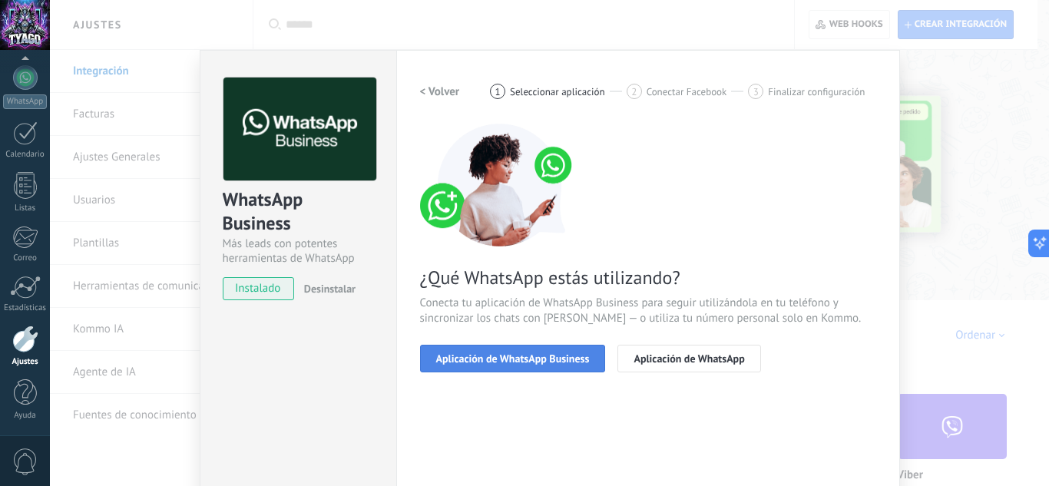
click at [544, 368] on button "Aplicación de WhatsApp Business" at bounding box center [513, 359] width 186 height 28
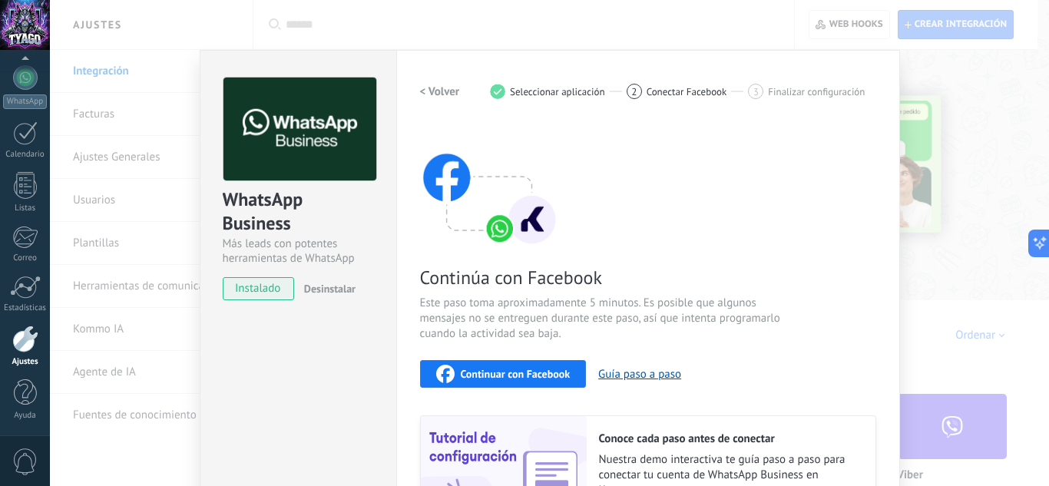
click at [529, 371] on span "Continuar con Facebook" at bounding box center [516, 374] width 110 height 11
